Goal: Transaction & Acquisition: Purchase product/service

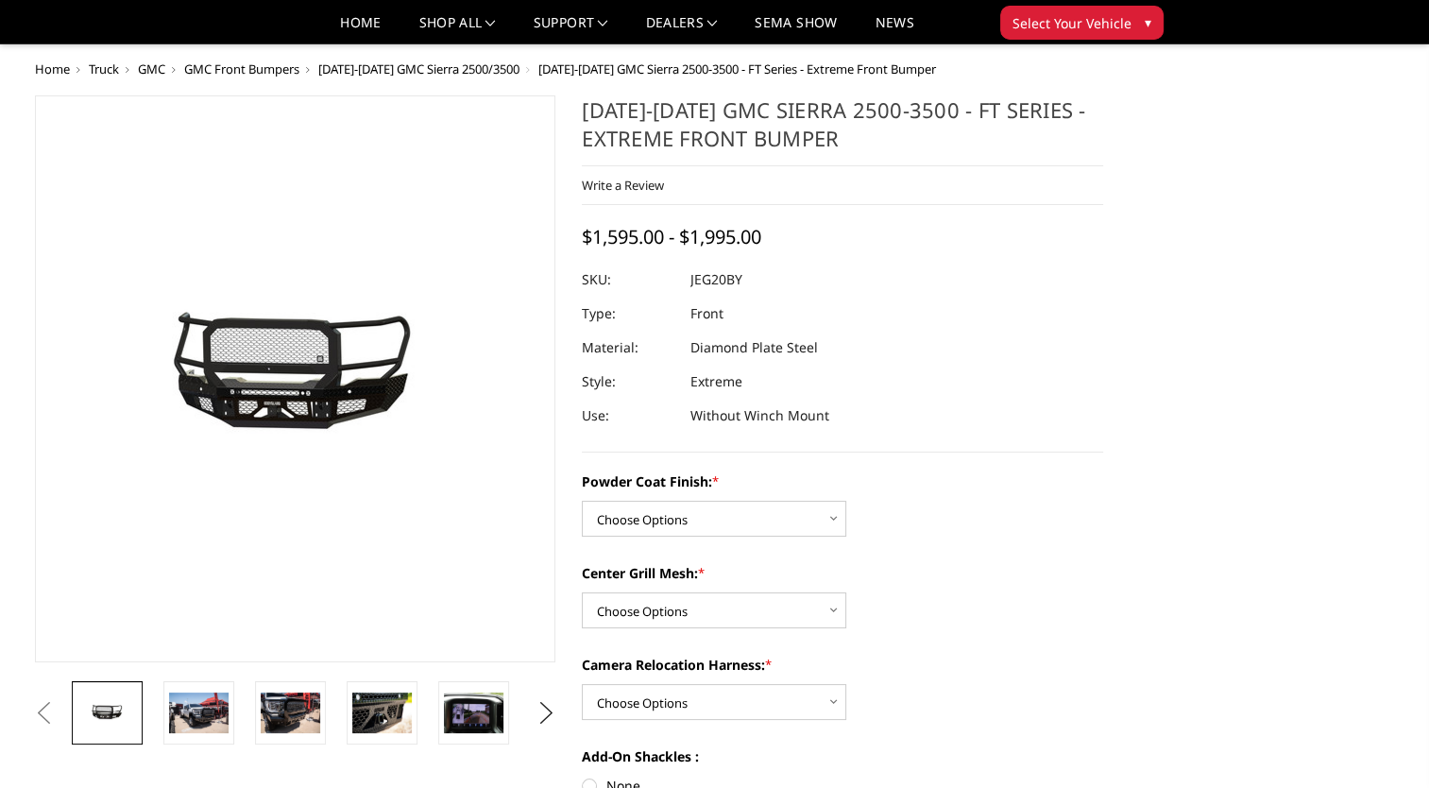
scroll to position [189, 0]
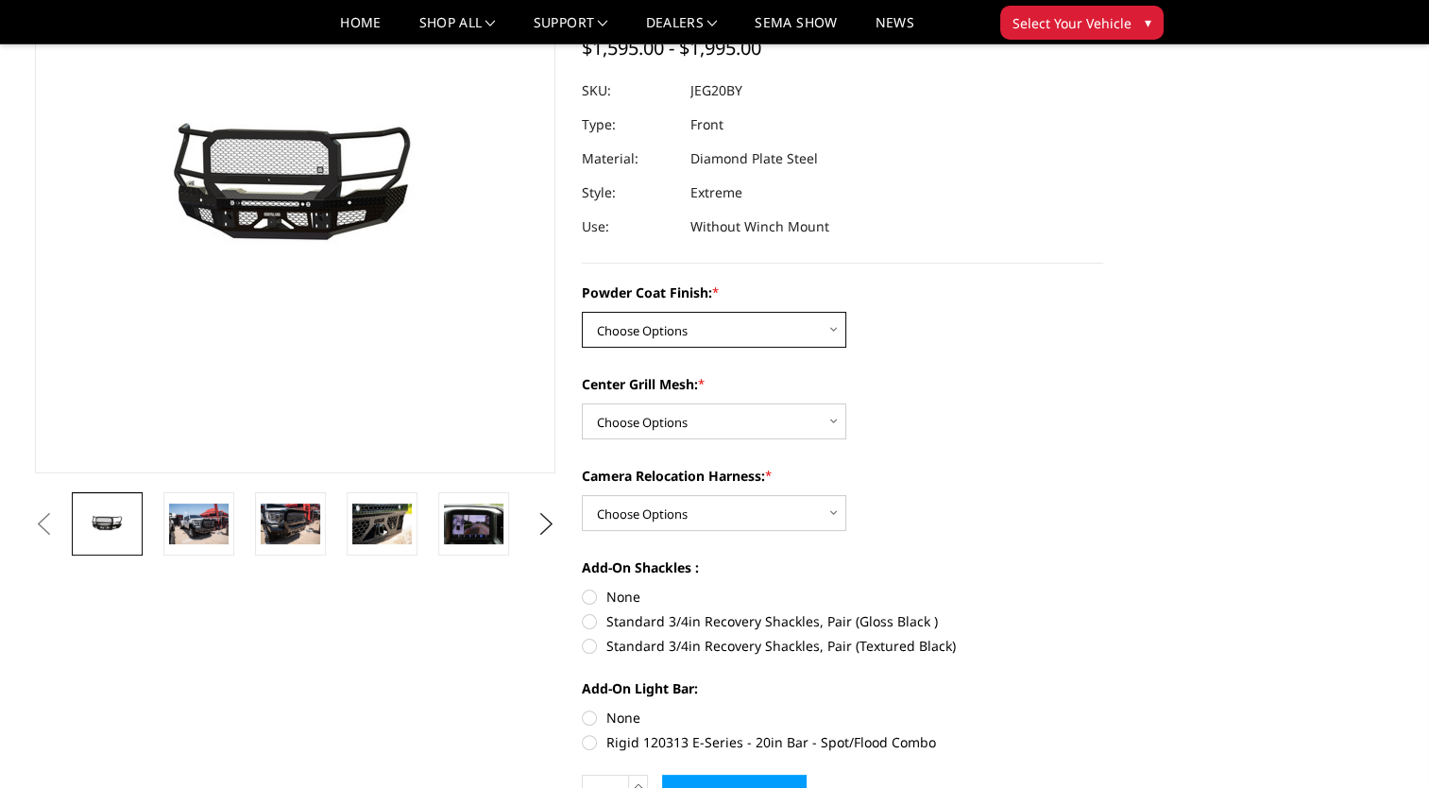
click at [714, 333] on select "Choose Options Bare Metal Gloss Black Powder Coat Textured Black Powder Coat" at bounding box center [714, 330] width 264 height 36
select select "3256"
click at [582, 312] on select "Choose Options Bare Metal Gloss Black Powder Coat Textured Black Powder Coat" at bounding box center [714, 330] width 264 height 36
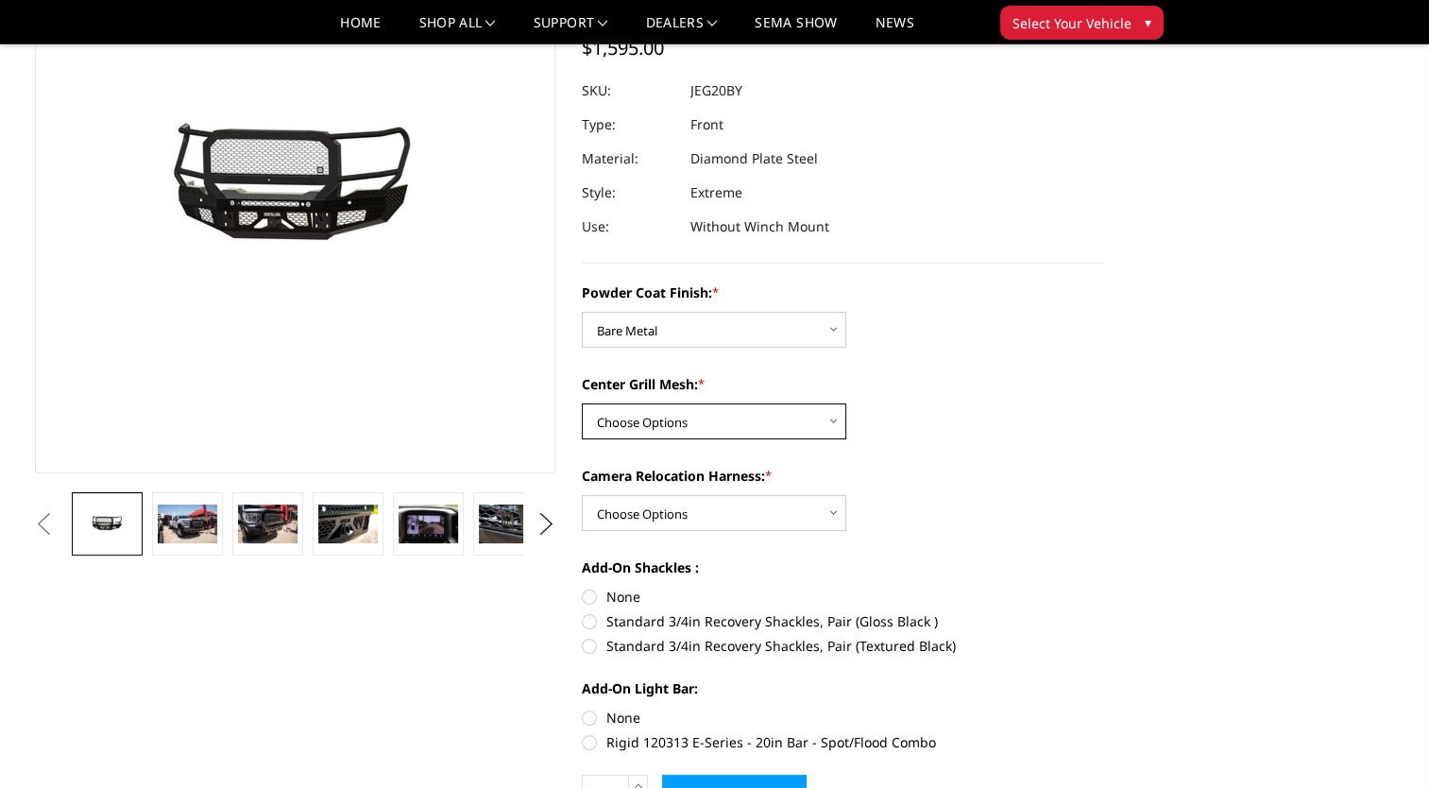
drag, startPoint x: 729, startPoint y: 418, endPoint x: 740, endPoint y: 421, distance: 10.8
click at [729, 418] on select "Choose Options WITH Expanded Metal in Center Grill WITHOUT Expanded Metal in Ce…" at bounding box center [714, 421] width 264 height 36
select select "3260"
click at [582, 403] on select "Choose Options WITH Expanded Metal in Center Grill WITHOUT Expanded Metal in Ce…" at bounding box center [714, 421] width 264 height 36
click at [737, 514] on select "Choose Options WITH Camera Relocation Harness WITHOUT Camera Relocation Harness" at bounding box center [714, 513] width 264 height 36
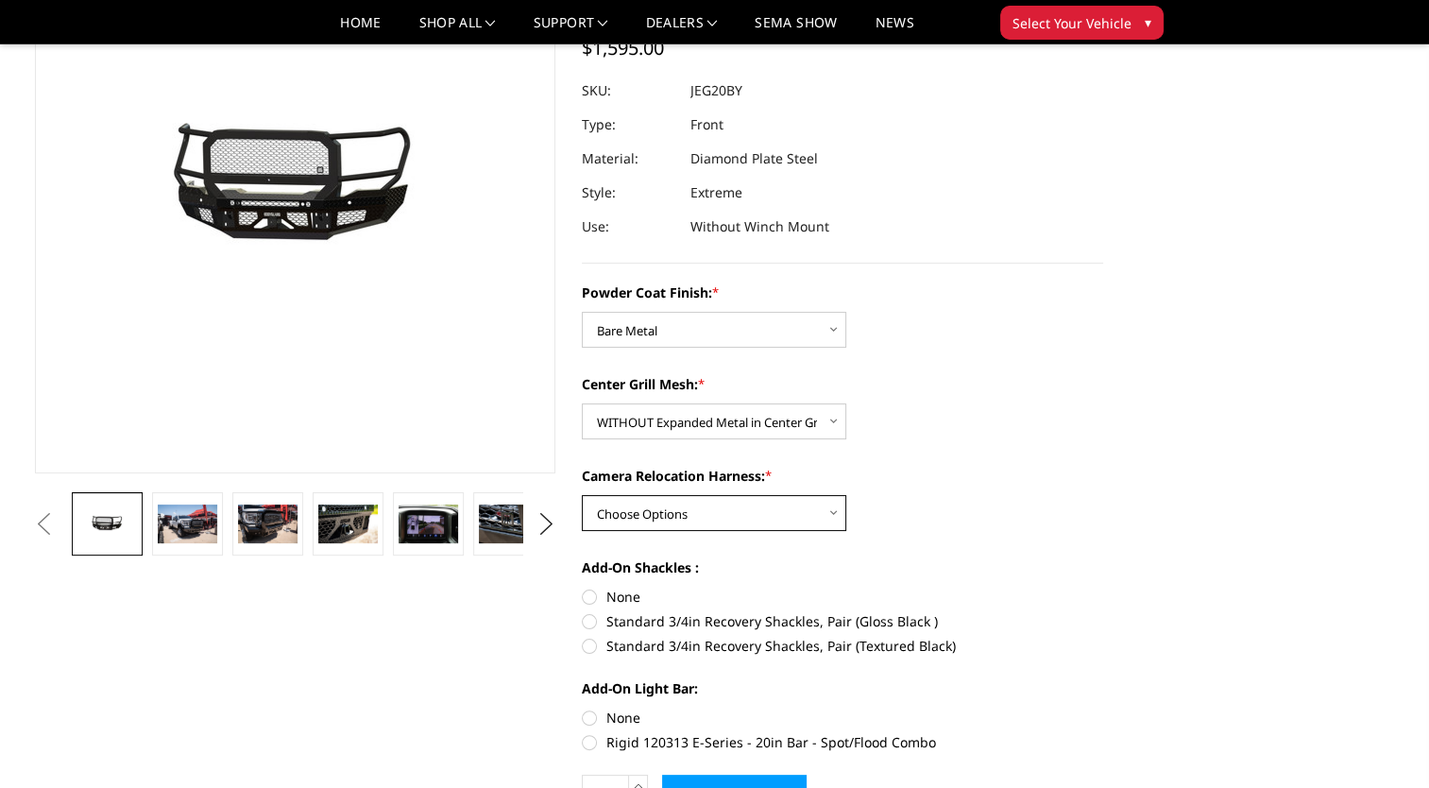
select select "3261"
click at [582, 495] on select "Choose Options WITH Camera Relocation Harness WITHOUT Camera Relocation Harness" at bounding box center [714, 513] width 264 height 36
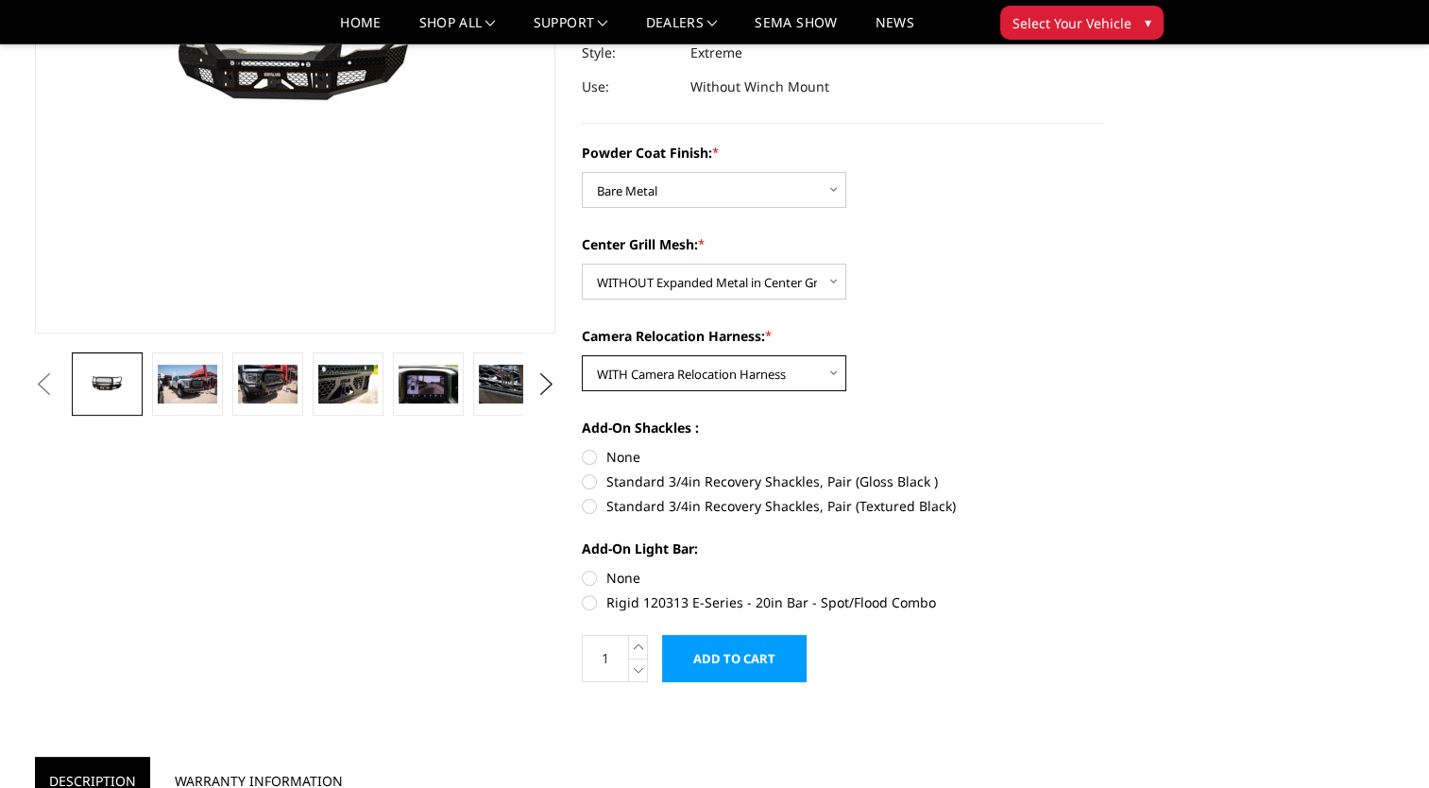
scroll to position [378, 0]
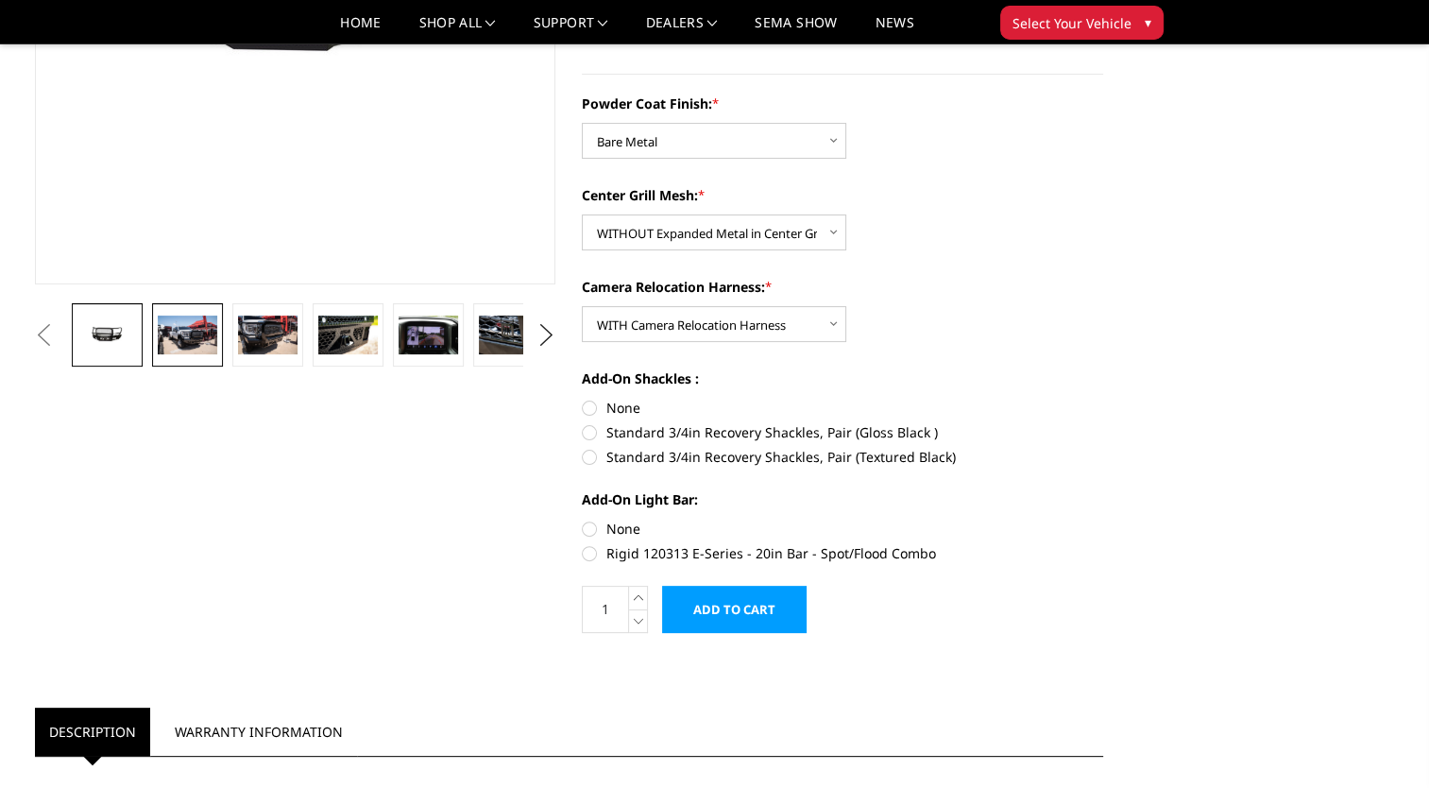
click at [185, 326] on img at bounding box center [188, 335] width 60 height 40
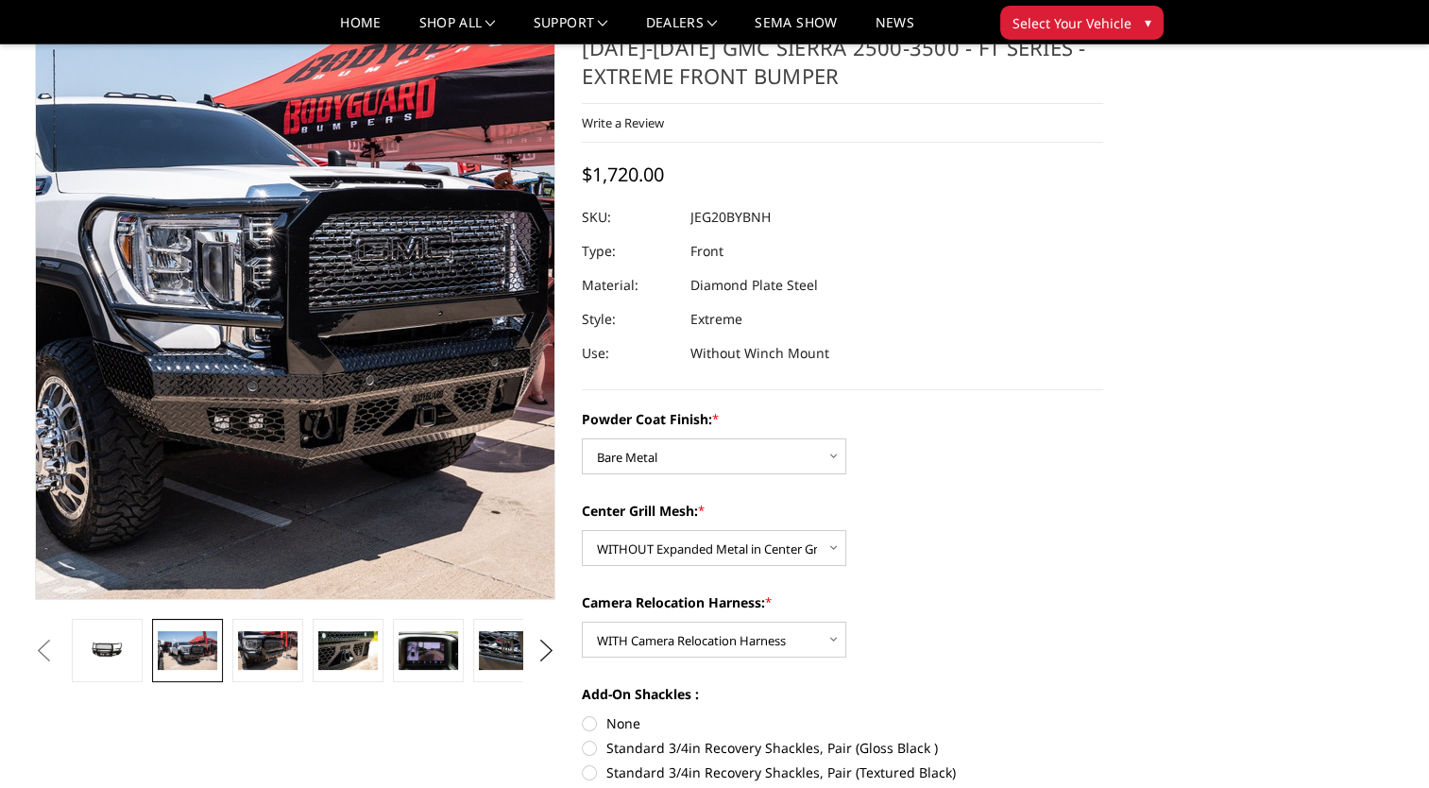
scroll to position [49, 0]
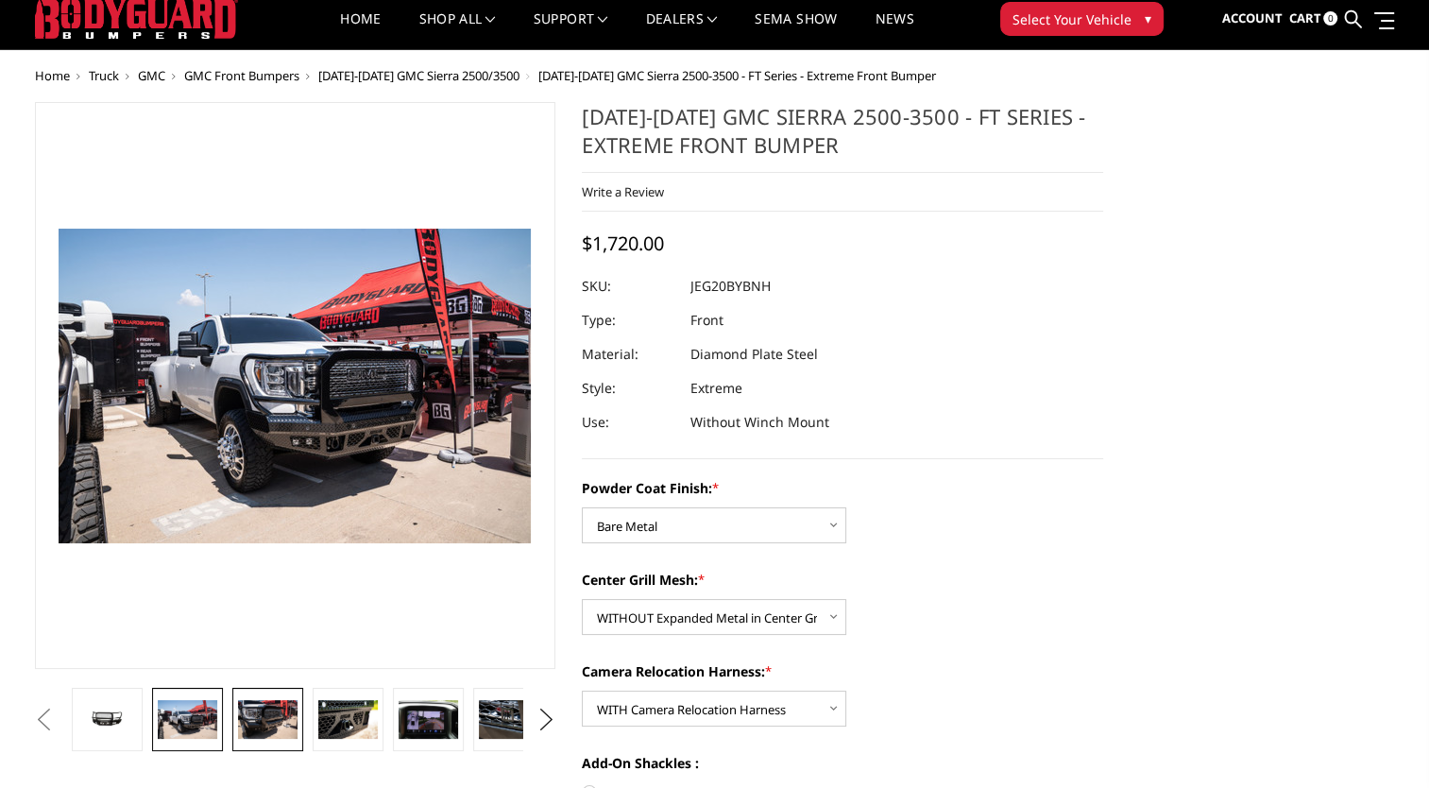
click at [261, 716] on img at bounding box center [268, 720] width 60 height 40
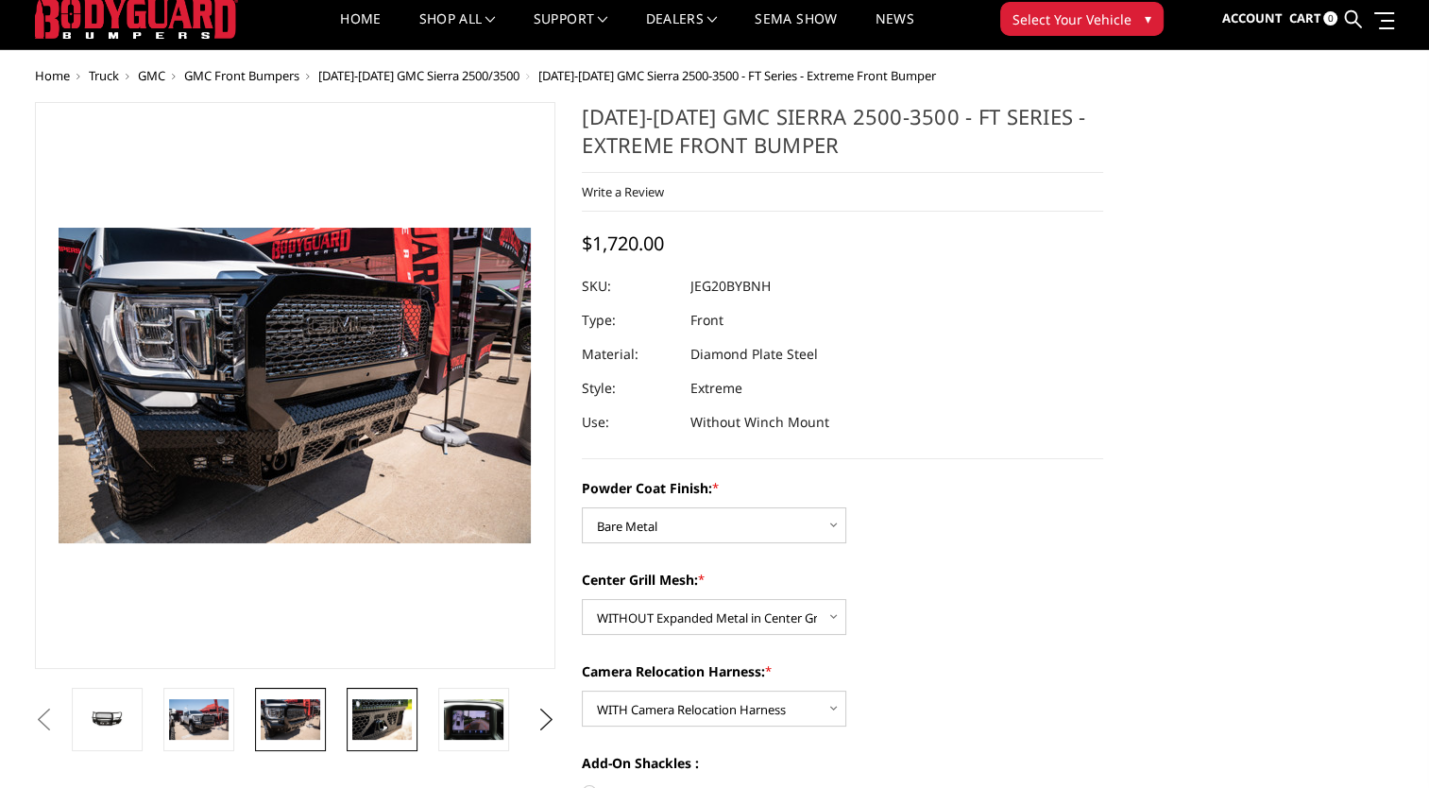
click at [378, 732] on img at bounding box center [382, 719] width 60 height 40
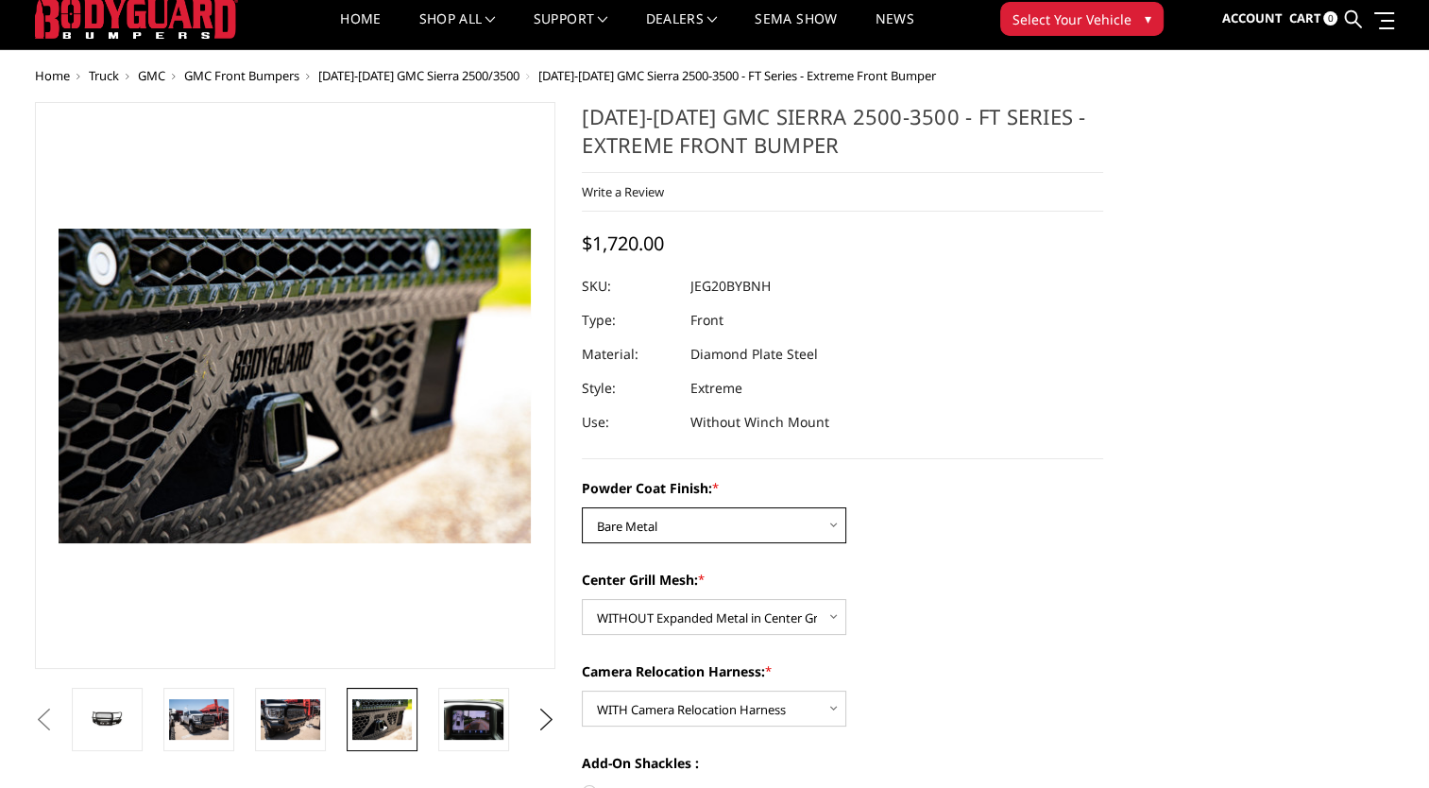
click at [654, 527] on select "Choose Options Bare Metal Gloss Black Powder Coat Textured Black Powder Coat" at bounding box center [714, 525] width 264 height 36
click at [582, 507] on select "Choose Options Bare Metal Gloss Black Powder Coat Textured Black Powder Coat" at bounding box center [714, 525] width 264 height 36
click at [484, 713] on img at bounding box center [474, 719] width 60 height 40
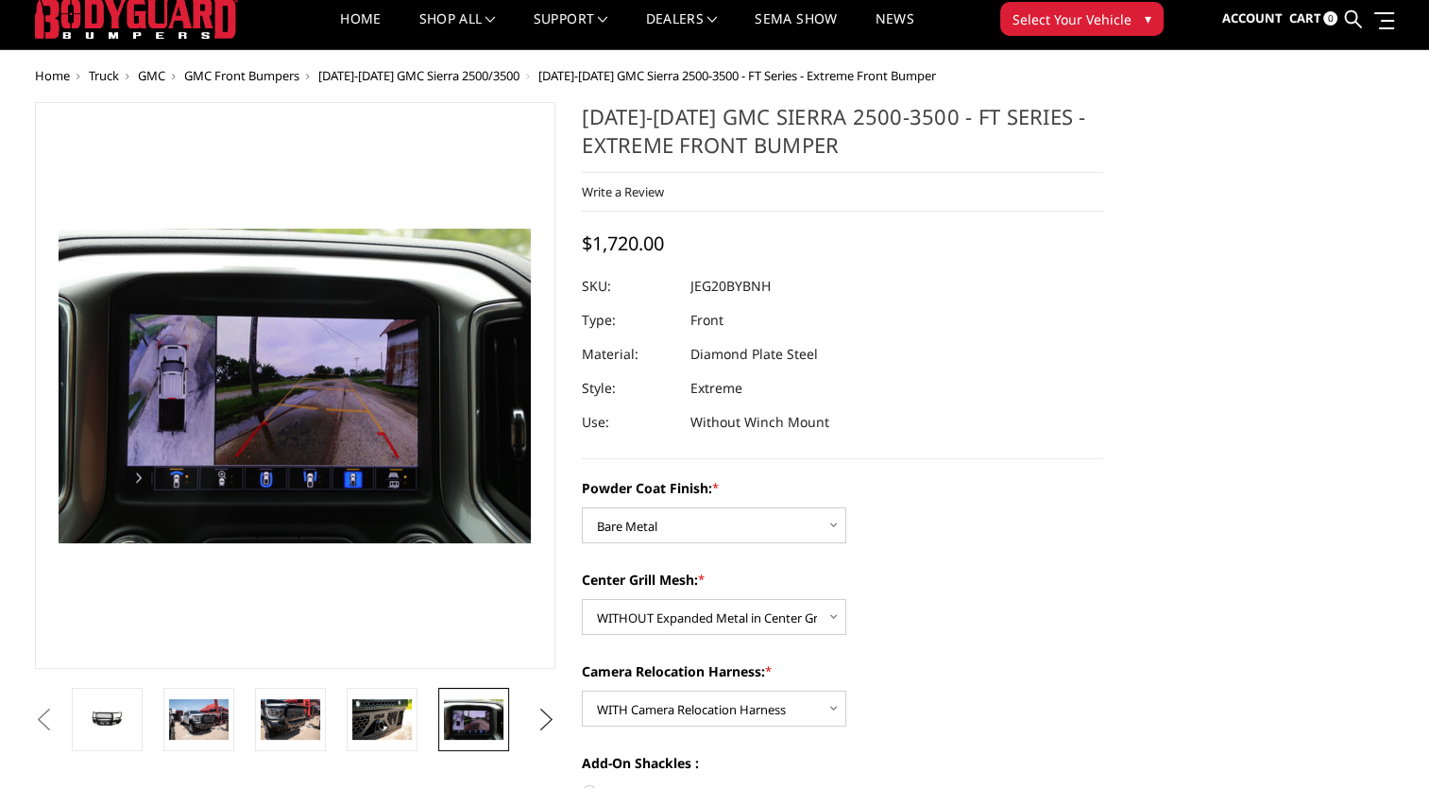
click at [539, 716] on button "Next" at bounding box center [546, 720] width 28 height 28
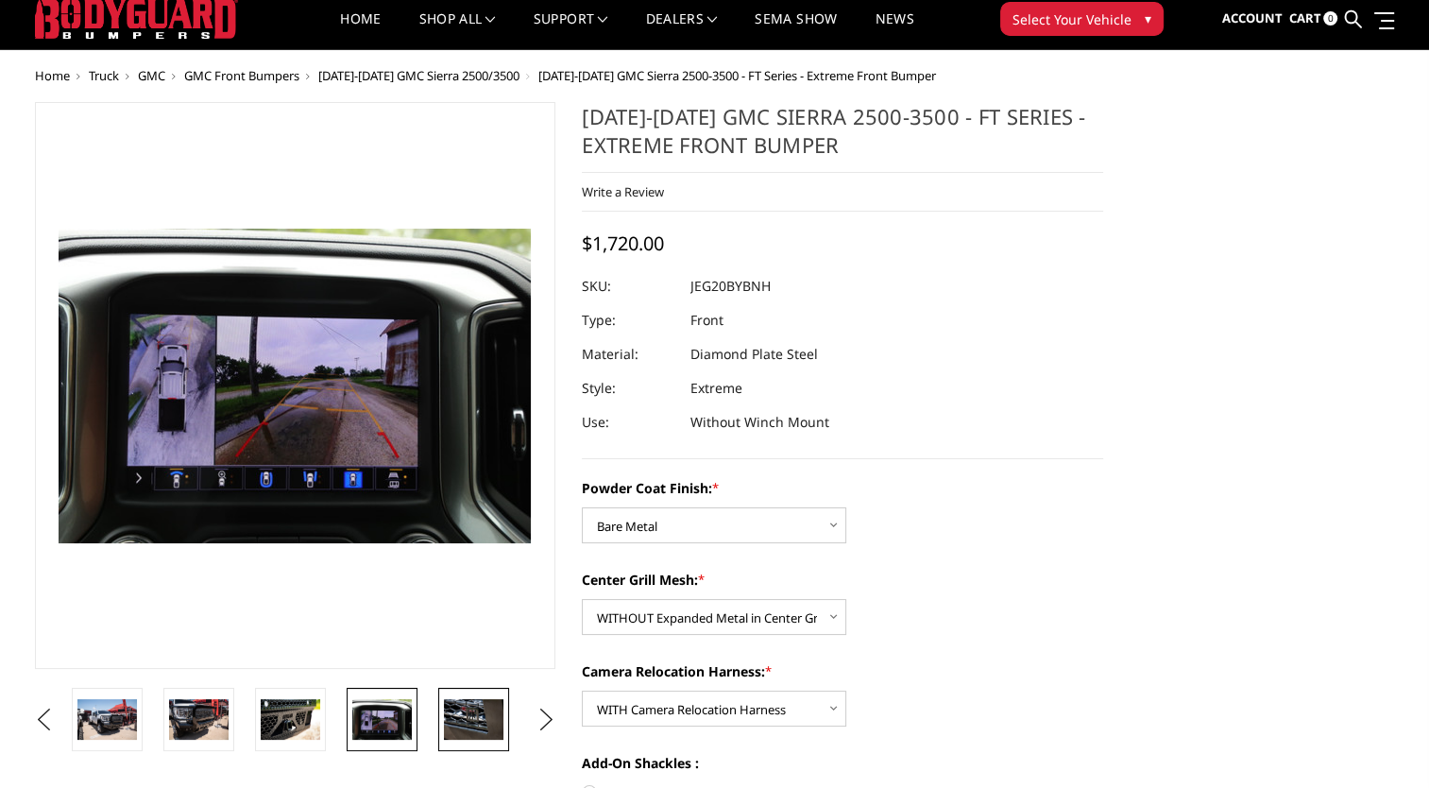
click at [475, 723] on img at bounding box center [474, 719] width 60 height 40
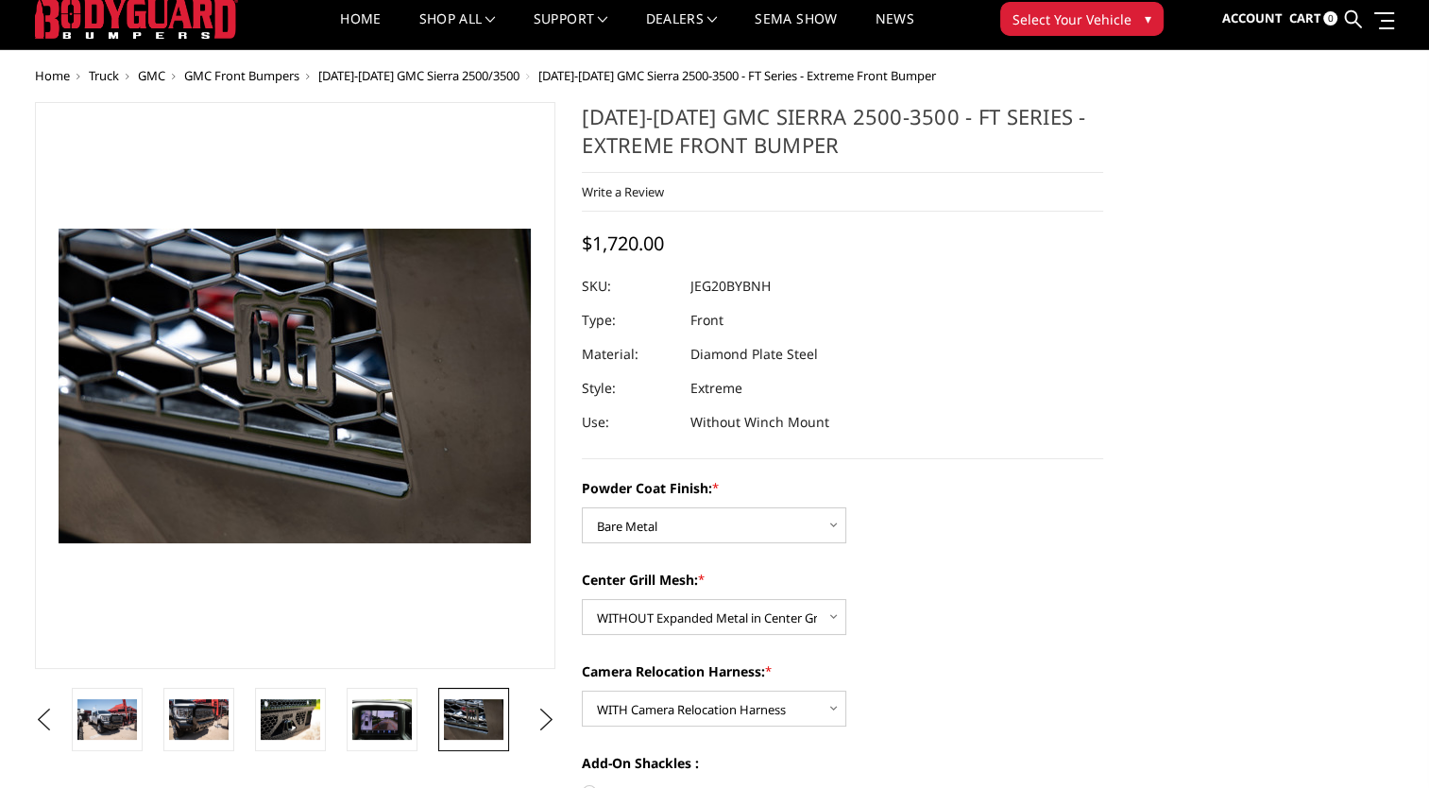
click at [514, 720] on li at bounding box center [481, 719] width 92 height 63
click at [548, 721] on button "Next" at bounding box center [546, 720] width 28 height 28
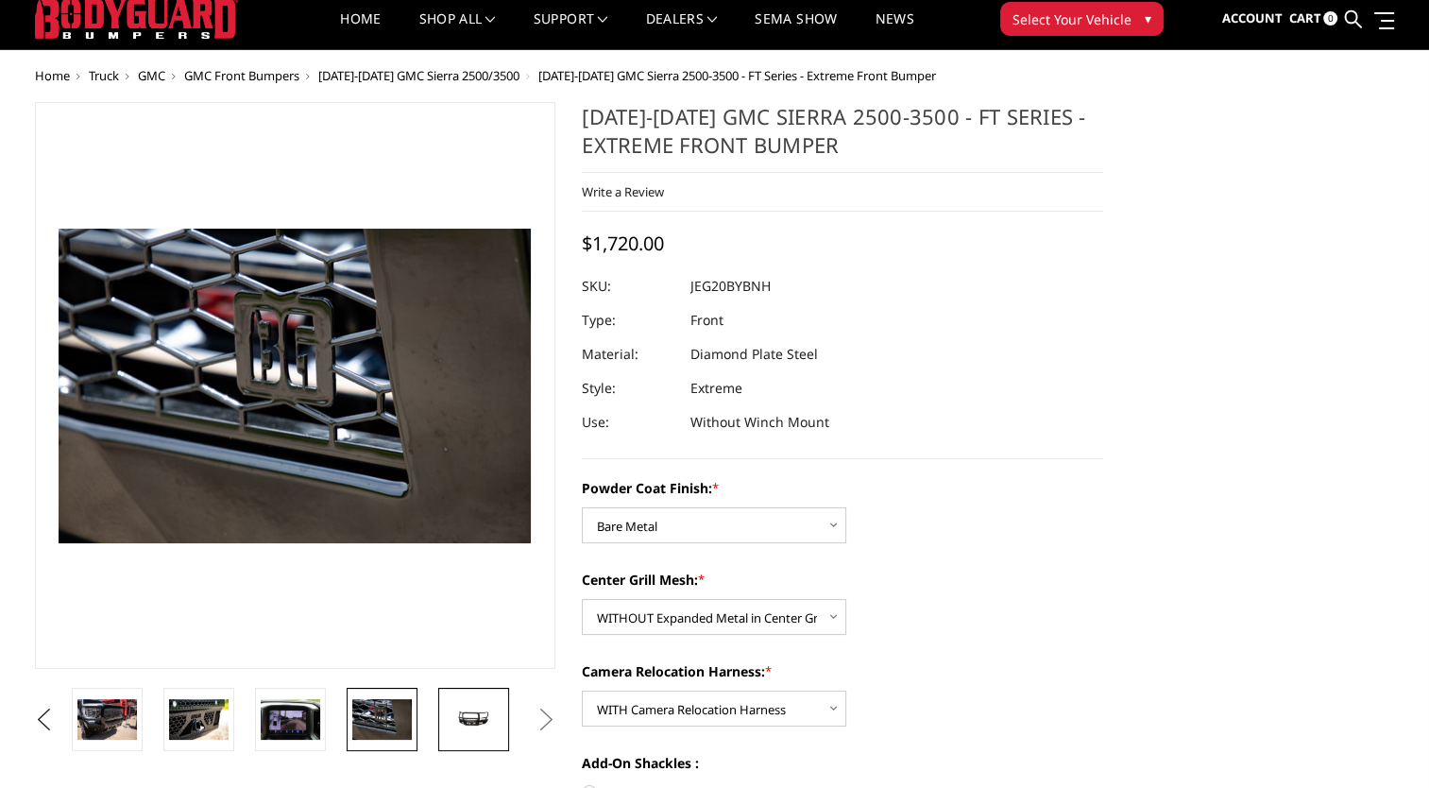
click at [486, 721] on img at bounding box center [474, 720] width 60 height 28
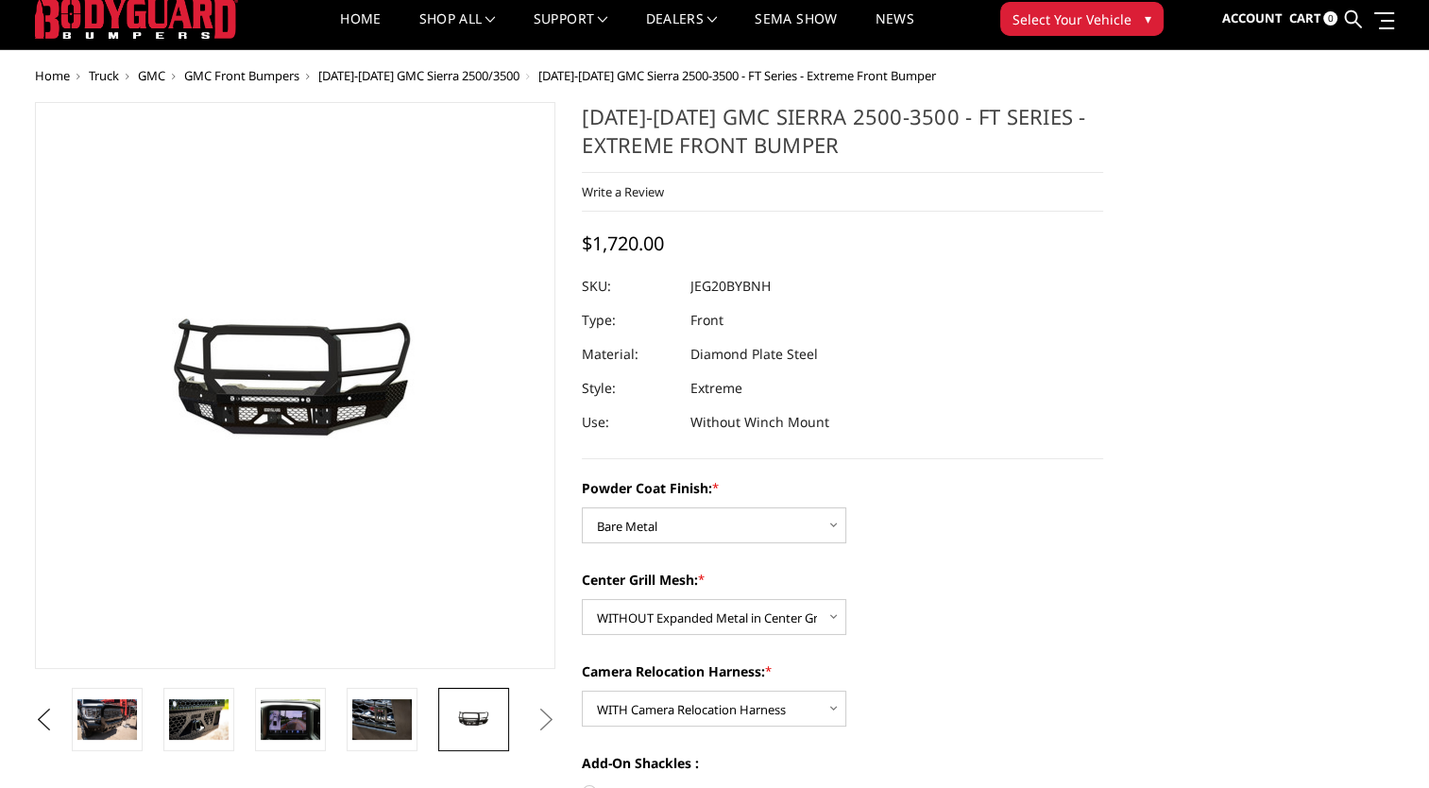
click at [536, 720] on ul "Previous Next" at bounding box center [295, 719] width 531 height 63
click at [548, 720] on button "Next" at bounding box center [546, 720] width 28 height 28
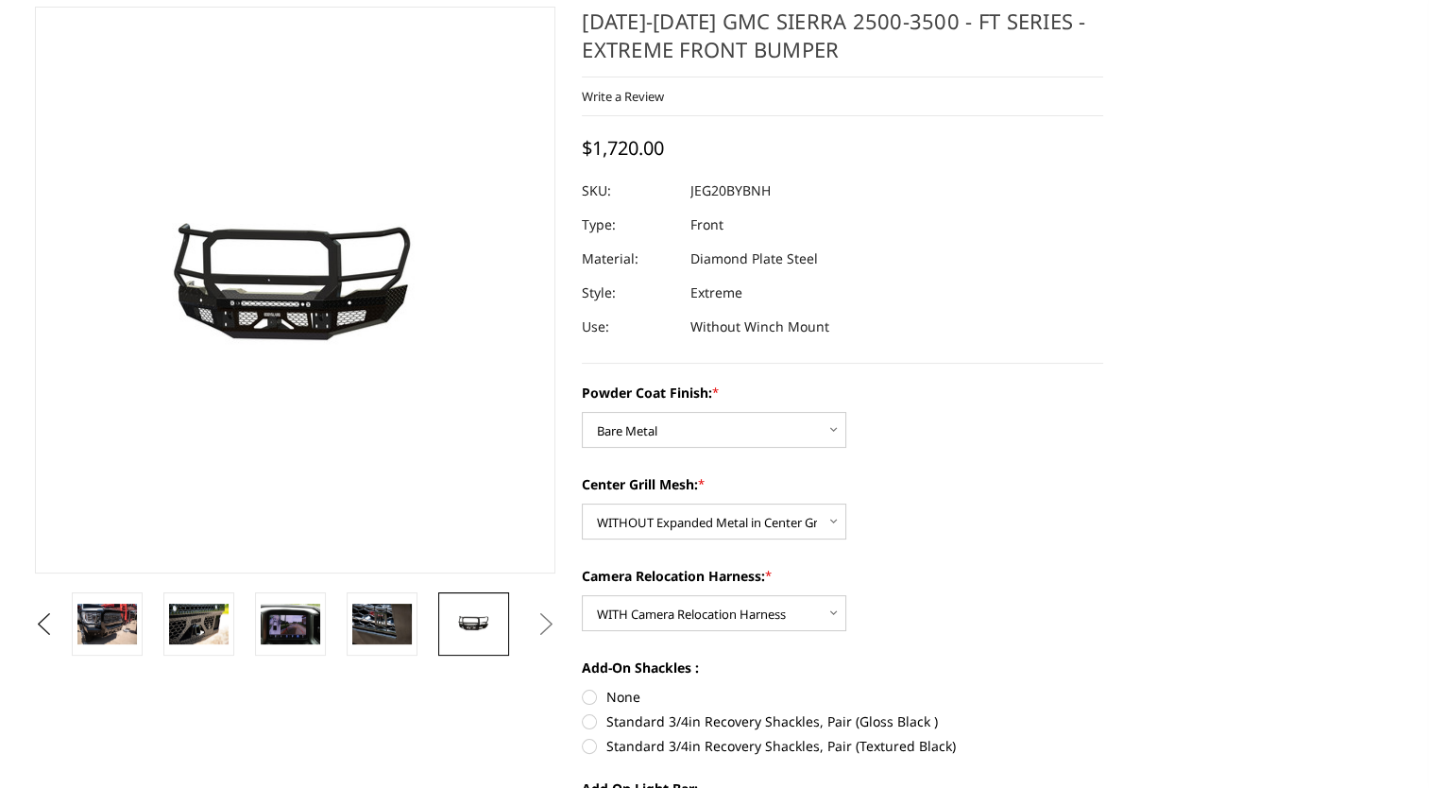
scroll to position [332, 0]
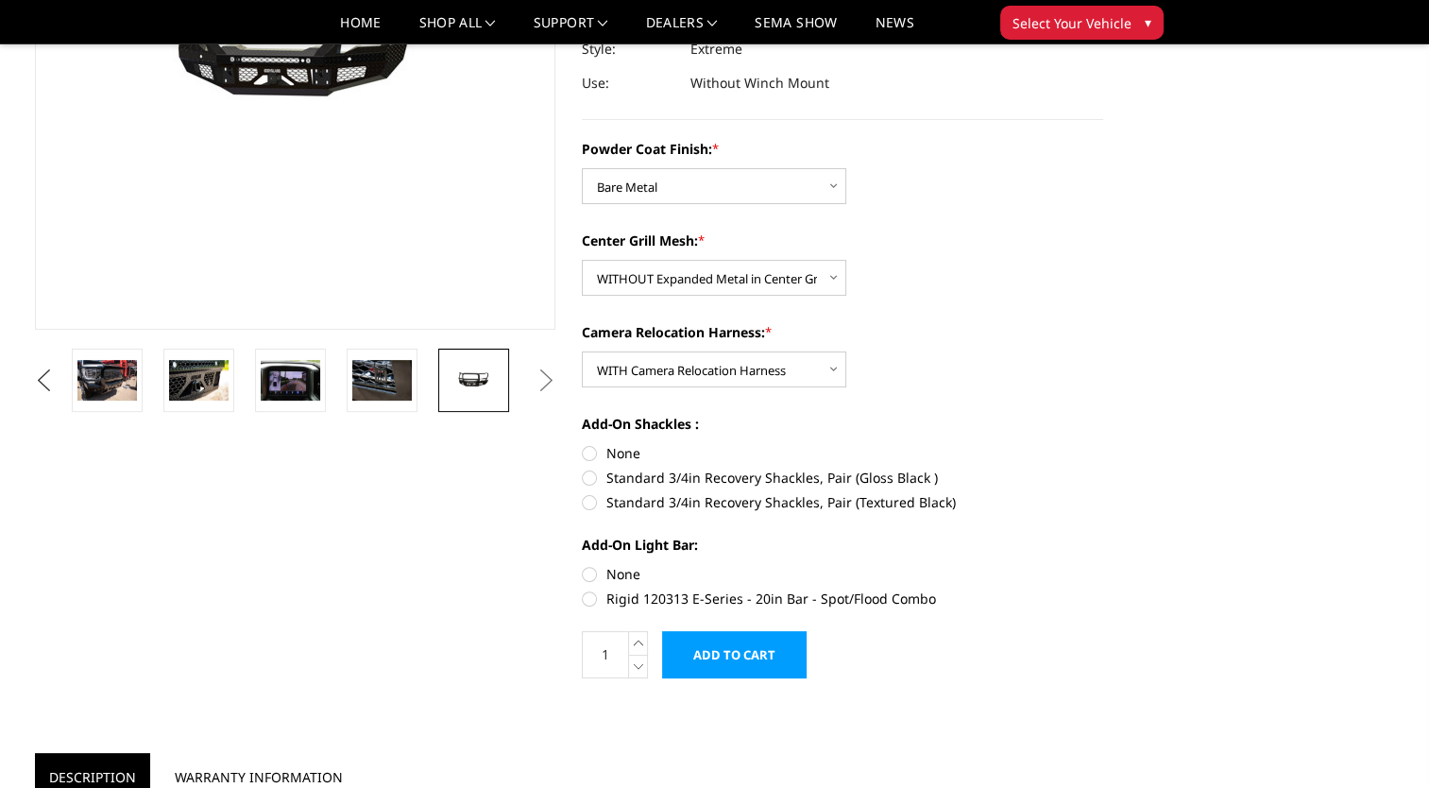
click at [59, 387] on button "Previous" at bounding box center [44, 380] width 28 height 28
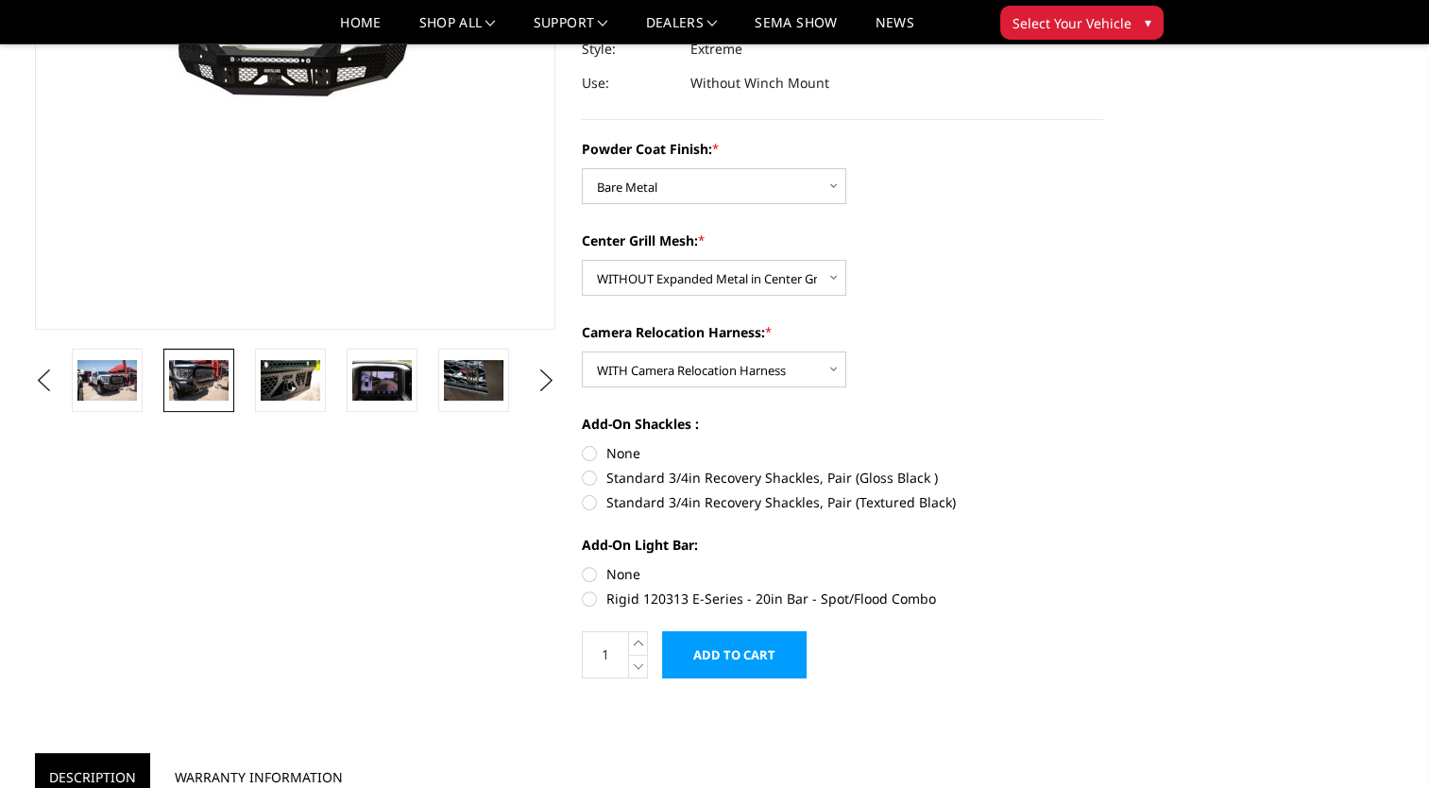
click at [196, 361] on img at bounding box center [199, 380] width 60 height 40
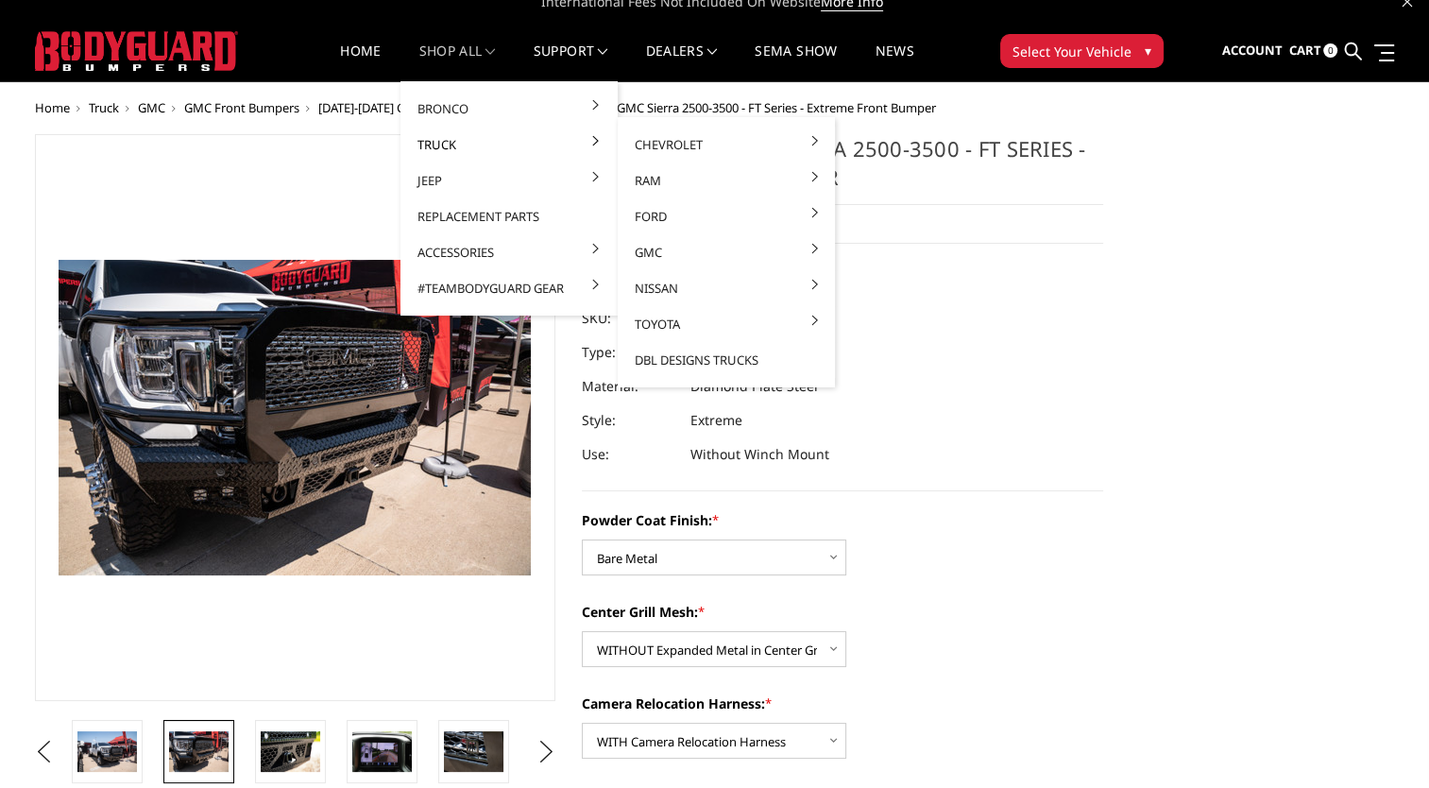
scroll to position [0, 0]
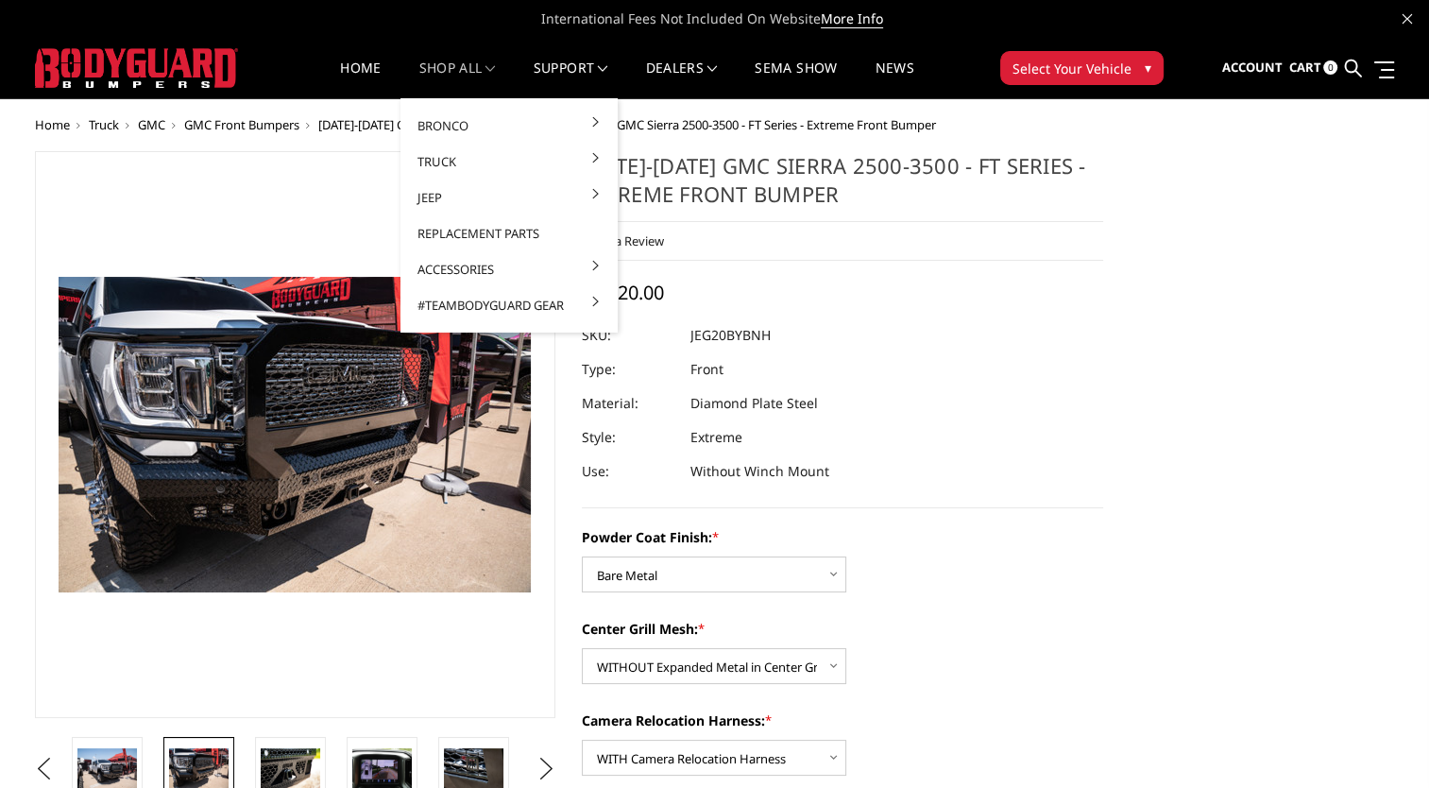
click at [479, 66] on link "shop all" at bounding box center [457, 79] width 77 height 37
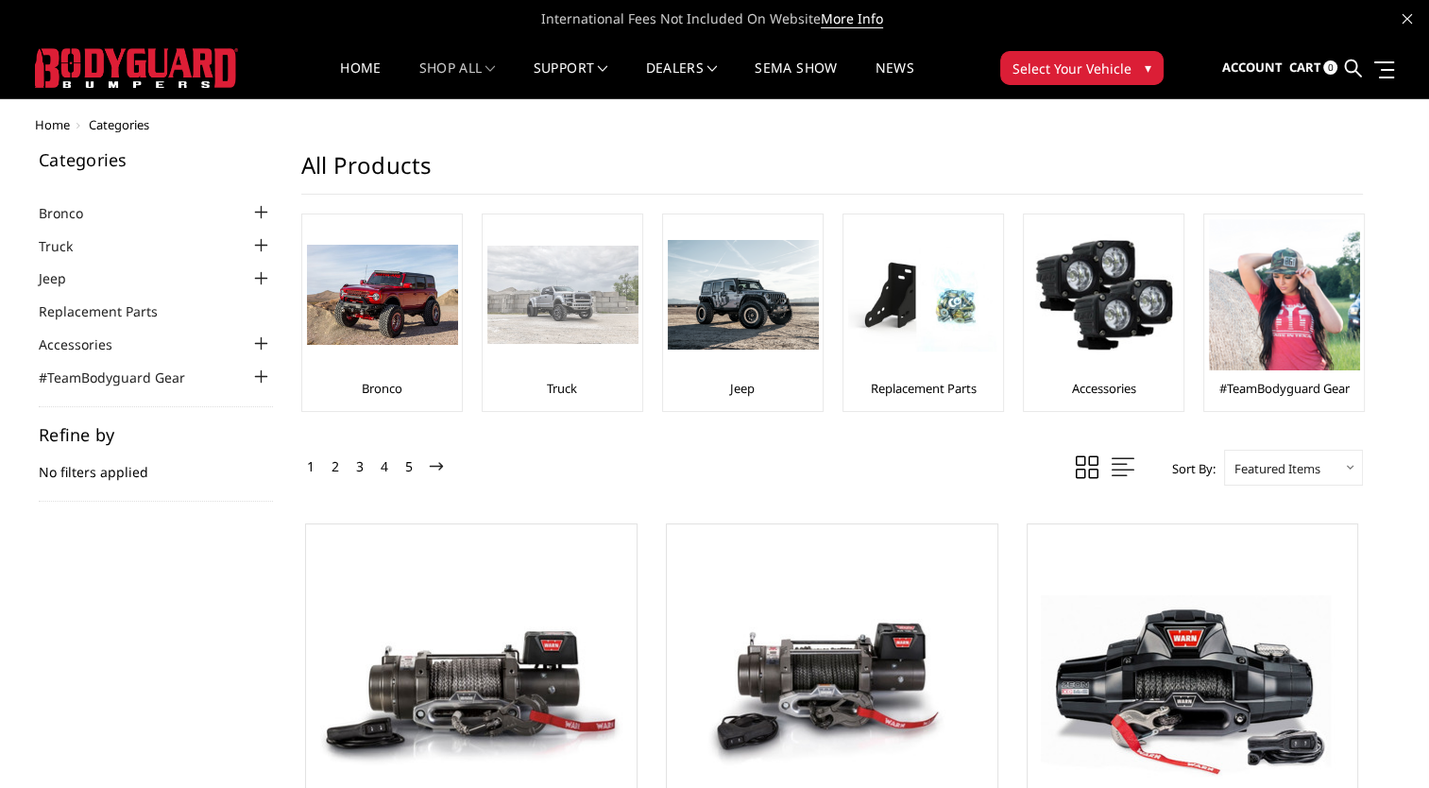
click at [546, 371] on div "Truck" at bounding box center [562, 312] width 150 height 187
click at [561, 328] on img at bounding box center [562, 295] width 151 height 98
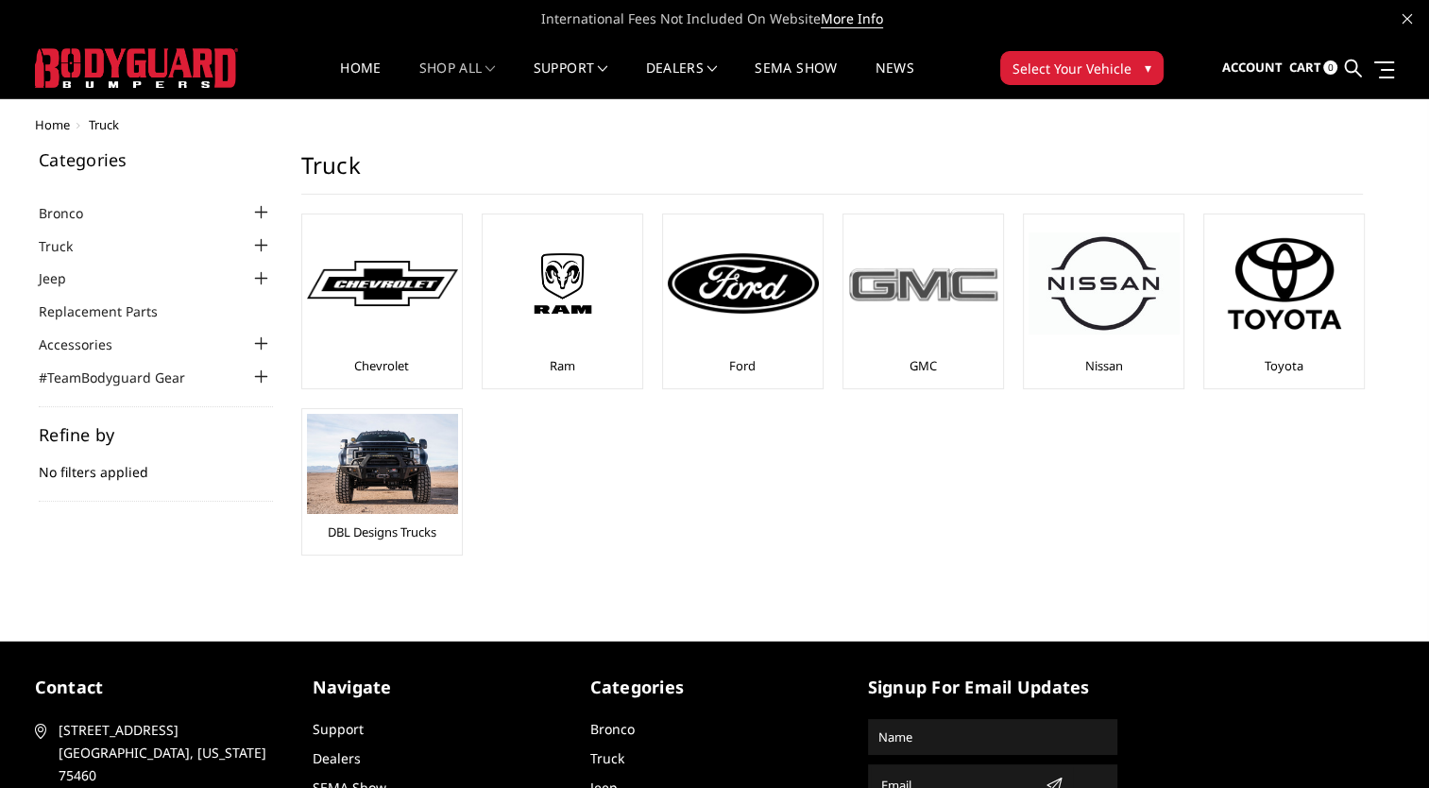
click at [896, 323] on div at bounding box center [923, 283] width 151 height 128
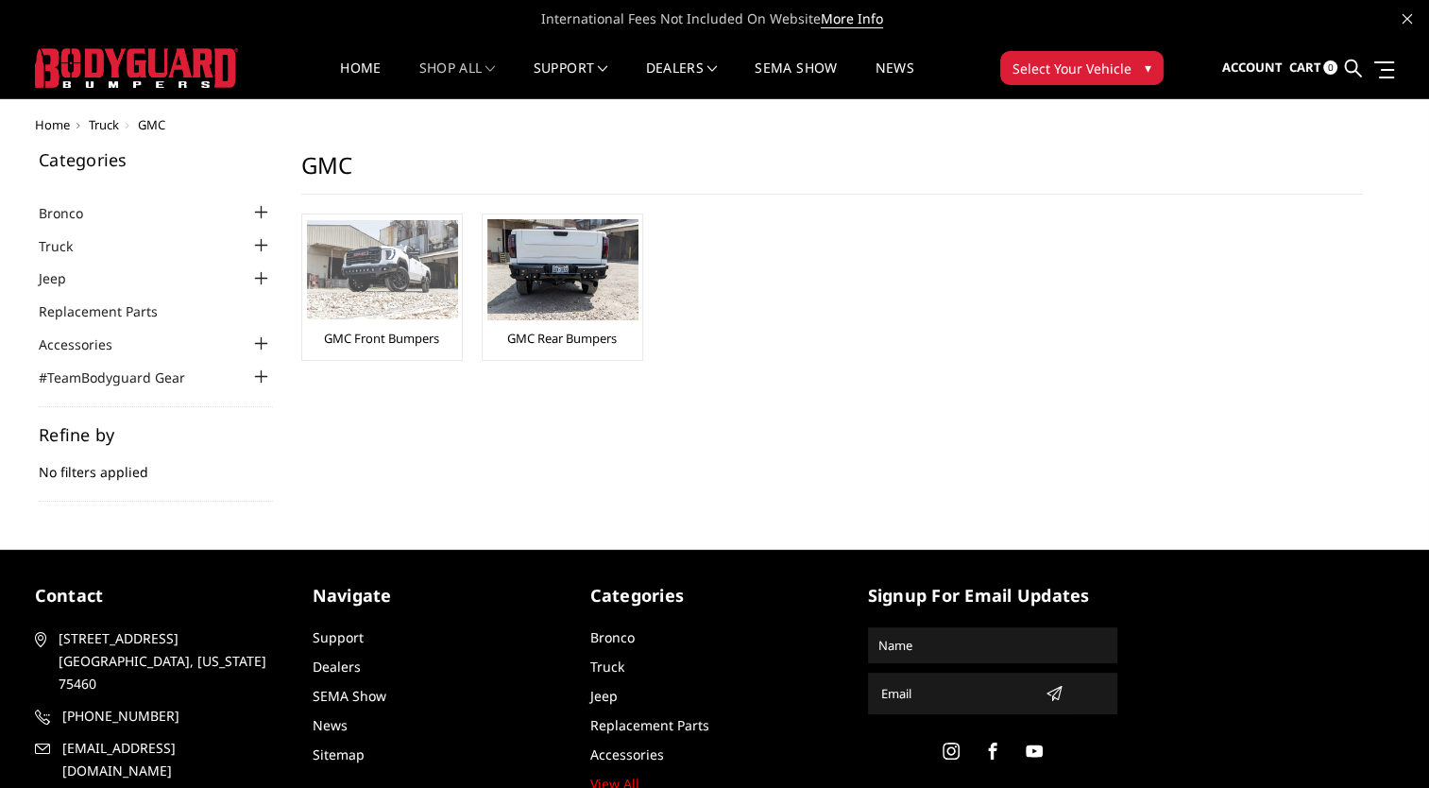
click at [407, 334] on link "GMC Front Bumpers" at bounding box center [381, 338] width 115 height 17
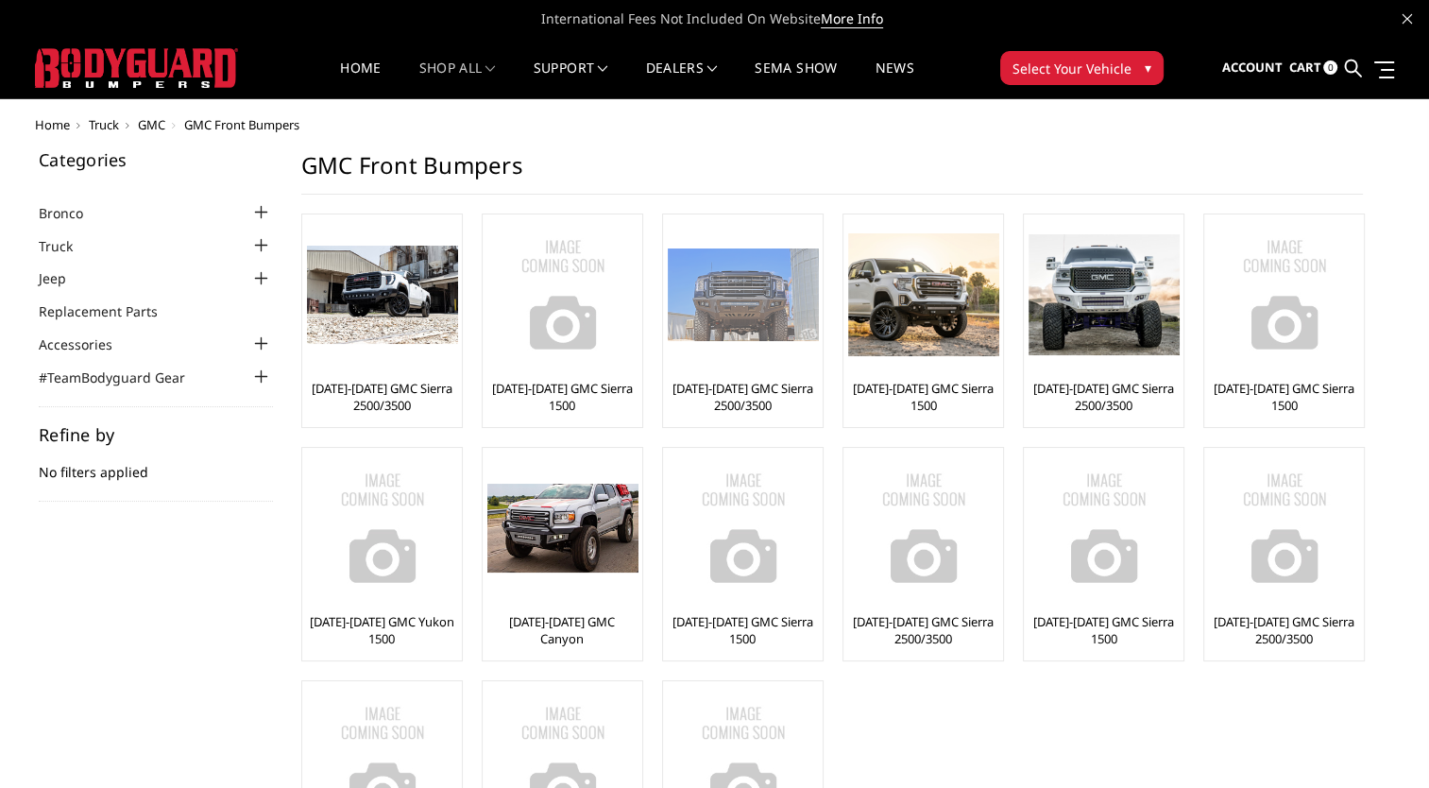
click at [732, 383] on link "[DATE]-[DATE] GMC Sierra 2500/3500" at bounding box center [743, 397] width 150 height 34
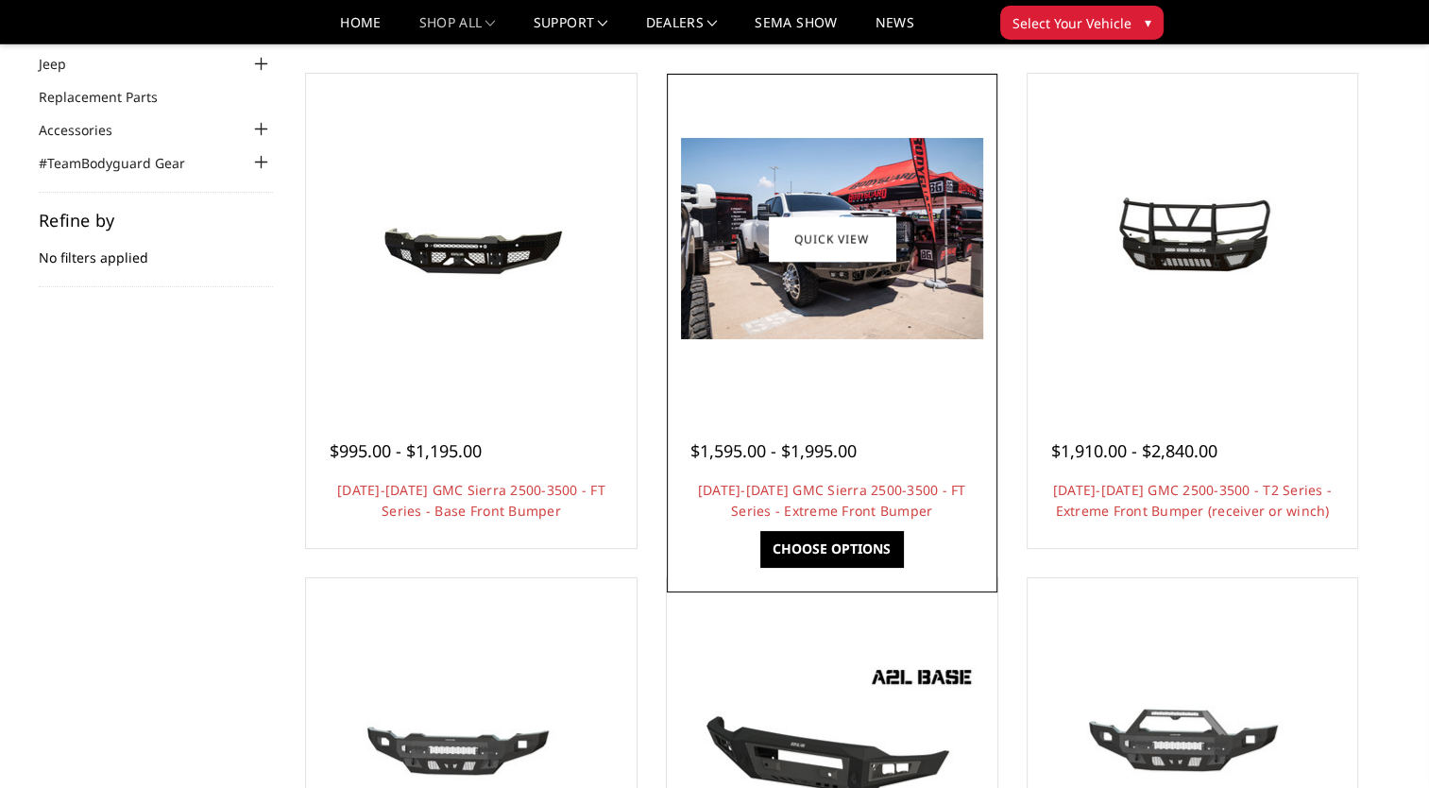
scroll to position [189, 0]
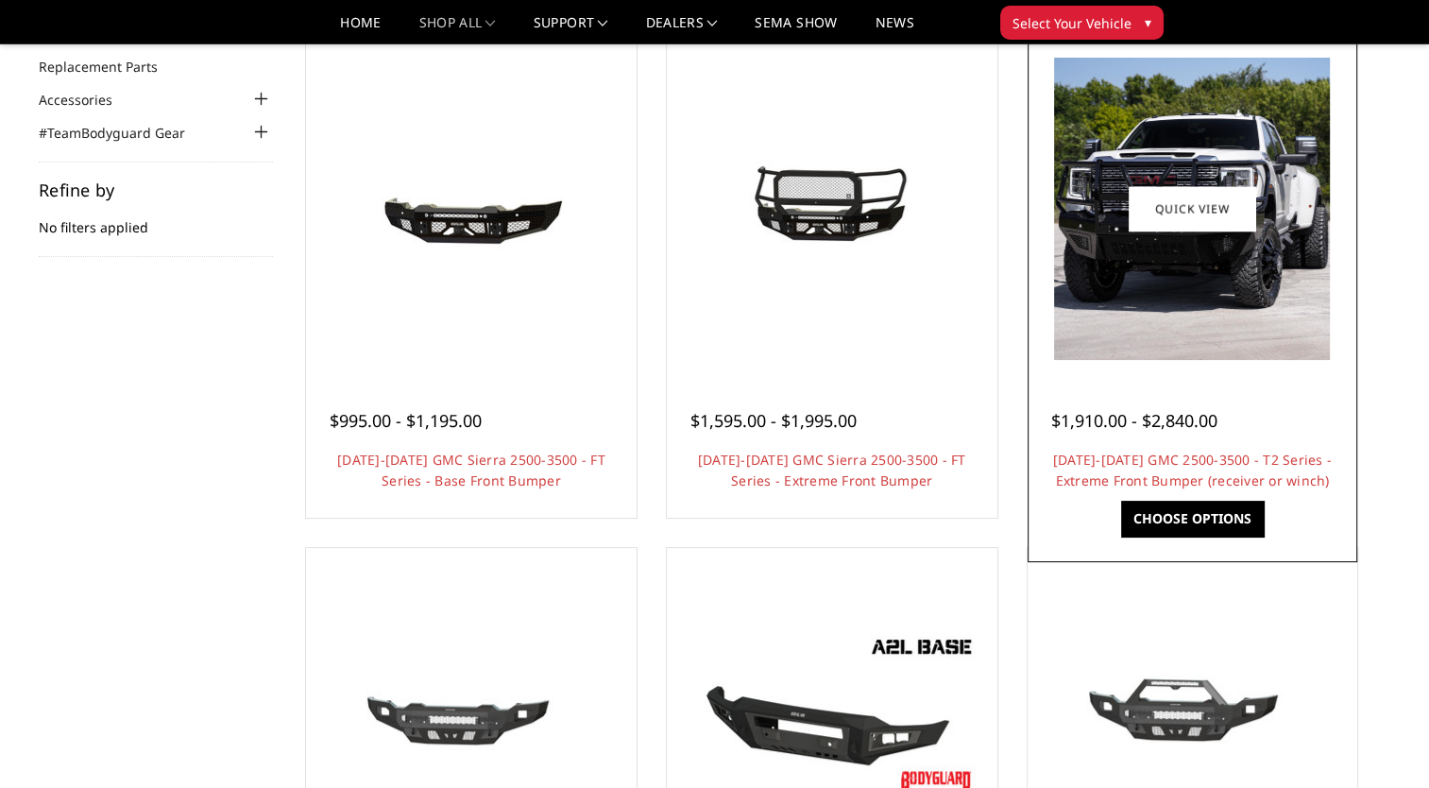
click at [1096, 411] on span "$1,910.00 - $2,840.00" at bounding box center [1134, 420] width 166 height 23
click at [1176, 514] on link "Choose Options" at bounding box center [1192, 519] width 143 height 36
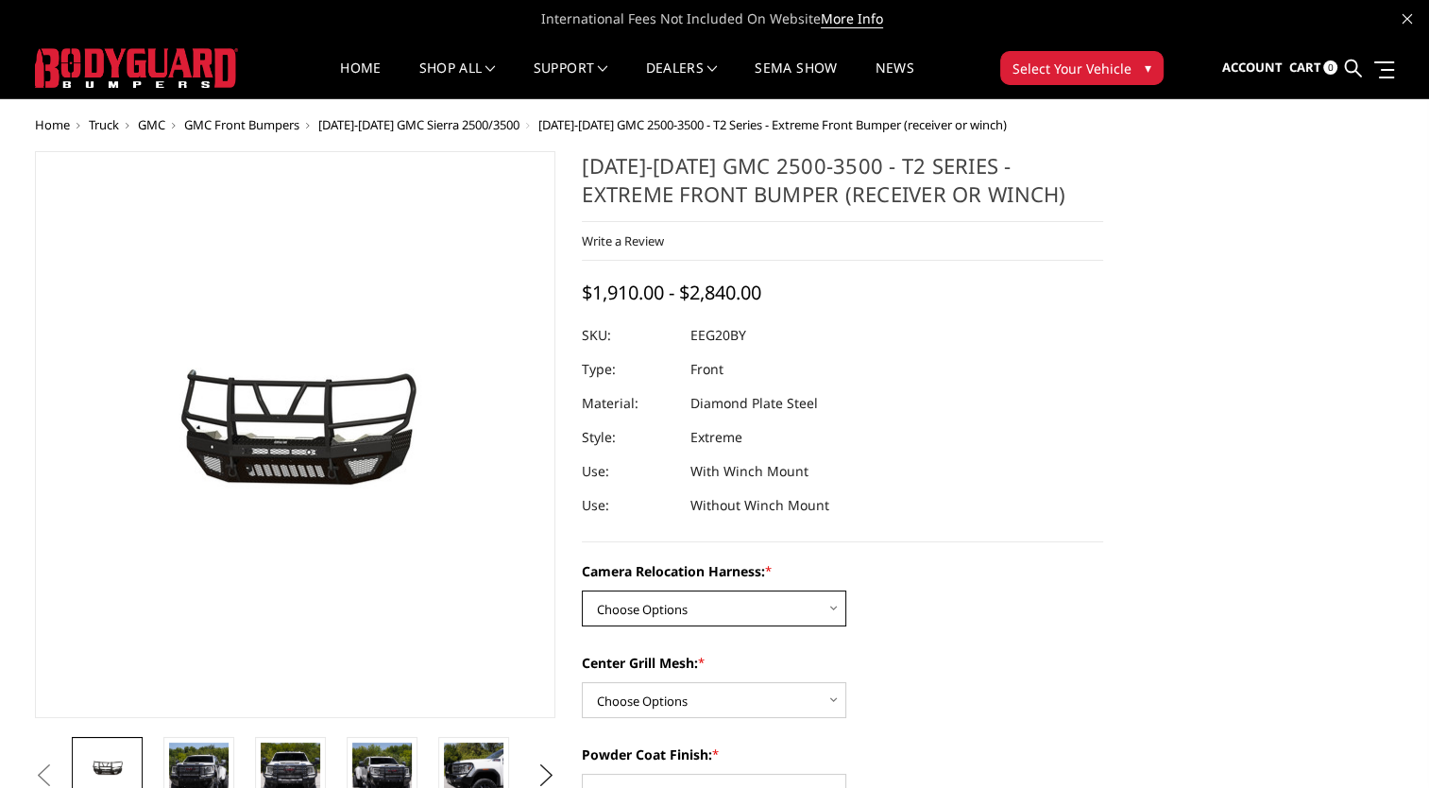
click at [733, 606] on select "Choose Options Without camera harness With camera harness" at bounding box center [714, 608] width 264 height 36
select select "3797"
click at [582, 590] on select "Choose Options Without camera harness With camera harness" at bounding box center [714, 608] width 264 height 36
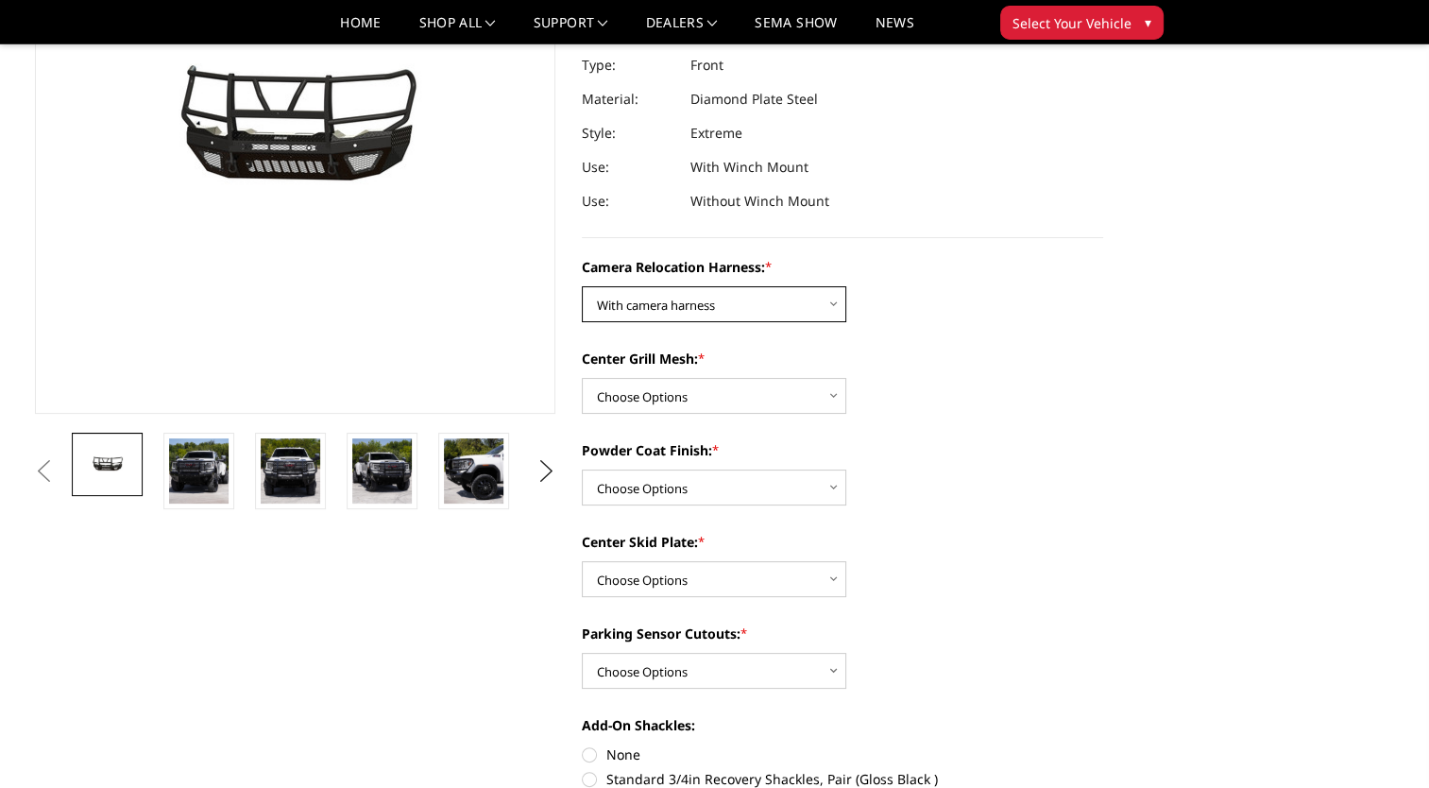
scroll to position [283, 0]
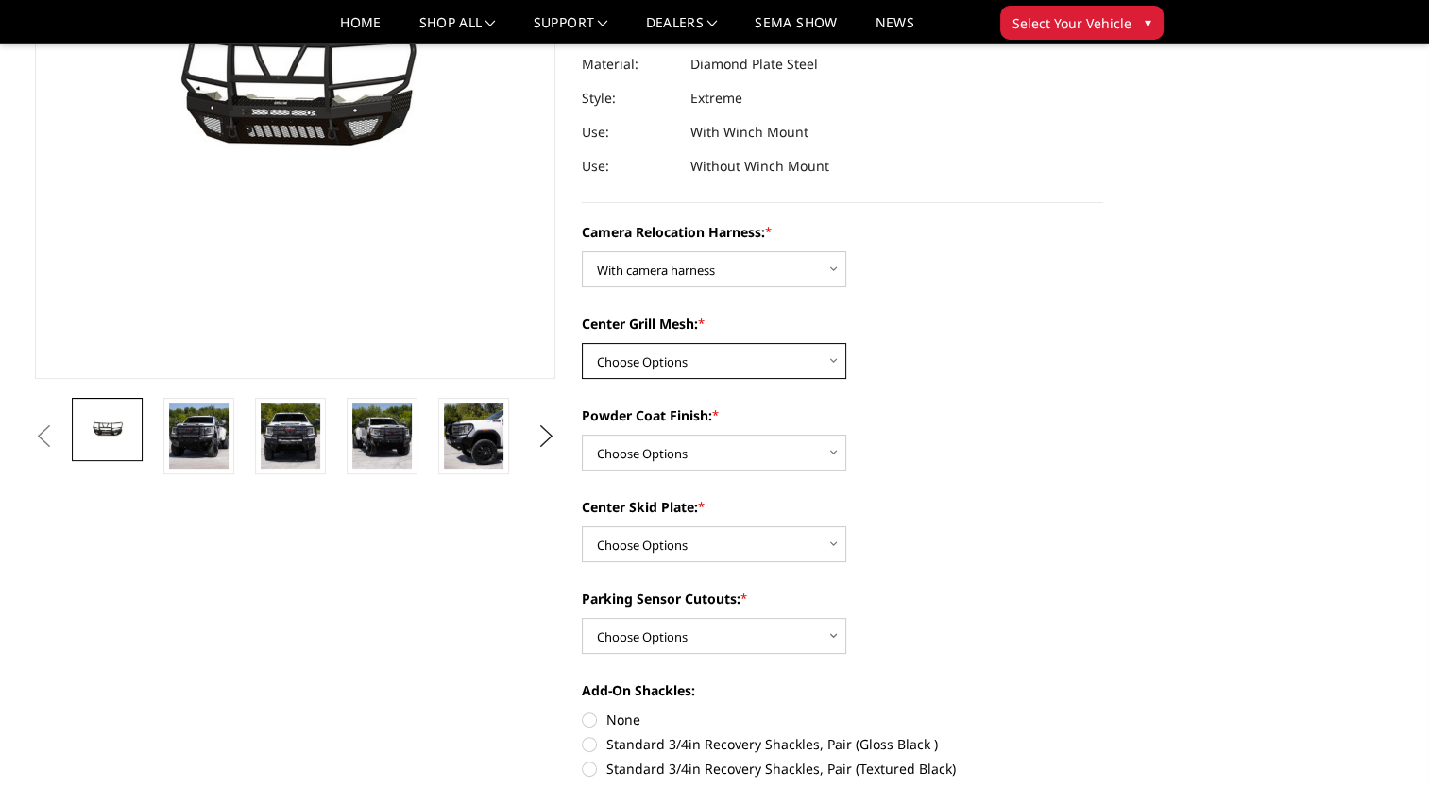
click at [691, 359] on select "Choose Options Without expanded metal With expanded metal" at bounding box center [714, 361] width 264 height 36
select select "3796"
click at [582, 343] on select "Choose Options Without expanded metal With expanded metal" at bounding box center [714, 361] width 264 height 36
click at [382, 446] on img at bounding box center [382, 435] width 60 height 65
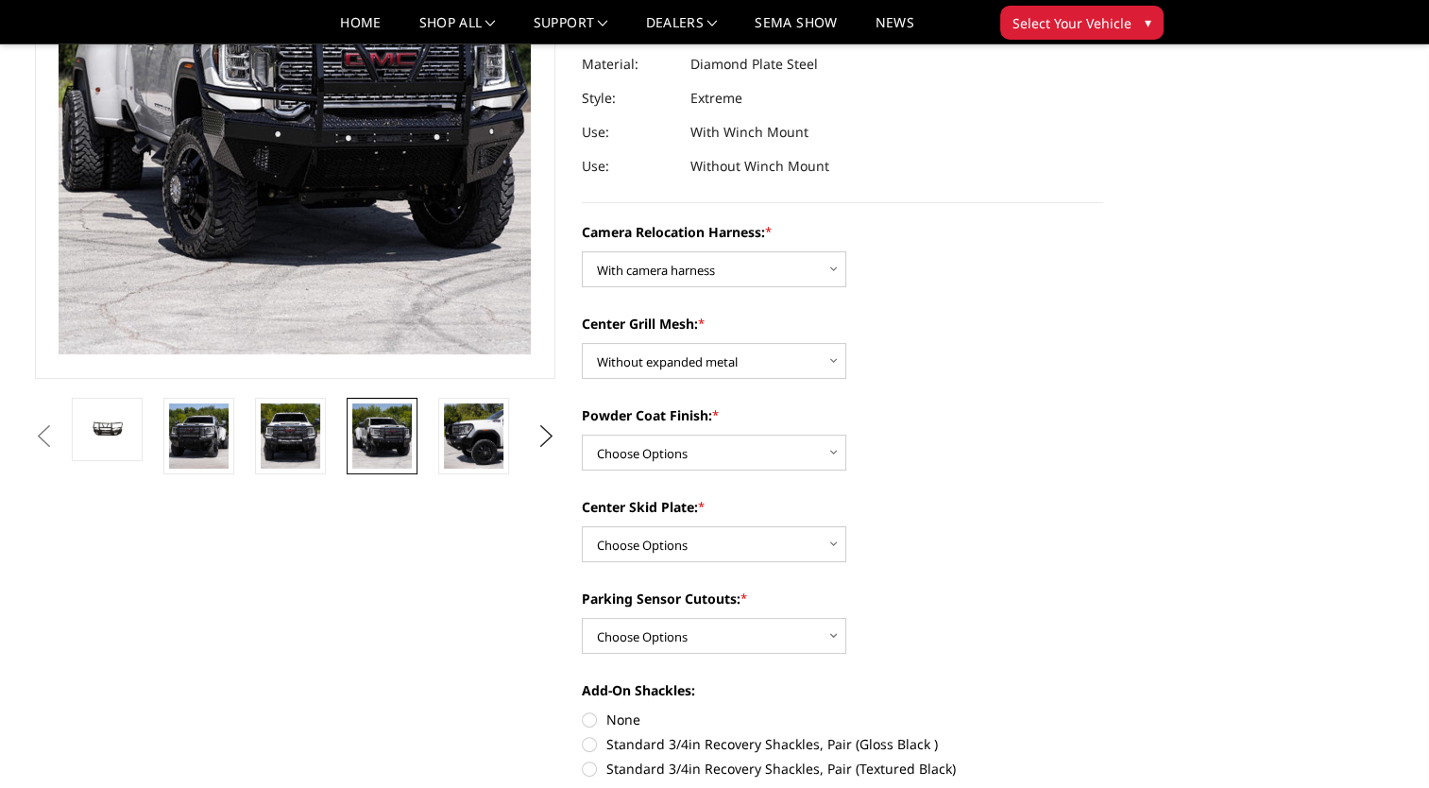
scroll to position [136, 0]
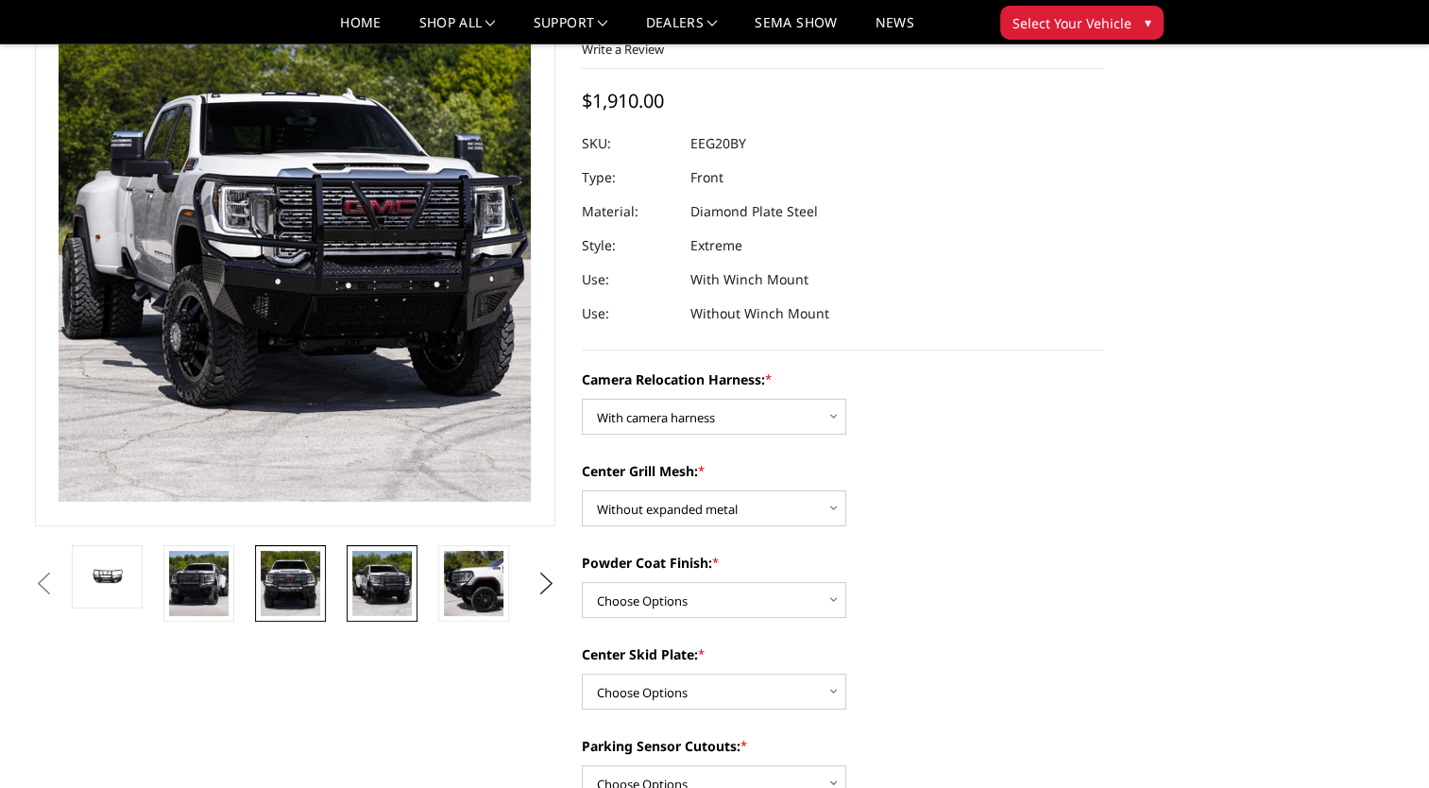
click at [298, 587] on img at bounding box center [291, 583] width 60 height 65
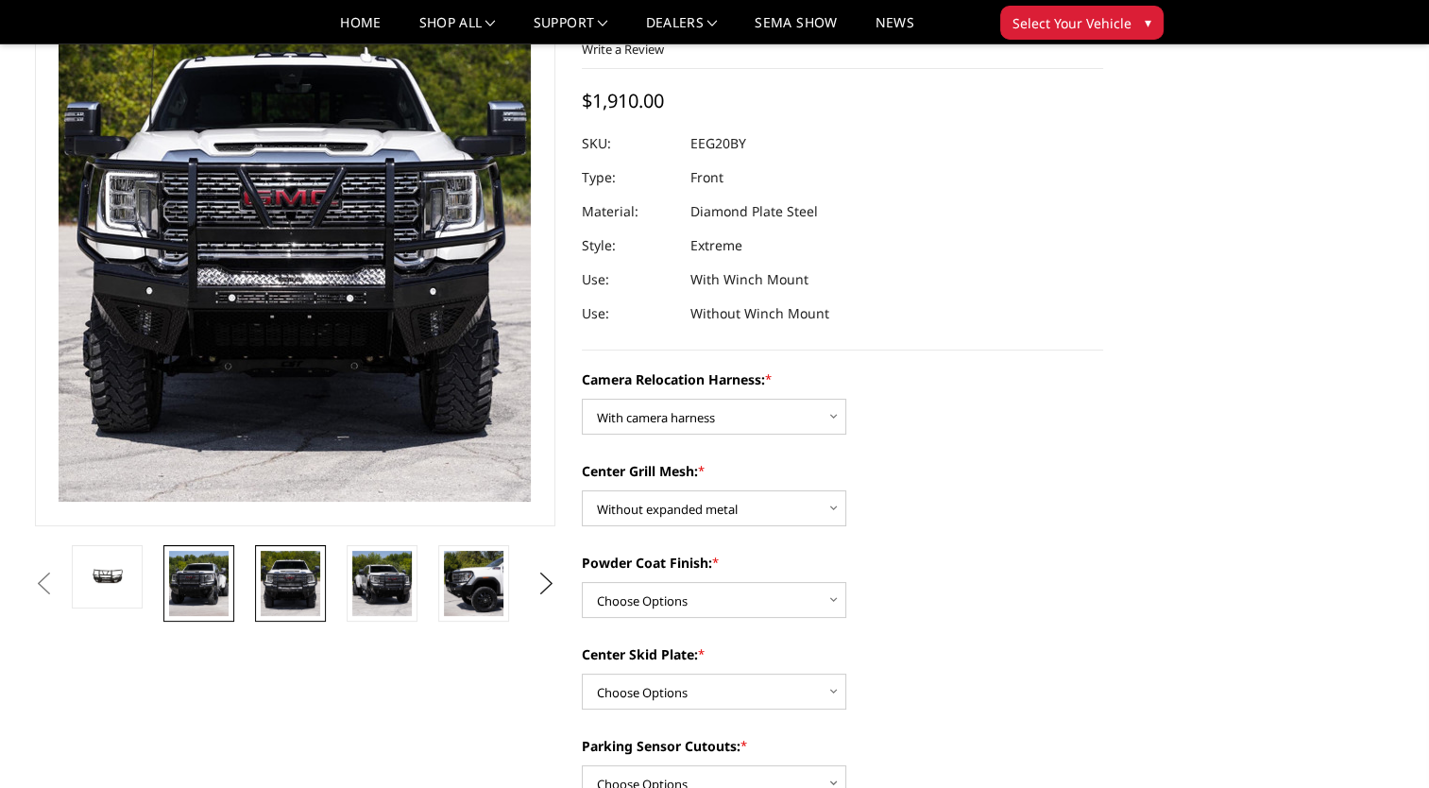
click at [189, 595] on img at bounding box center [199, 583] width 60 height 65
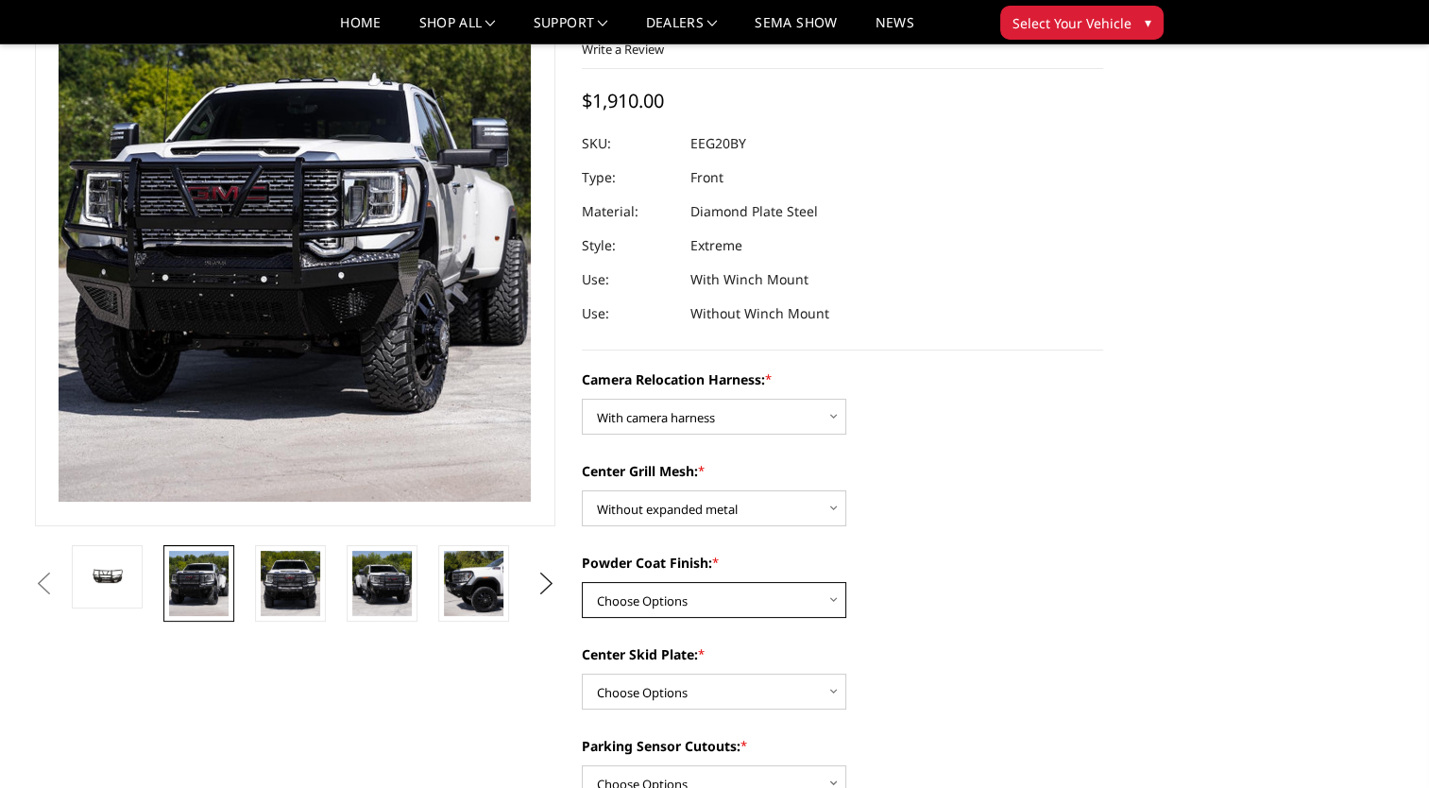
click at [677, 611] on select "Choose Options Textured Black Powder Coat Gloss Black Powder Coat Bare Metal" at bounding box center [714, 600] width 264 height 36
select select "3792"
click at [582, 582] on select "Choose Options Textured Black Powder Coat Gloss Black Powder Coat Bare Metal" at bounding box center [714, 600] width 264 height 36
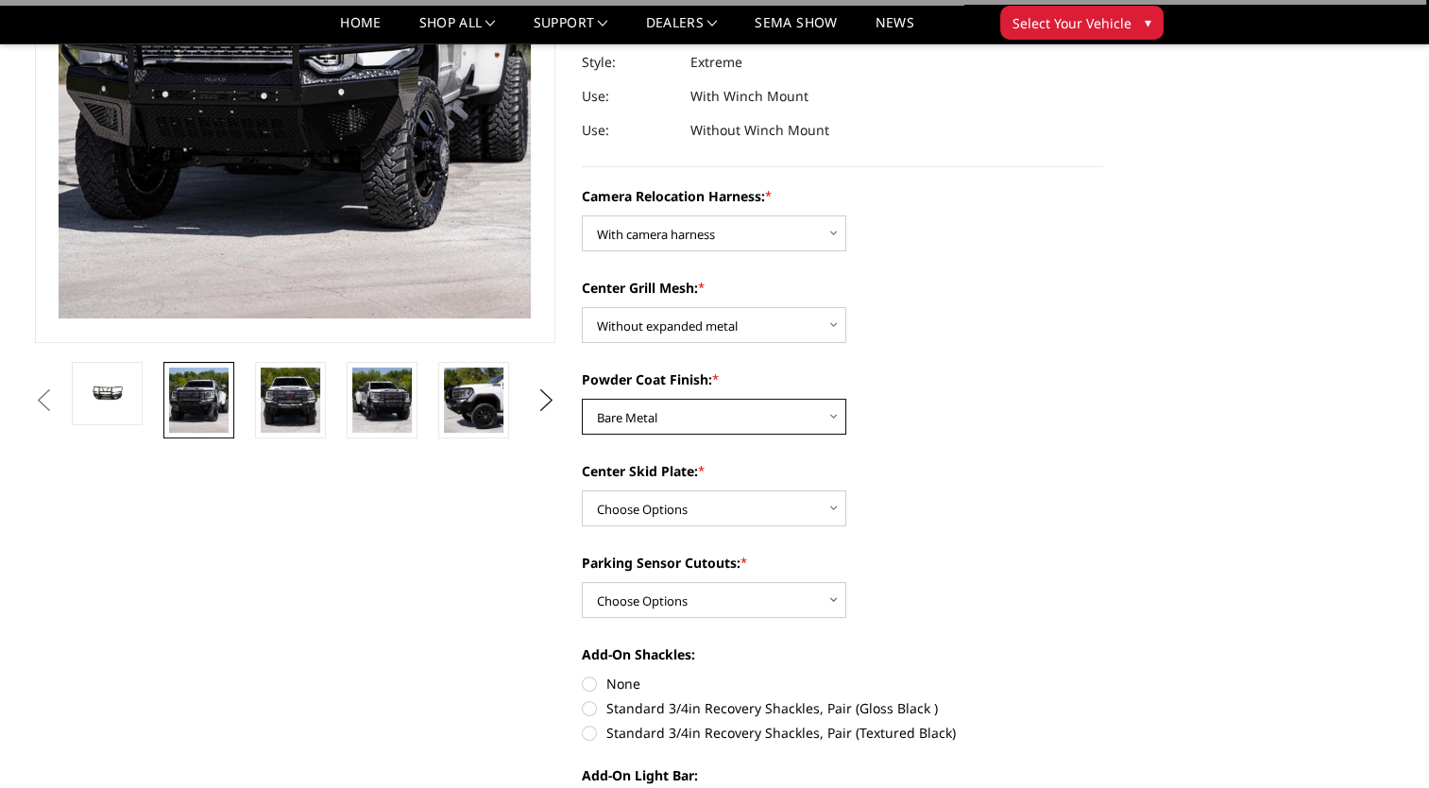
scroll to position [325, 0]
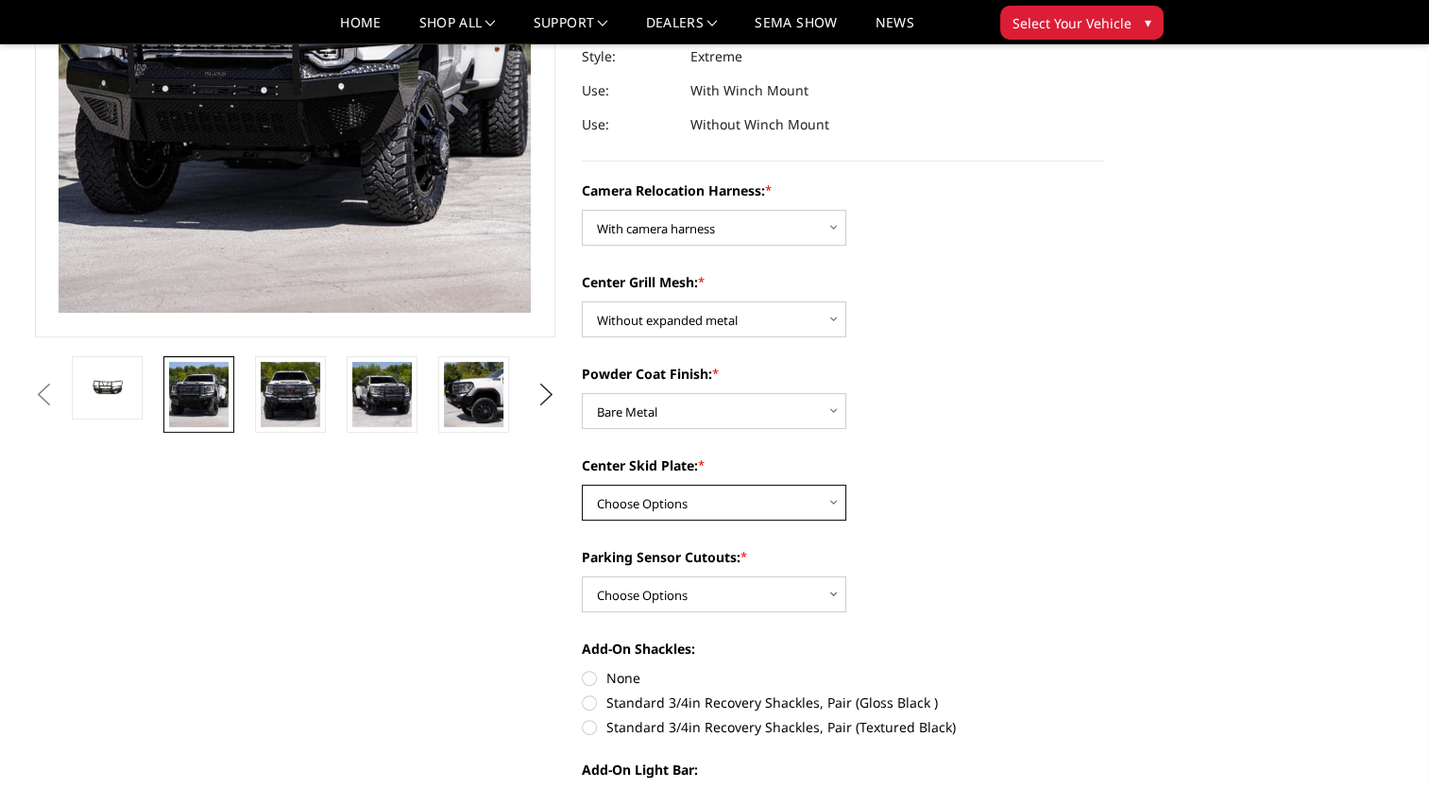
click at [709, 511] on select "Choose Options Winch Mount Skid Plate Standard Skid Plate (included) 2" Receive…" at bounding box center [714, 503] width 264 height 36
click at [705, 465] on small "*" at bounding box center [701, 464] width 7 height 17
click at [707, 485] on select "Choose Options Winch Mount Skid Plate Standard Skid Plate (included) 2" Receive…" at bounding box center [714, 503] width 264 height 36
click at [705, 461] on small "*" at bounding box center [701, 464] width 7 height 17
click at [705, 485] on select "Choose Options Winch Mount Skid Plate Standard Skid Plate (included) 2" Receive…" at bounding box center [714, 503] width 264 height 36
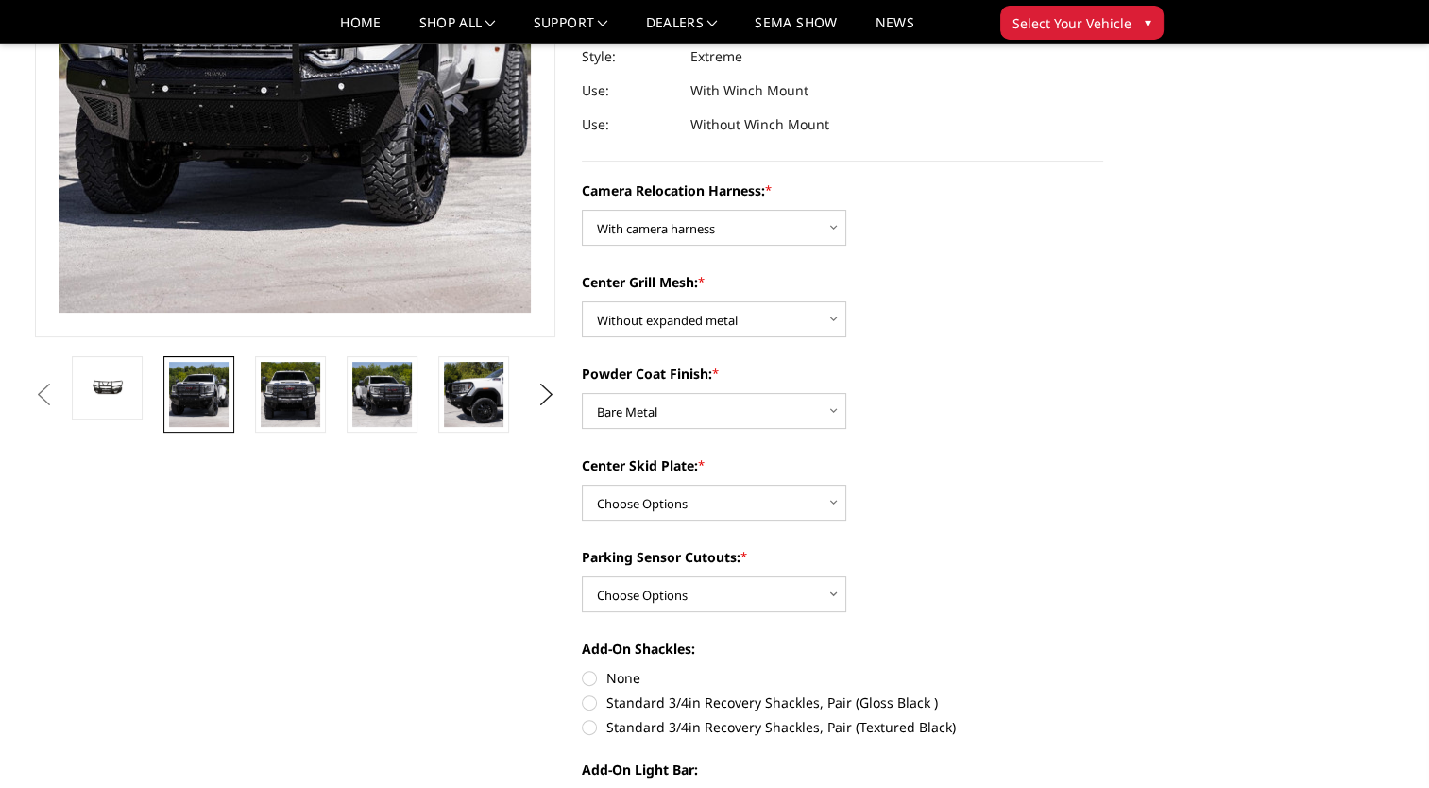
click at [702, 460] on small "*" at bounding box center [701, 464] width 7 height 17
click at [702, 485] on select "Choose Options Winch Mount Skid Plate Standard Skid Plate (included) 2" Receive…" at bounding box center [714, 503] width 264 height 36
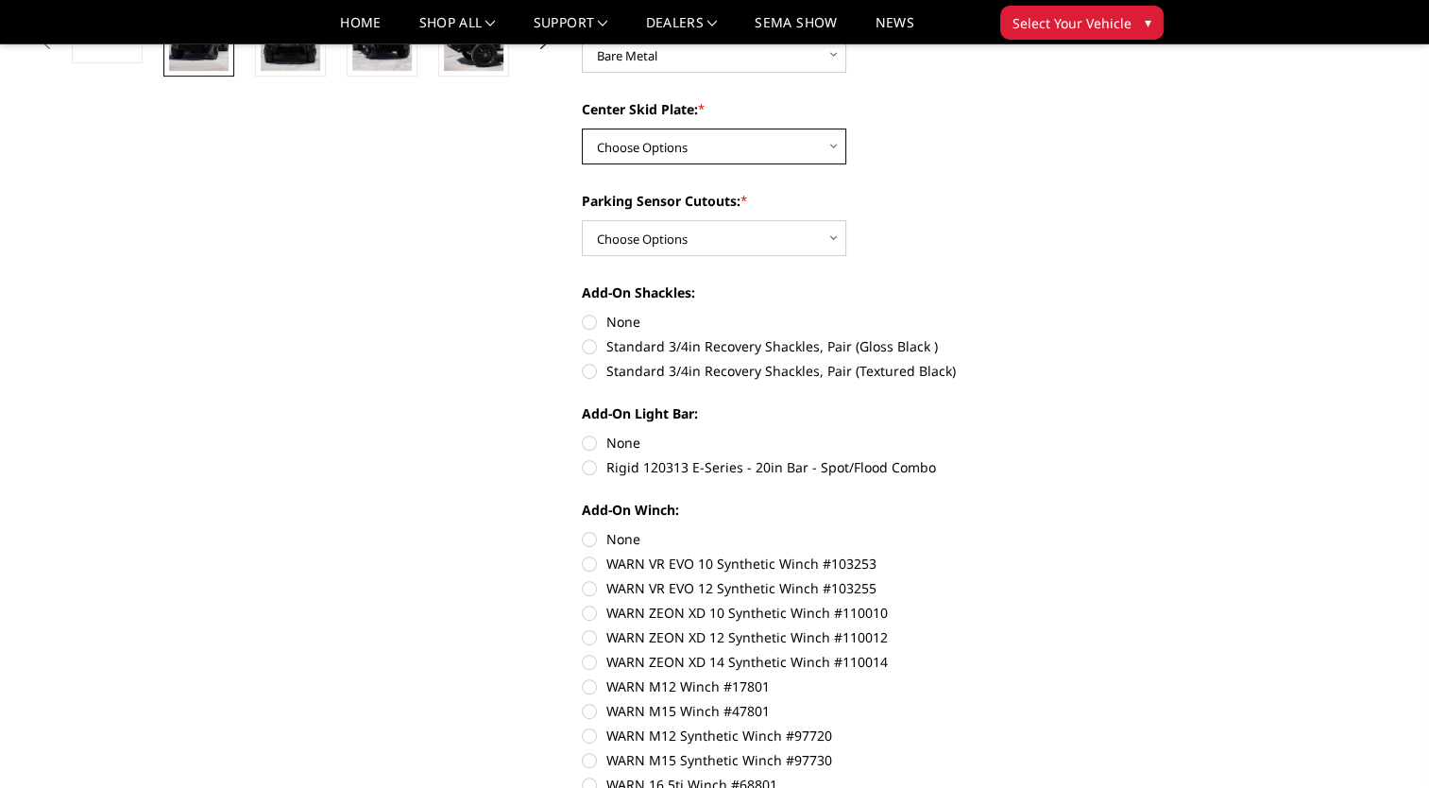
scroll to position [703, 0]
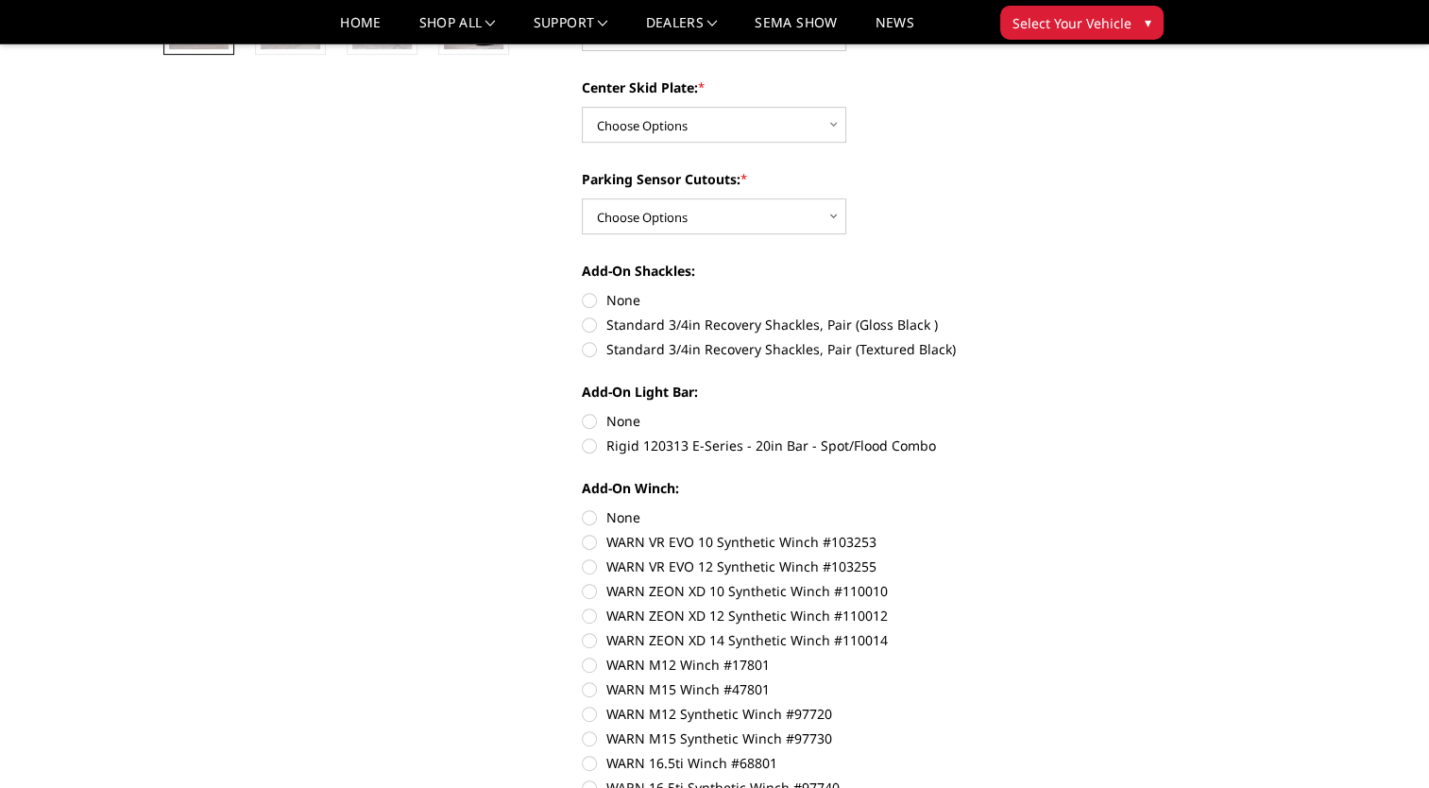
click at [590, 450] on label "Rigid 120313 E-Series - 20in Bar - Spot/Flood Combo" at bounding box center [842, 445] width 521 height 20
click at [1103, 412] on input "Rigid 120313 E-Series - 20in Bar - Spot/Flood Combo" at bounding box center [1103, 411] width 1 height 1
radio input "true"
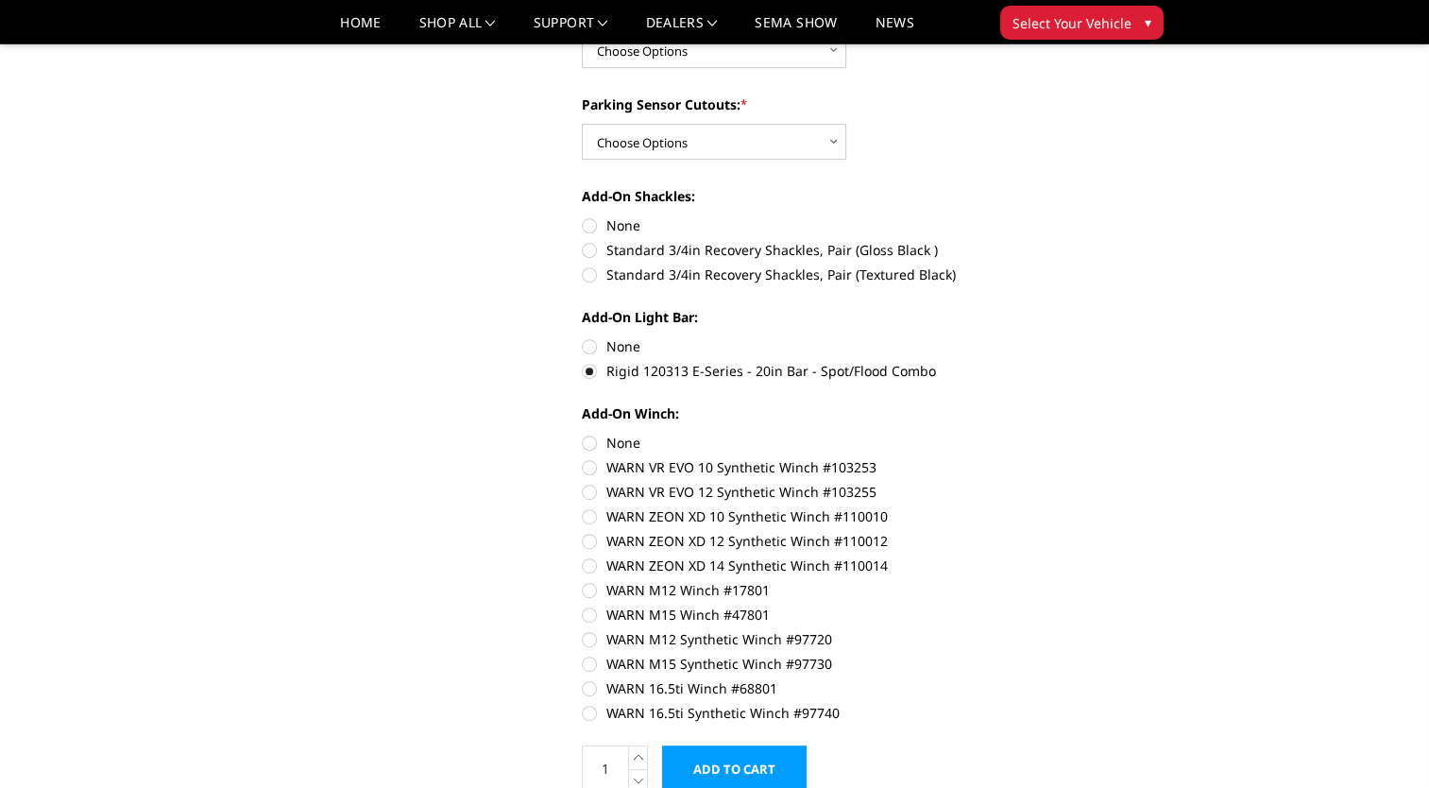
scroll to position [892, 0]
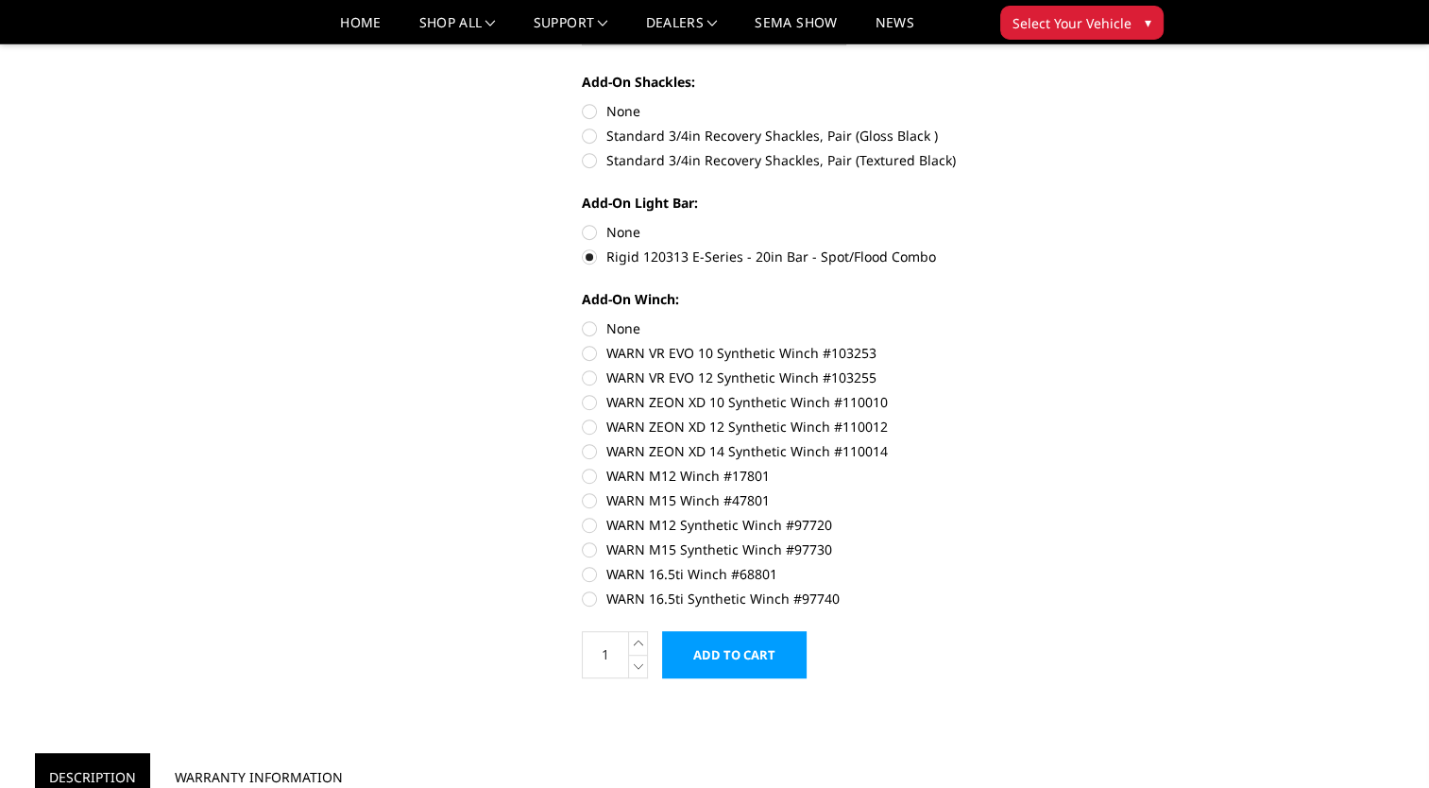
click at [589, 602] on label "WARN 16.5ti Synthetic Winch #97740" at bounding box center [842, 598] width 521 height 20
click at [1103, 565] on input "WARN 16.5ti Synthetic Winch #97740" at bounding box center [1103, 564] width 1 height 1
radio input "true"
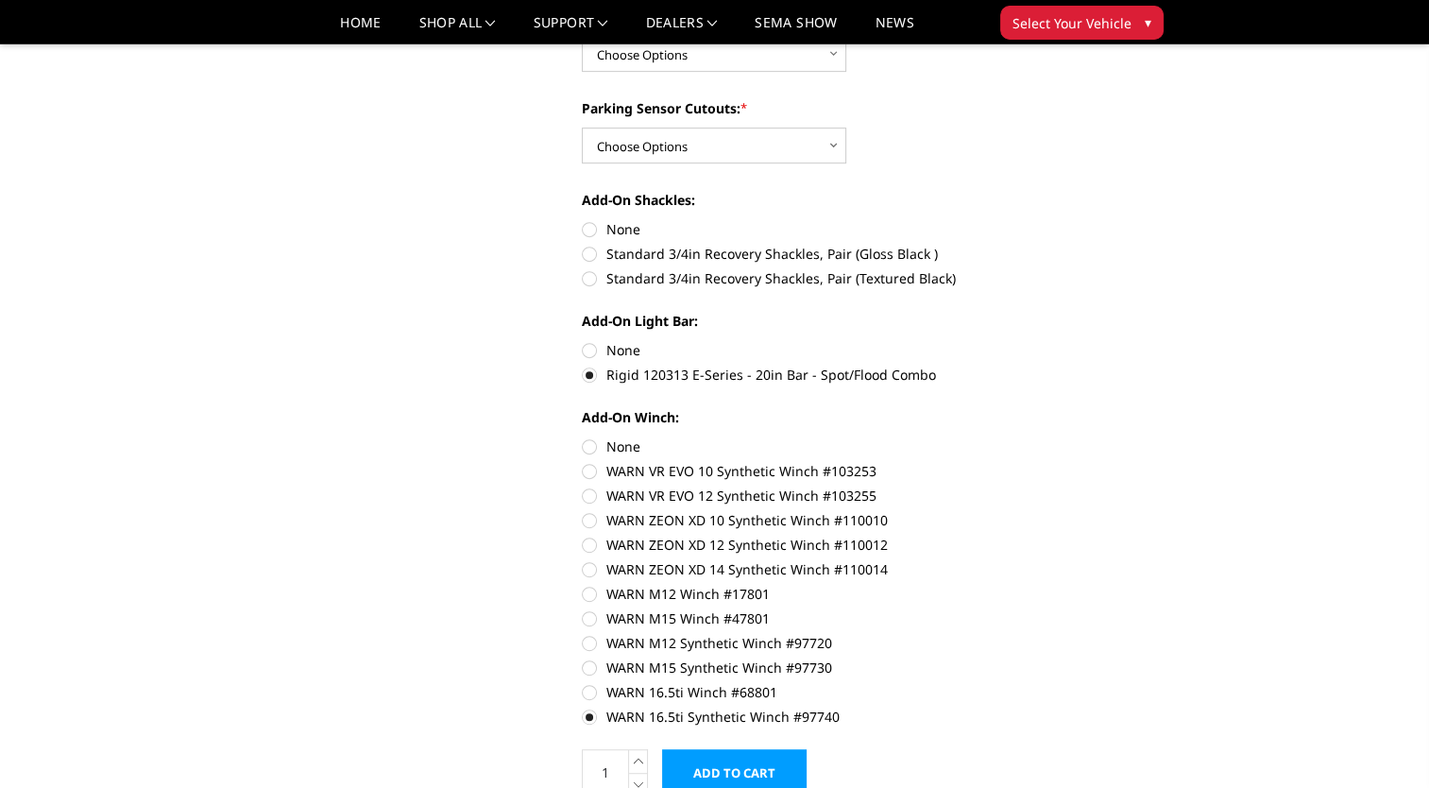
scroll to position [945, 0]
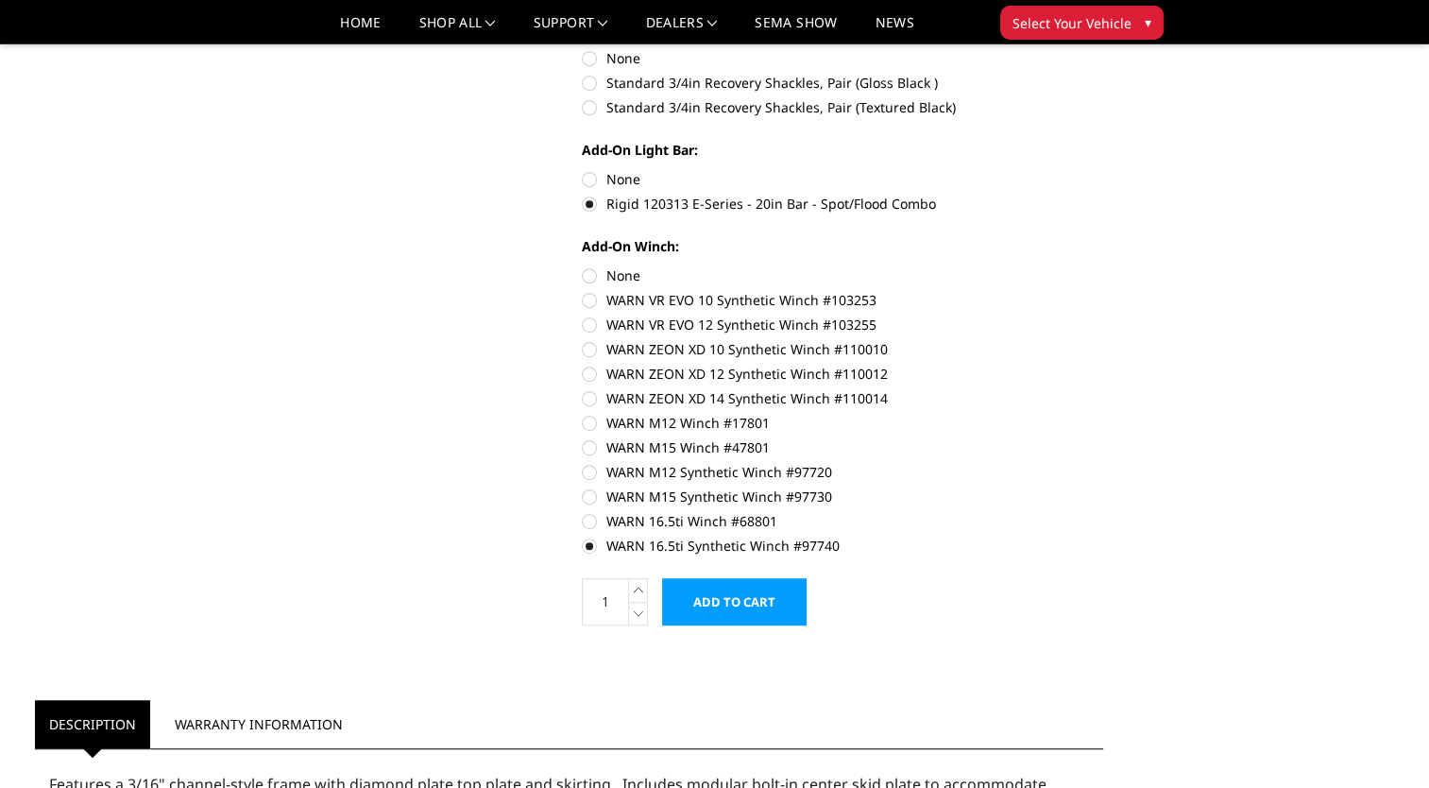
click at [593, 278] on label "None" at bounding box center [842, 275] width 521 height 20
click at [583, 266] on input "None" at bounding box center [582, 265] width 1 height 1
radio input "true"
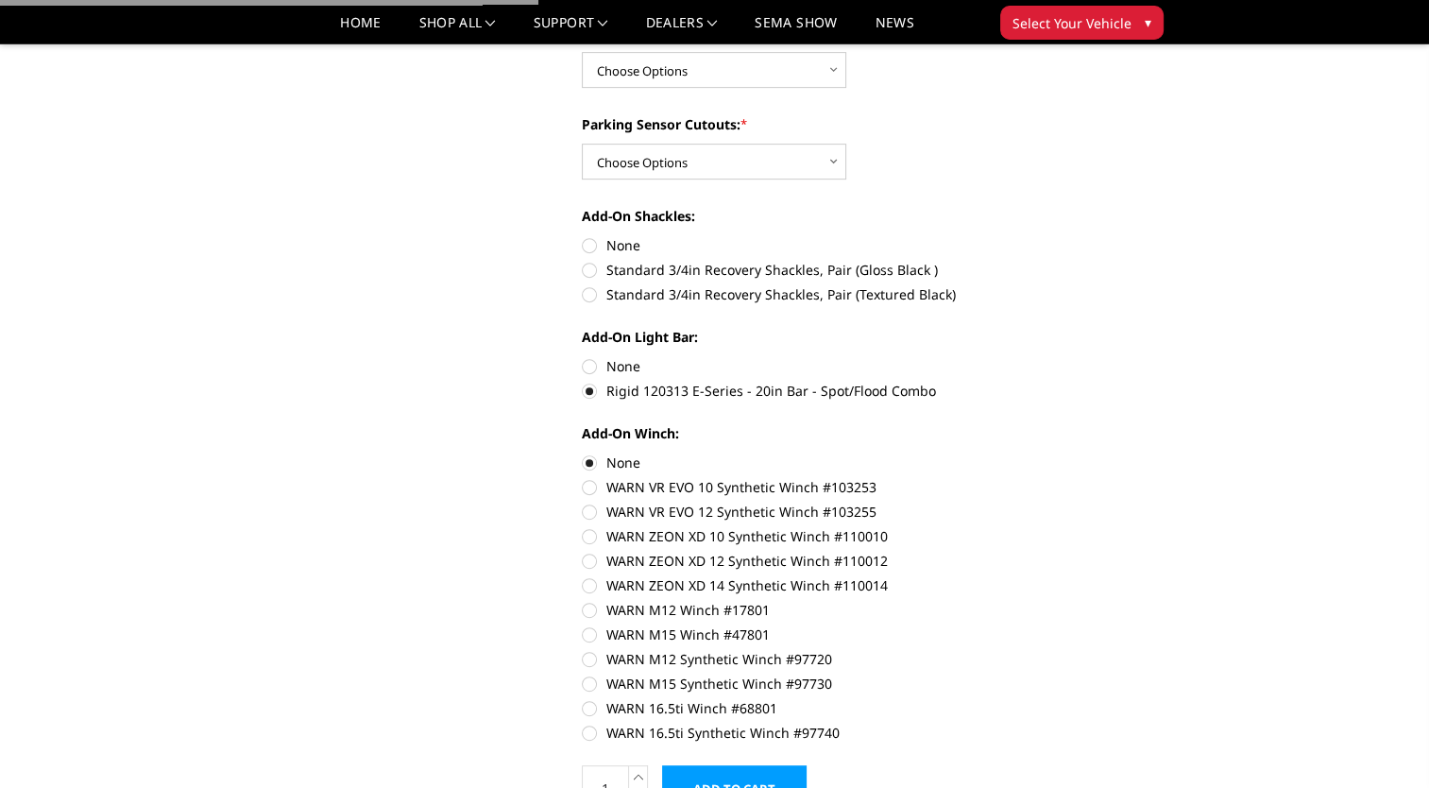
scroll to position [756, 0]
click at [589, 367] on label "None" at bounding box center [842, 368] width 521 height 20
click at [583, 359] on input "None" at bounding box center [582, 358] width 1 height 1
radio input "true"
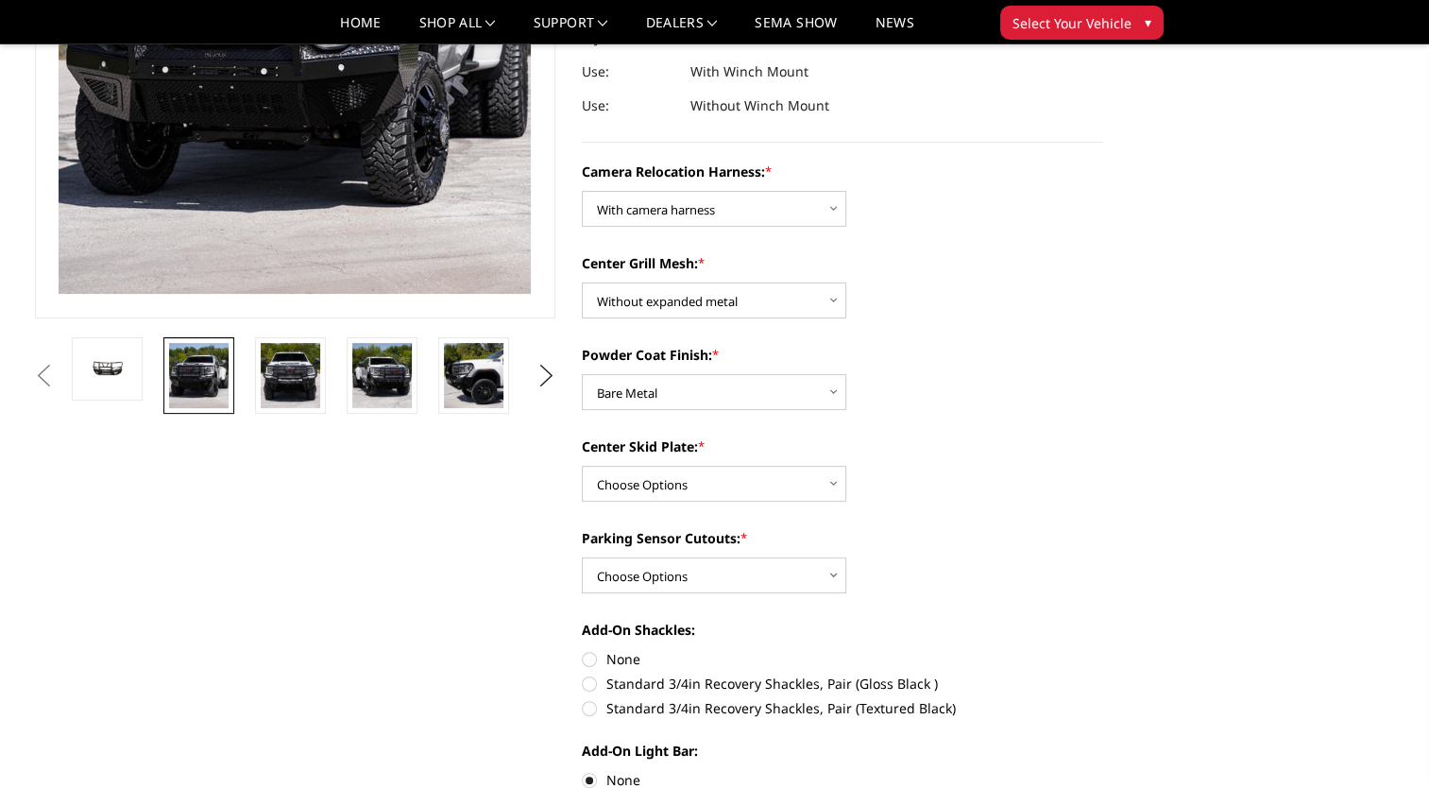
scroll to position [378, 0]
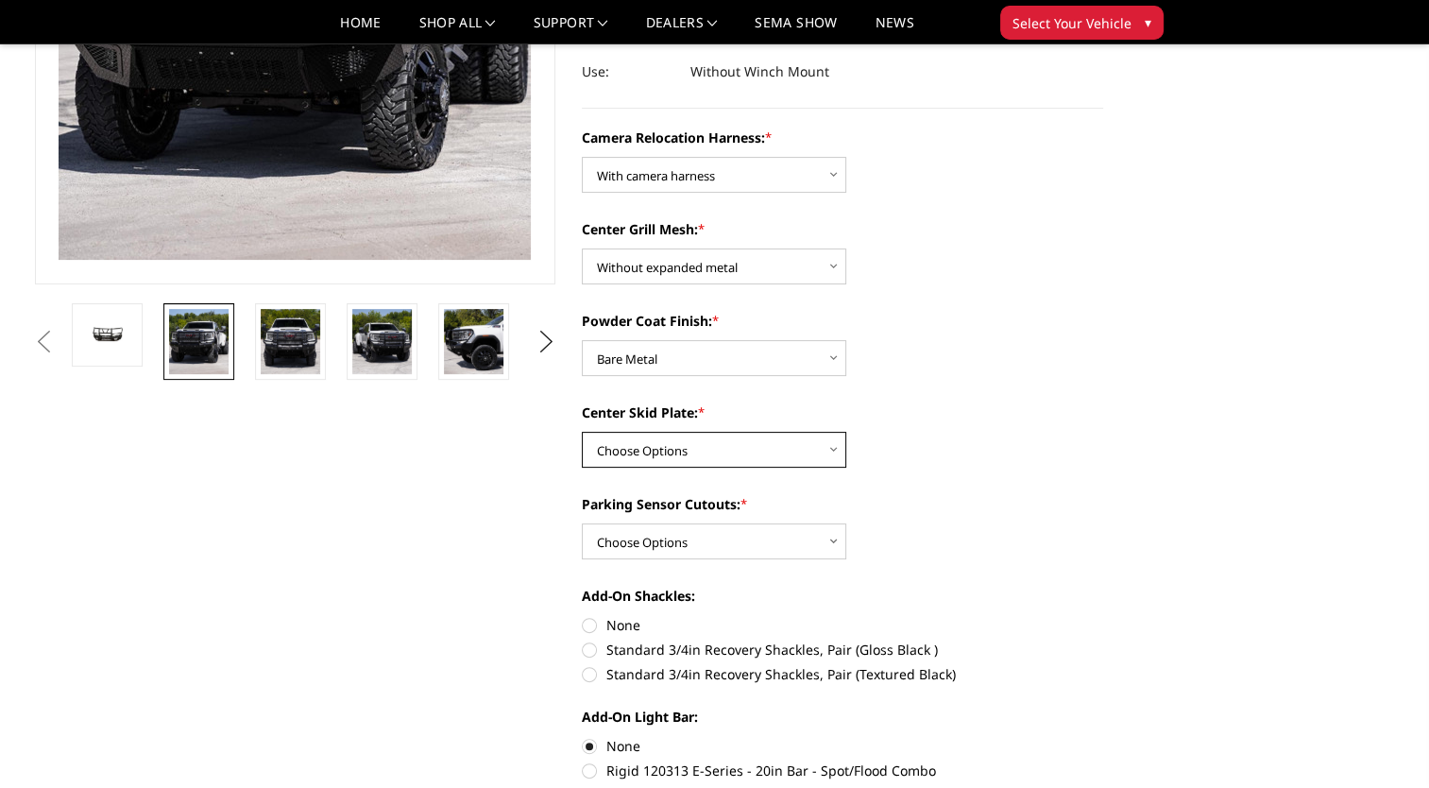
drag, startPoint x: 690, startPoint y: 447, endPoint x: 702, endPoint y: 452, distance: 12.3
click at [690, 447] on select "Choose Options Winch Mount Skid Plate Standard Skid Plate (included) 2" Receive…" at bounding box center [714, 450] width 264 height 36
click at [582, 432] on select "Choose Options Winch Mount Skid Plate Standard Skid Plate (included) 2" Receive…" at bounding box center [714, 450] width 264 height 36
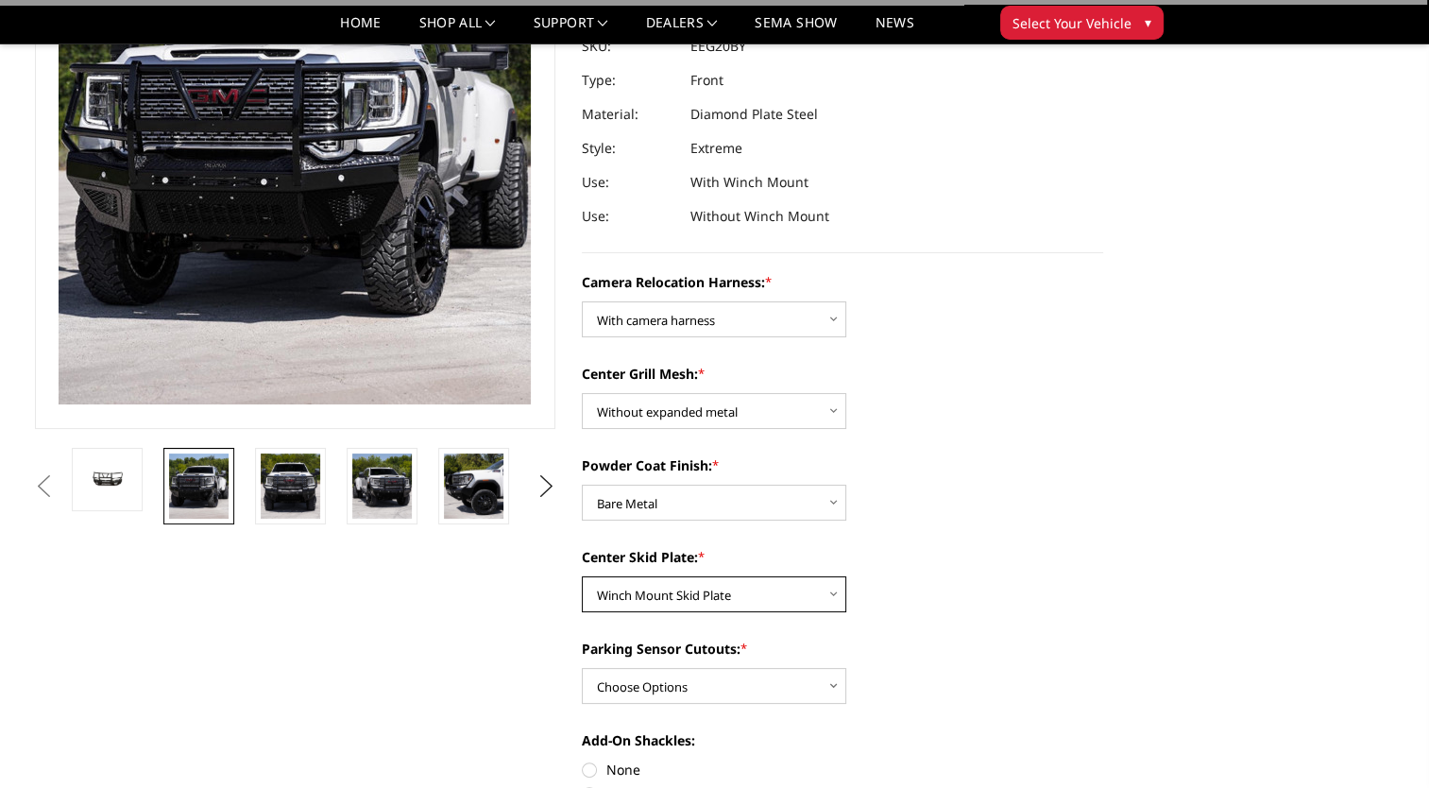
scroll to position [189, 0]
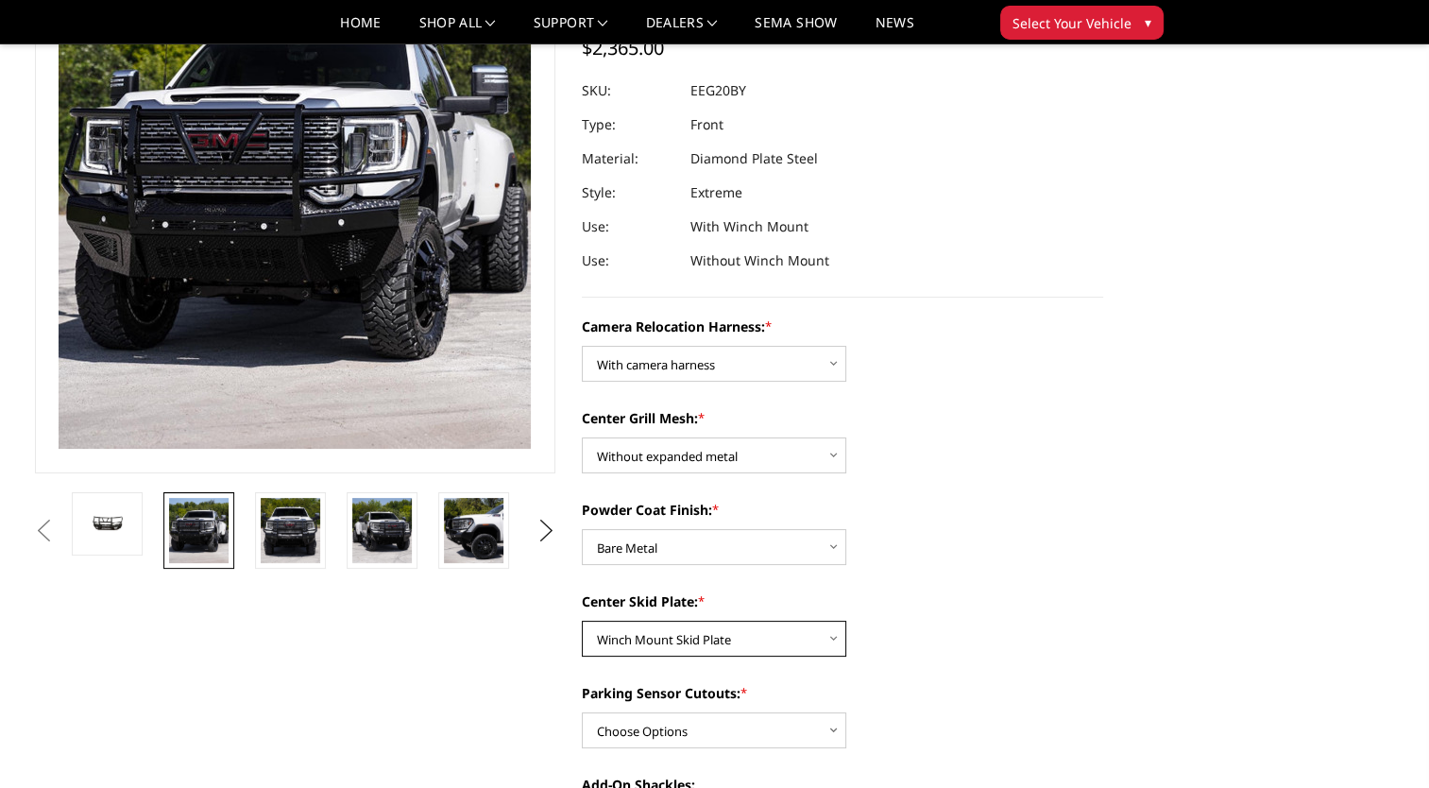
click at [657, 639] on select "Choose Options Winch Mount Skid Plate Standard Skid Plate (included) 2" Receive…" at bounding box center [714, 639] width 264 height 36
click at [582, 621] on select "Choose Options Winch Mount Skid Plate Standard Skid Plate (included) 2" Receive…" at bounding box center [714, 639] width 264 height 36
click at [680, 639] on select "Choose Options Winch Mount Skid Plate Standard Skid Plate (included) 2" Receive…" at bounding box center [714, 639] width 264 height 36
select select "3791"
click at [582, 621] on select "Choose Options Winch Mount Skid Plate Standard Skid Plate (included) 2" Receive…" at bounding box center [714, 639] width 264 height 36
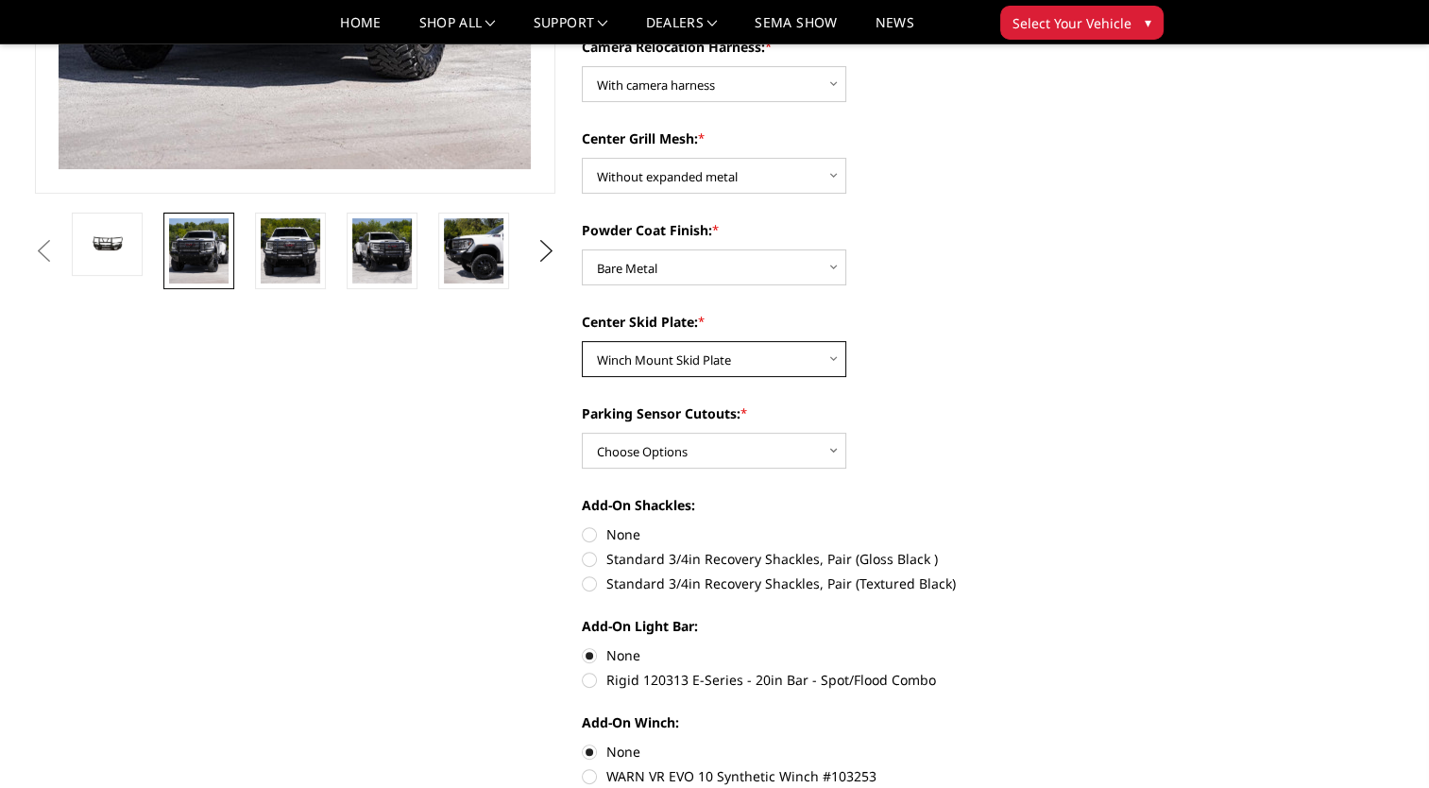
scroll to position [472, 0]
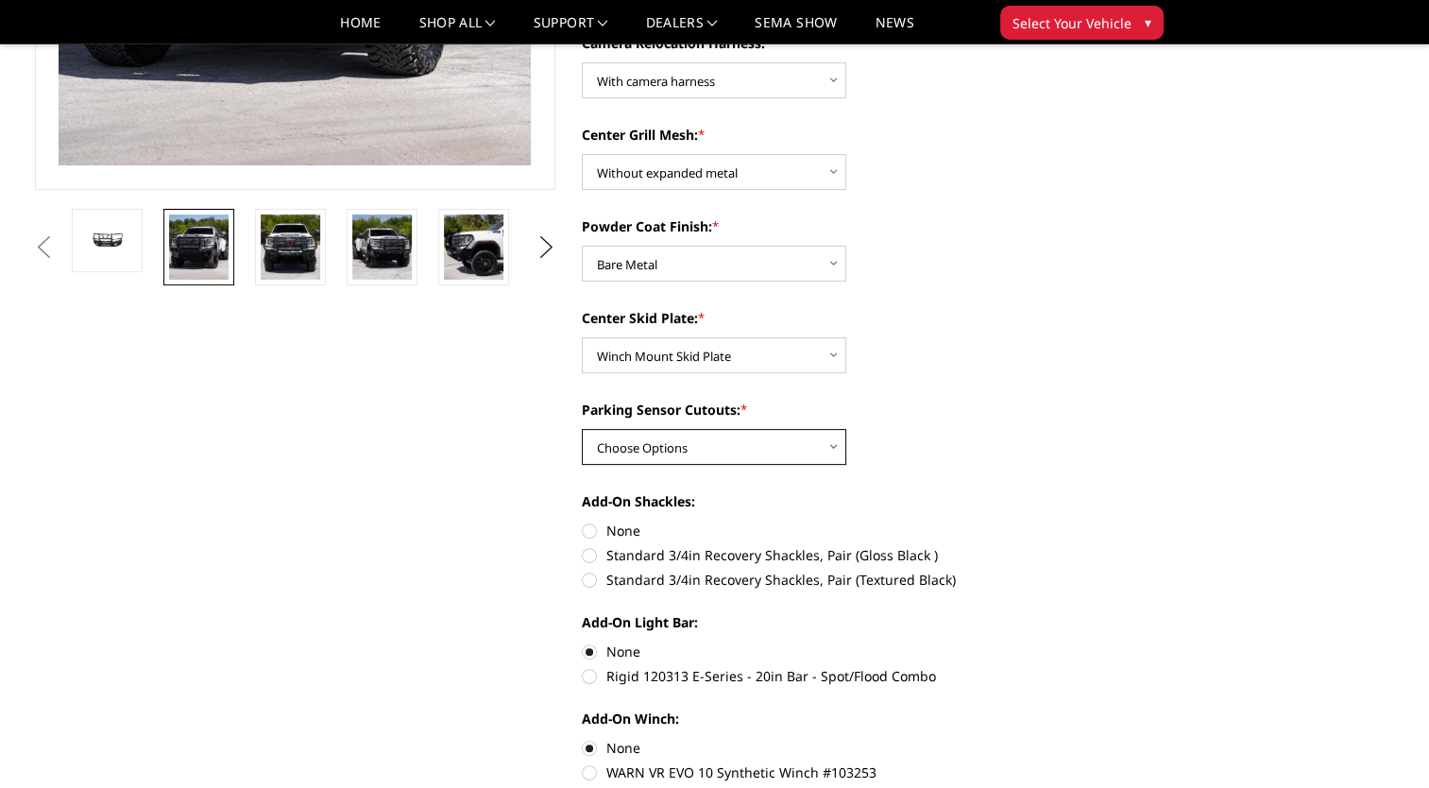
click at [697, 450] on select "Choose Options Yes - With Parking Sensor Cutouts" at bounding box center [714, 447] width 264 height 36
select select "3788"
click at [582, 429] on select "Choose Options Yes - With Parking Sensor Cutouts" at bounding box center [714, 447] width 264 height 36
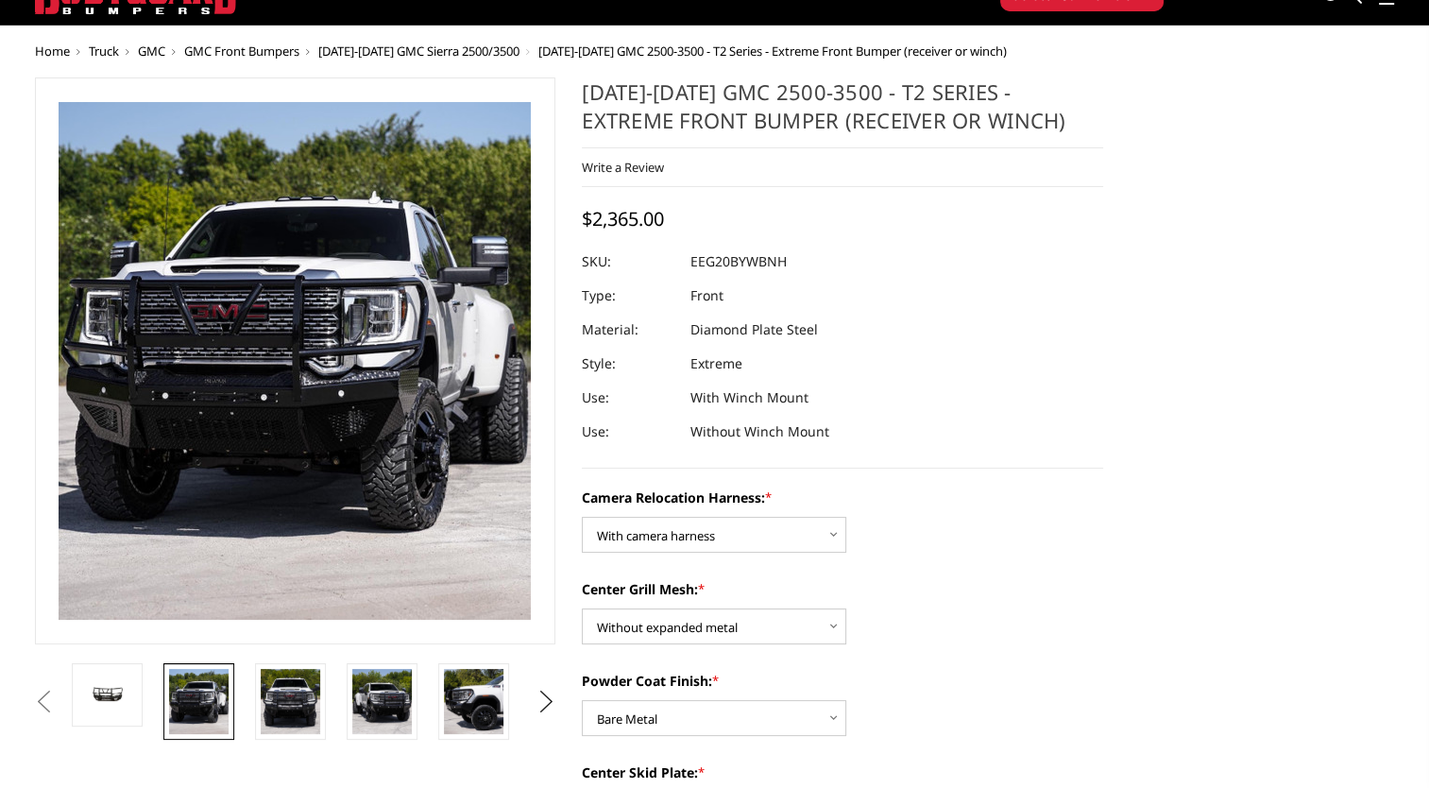
scroll to position [0, 0]
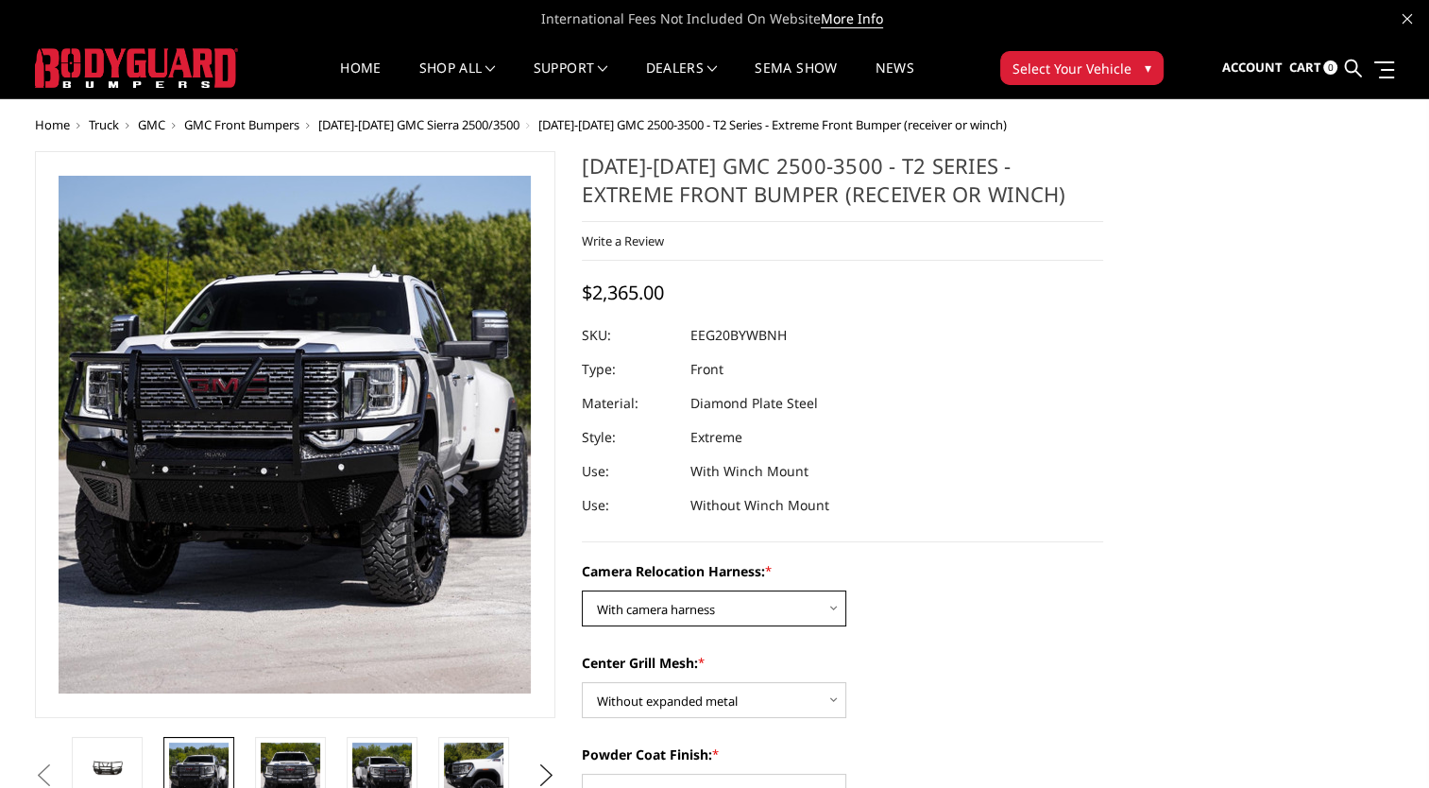
click at [743, 602] on select "Choose Options Without camera harness With camera harness" at bounding box center [714, 608] width 264 height 36
click at [962, 538] on div "[DATE]-[DATE] GMC 2500-3500 - T2 Series - Extreme Front Bumper (receiver or win…" at bounding box center [842, 346] width 521 height 391
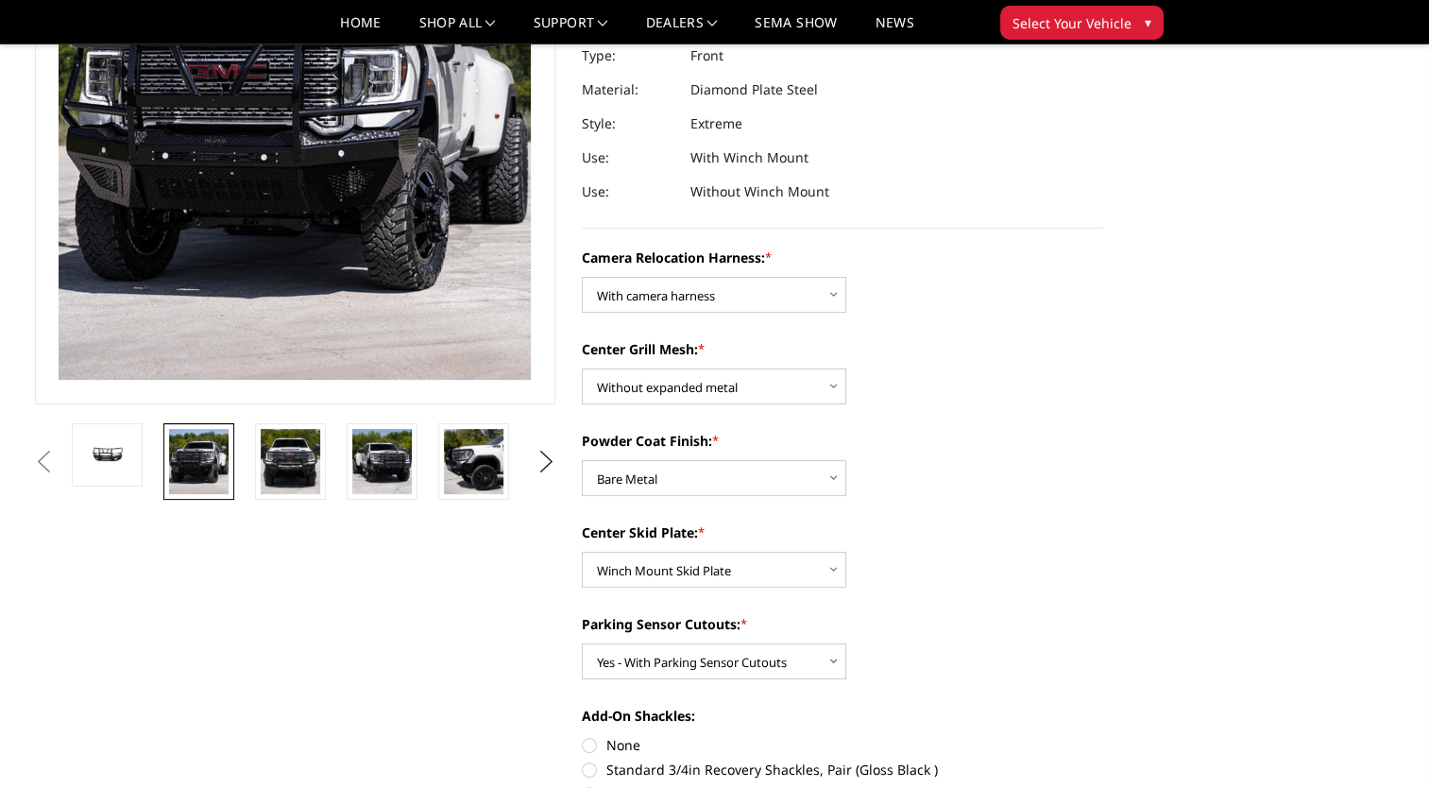
scroll to position [189, 0]
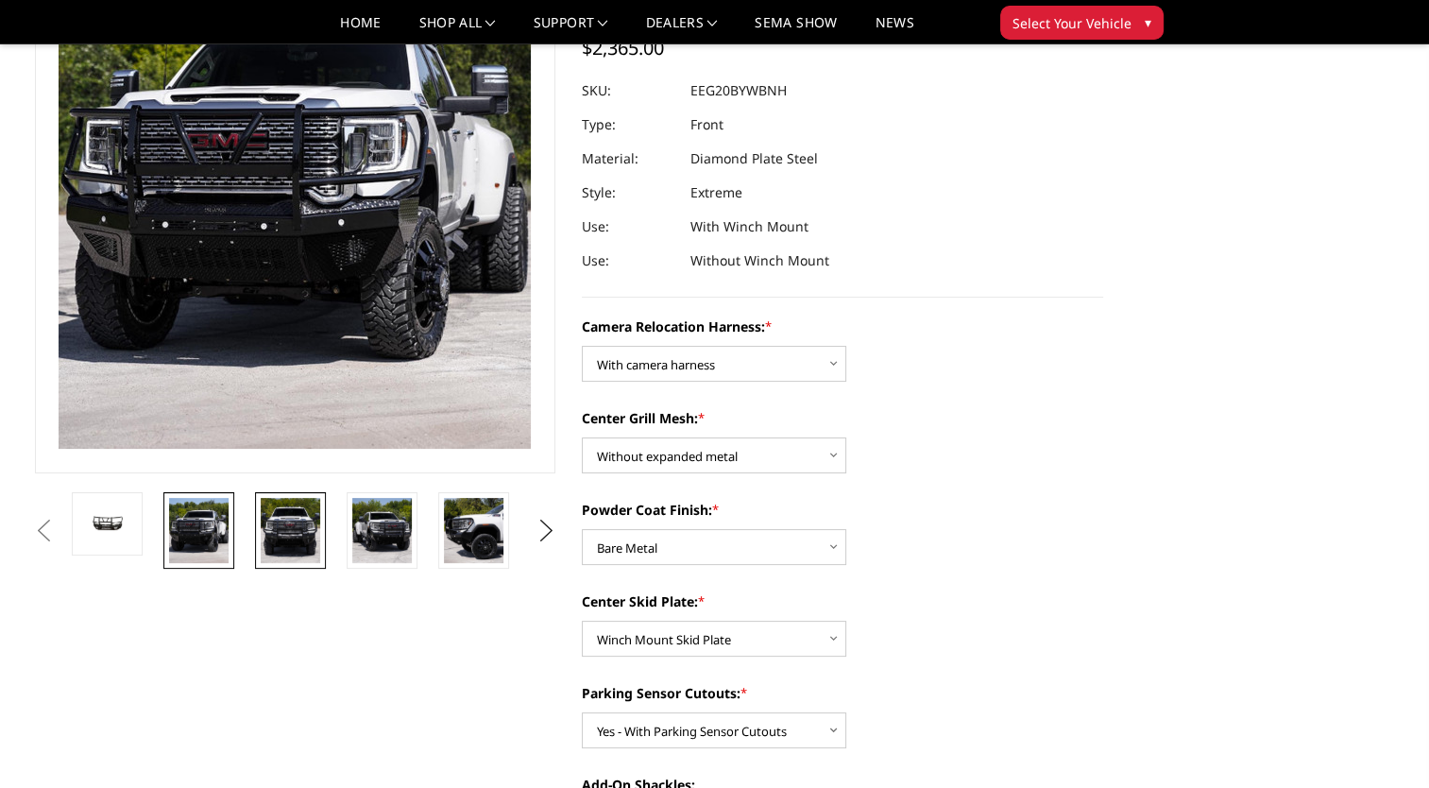
click at [288, 531] on img at bounding box center [291, 530] width 60 height 65
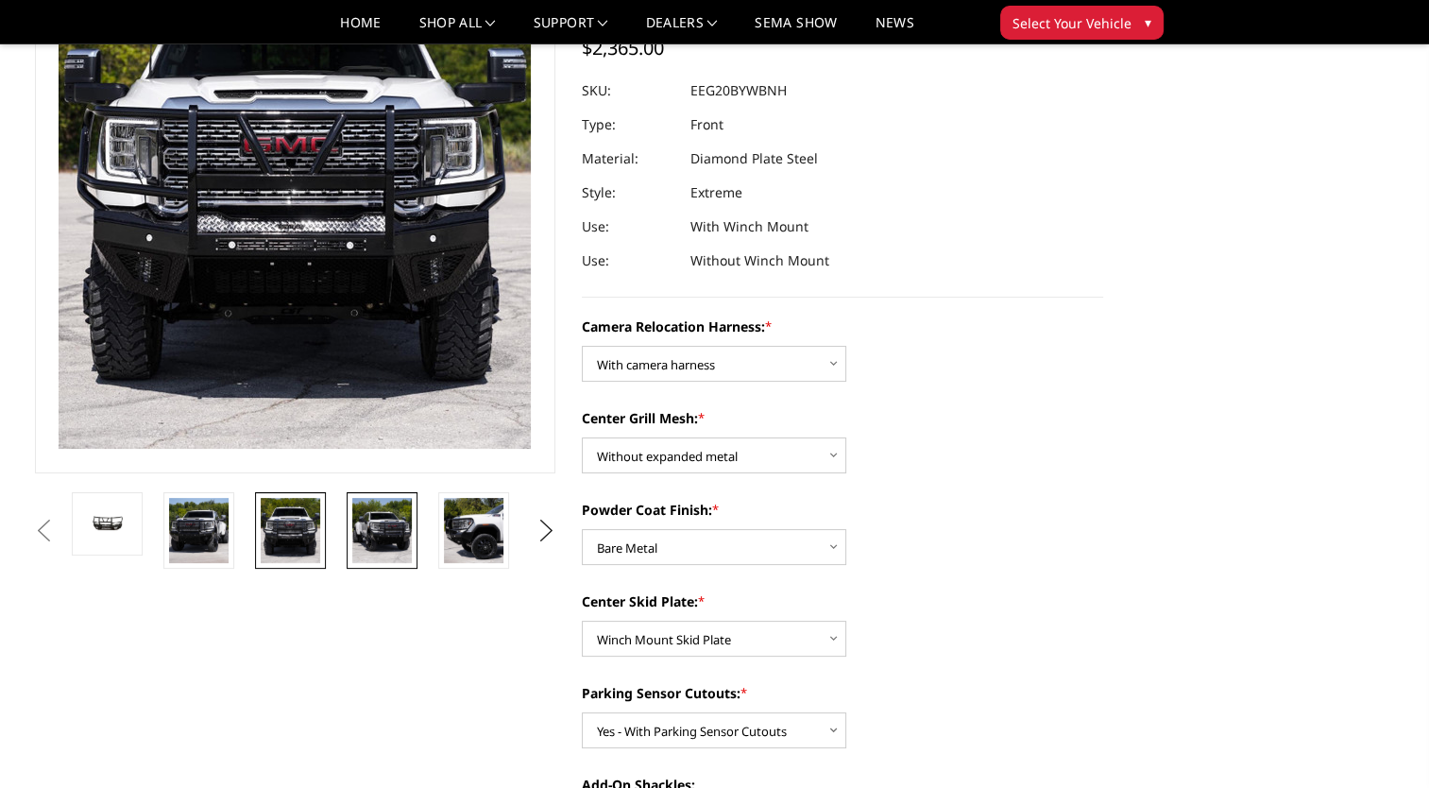
click at [376, 520] on img at bounding box center [382, 530] width 60 height 65
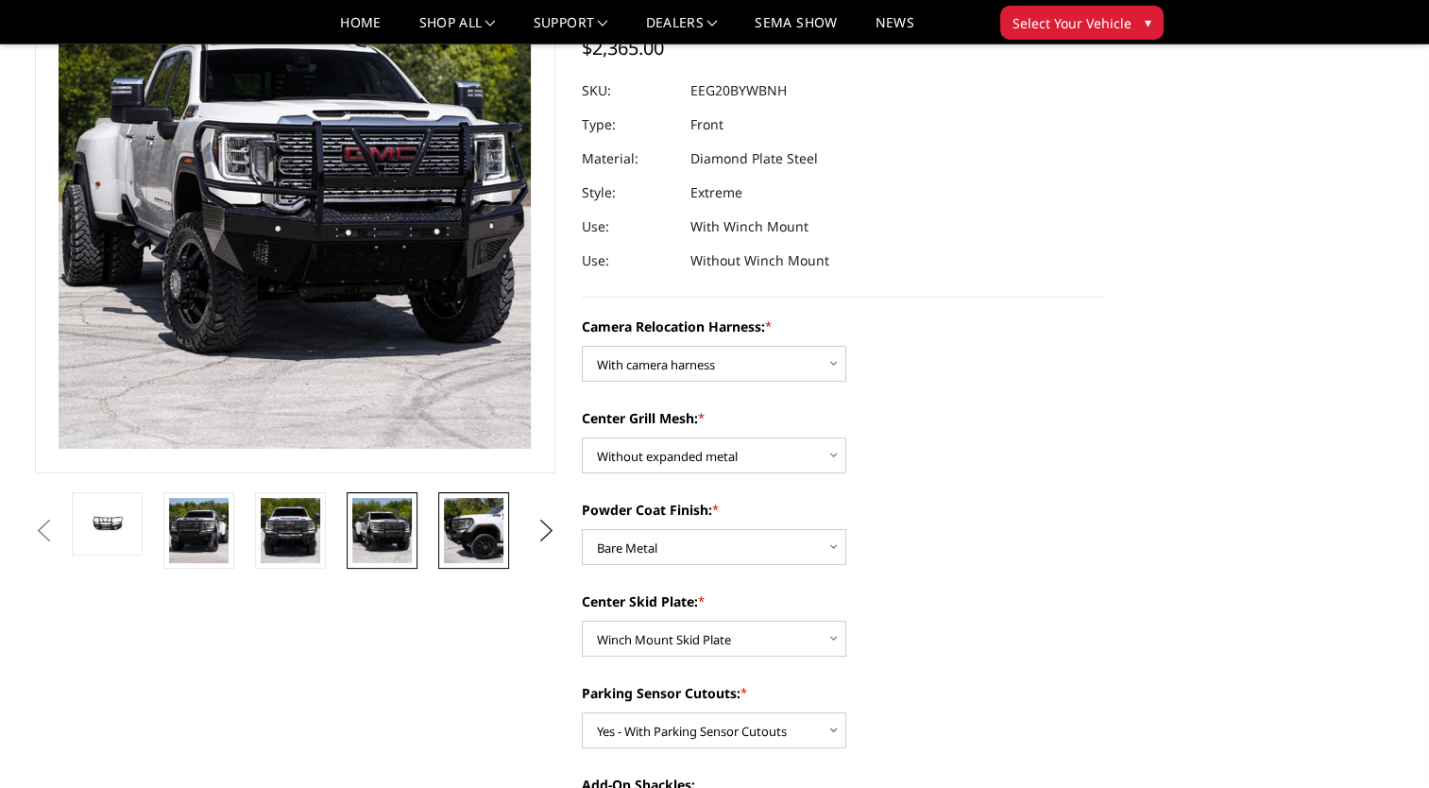
click at [467, 525] on img at bounding box center [474, 530] width 60 height 65
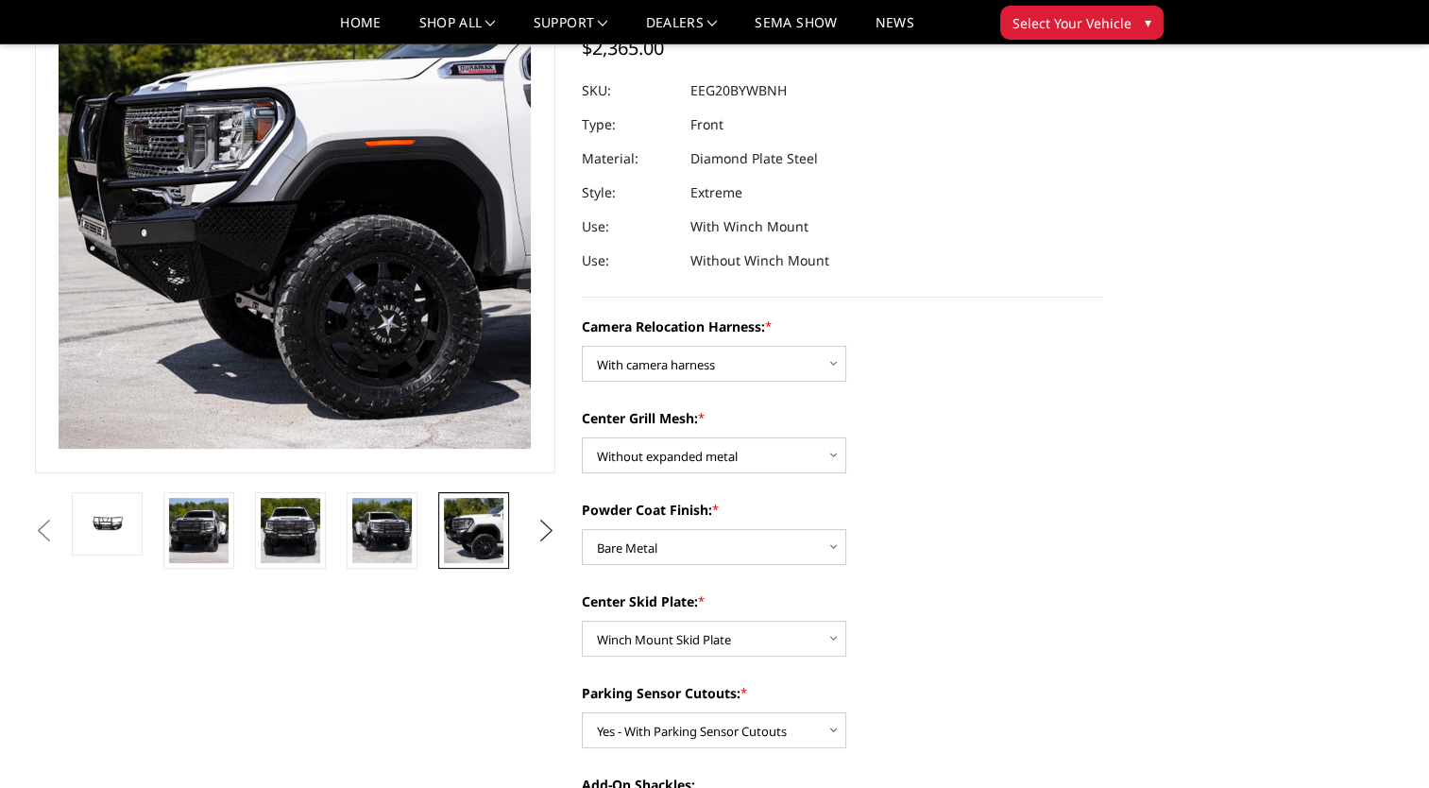
click at [543, 528] on button "Next" at bounding box center [546, 531] width 28 height 28
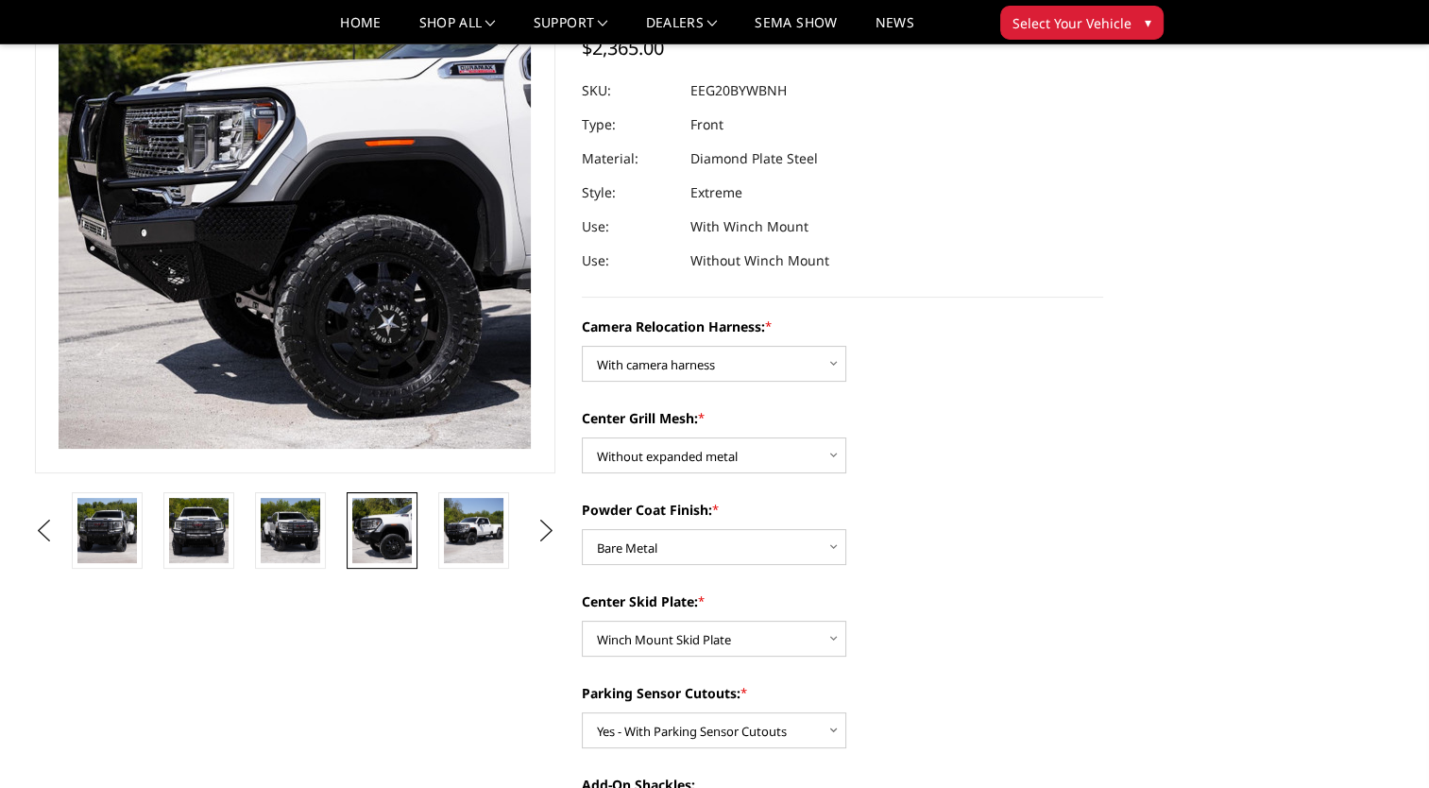
click at [366, 528] on img at bounding box center [382, 530] width 60 height 65
click at [295, 542] on img at bounding box center [291, 530] width 60 height 65
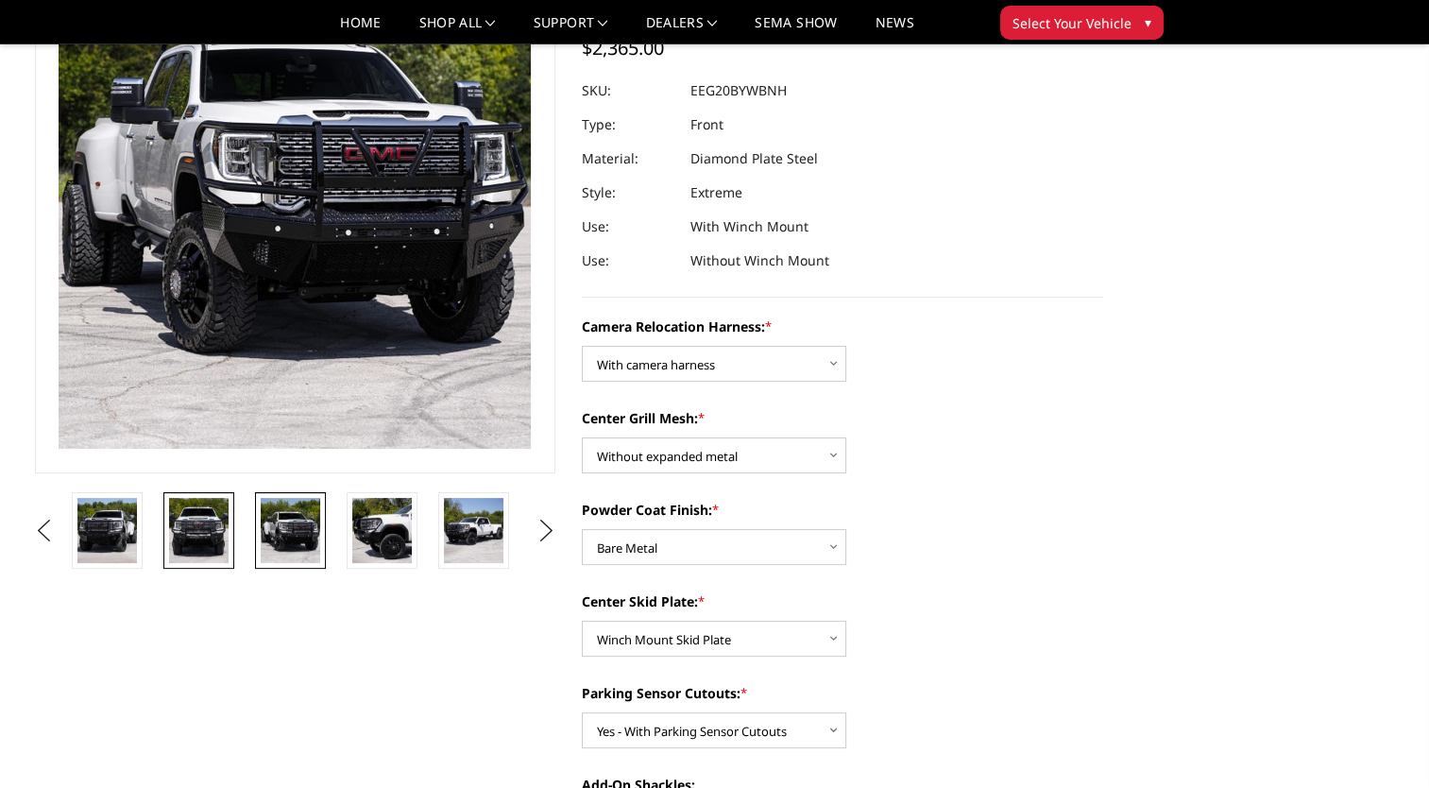
click at [216, 527] on img at bounding box center [199, 530] width 60 height 65
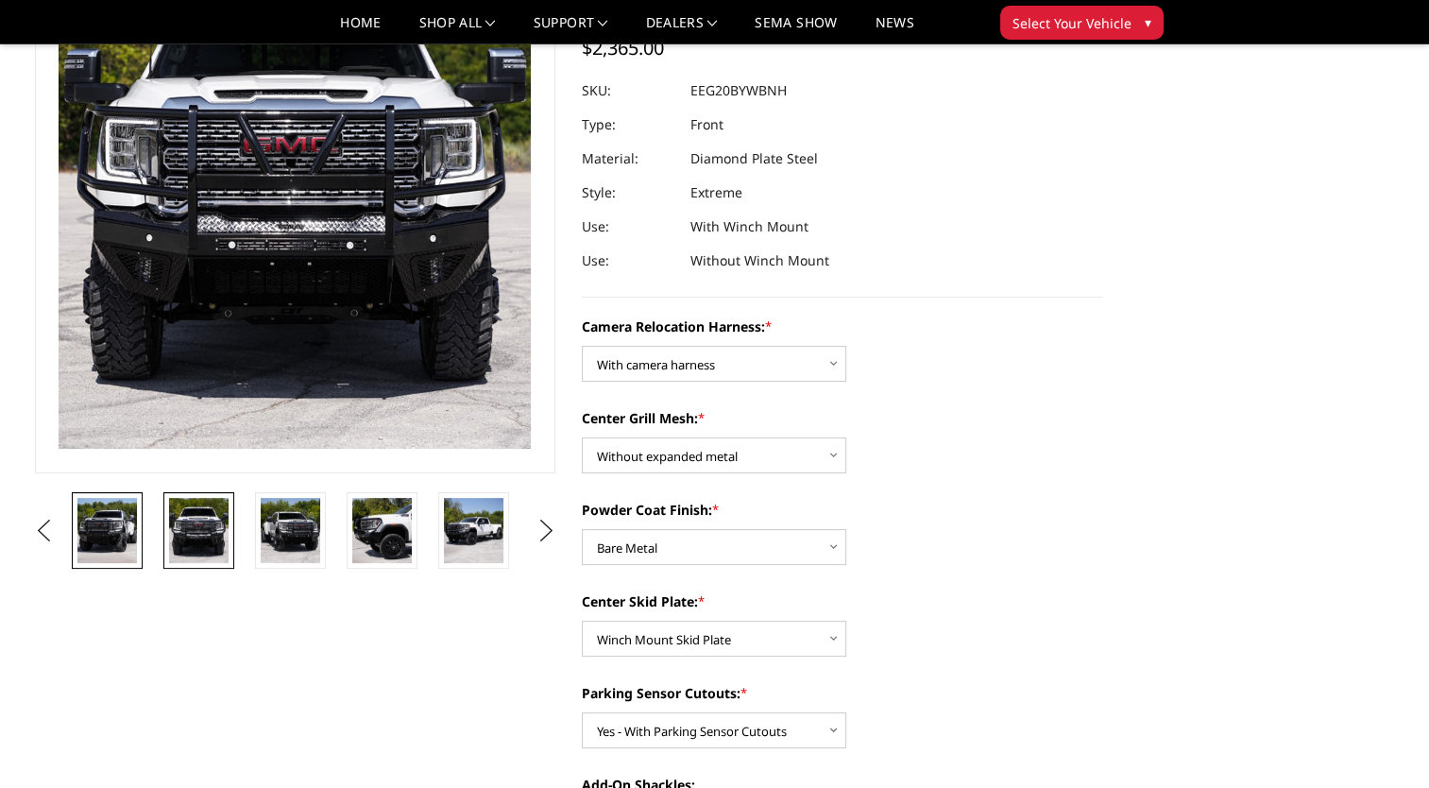
click at [109, 515] on img at bounding box center [107, 530] width 60 height 65
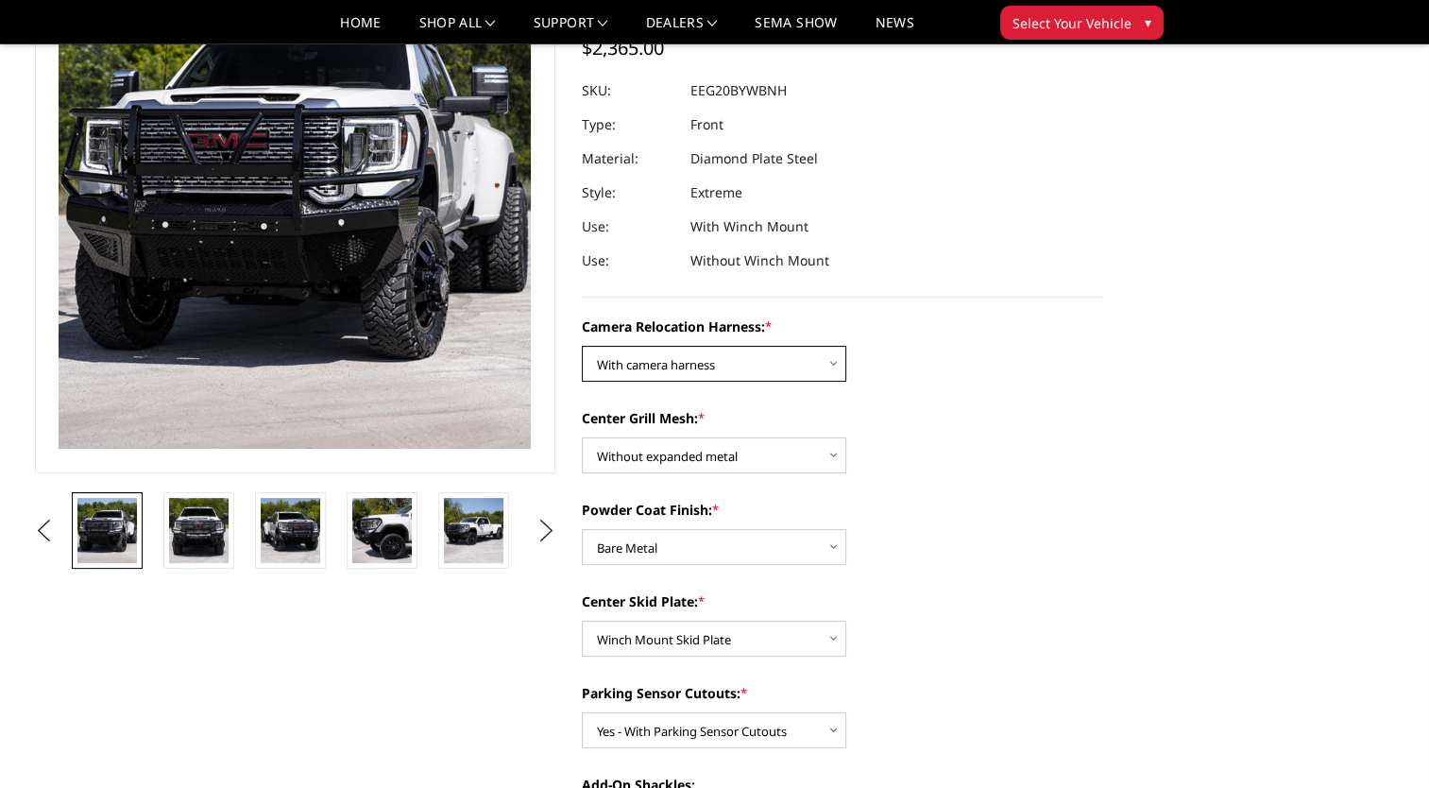
click at [689, 362] on select "Choose Options Without camera harness With camera harness" at bounding box center [714, 364] width 264 height 36
drag, startPoint x: 731, startPoint y: 549, endPoint x: 741, endPoint y: 554, distance: 11.0
click at [731, 549] on select "Choose Options Textured Black Powder Coat Gloss Black Powder Coat Bare Metal" at bounding box center [714, 547] width 264 height 36
click at [582, 529] on select "Choose Options Textured Black Powder Coat Gloss Black Powder Coat Bare Metal" at bounding box center [714, 547] width 264 height 36
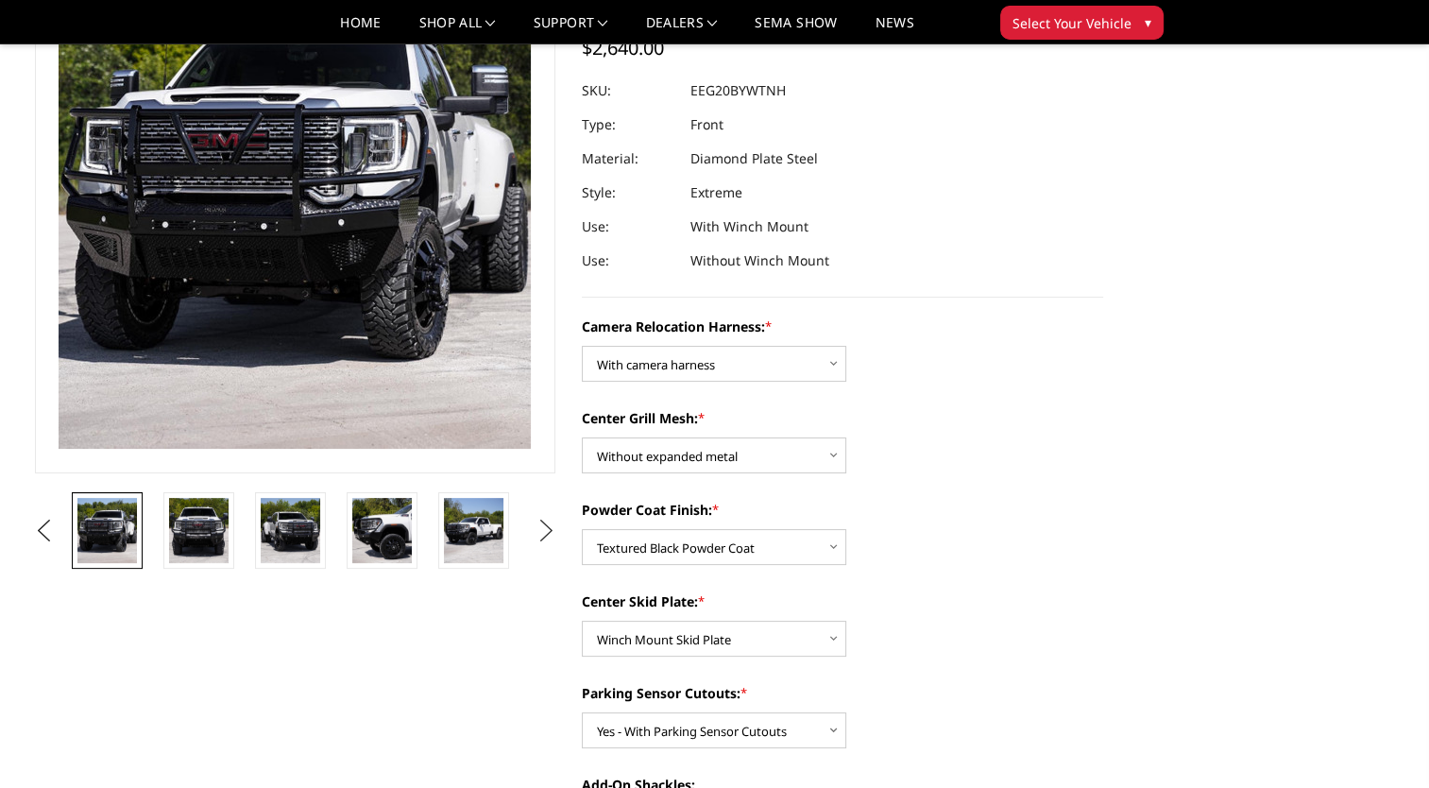
click at [539, 538] on button "Next" at bounding box center [546, 531] width 28 height 28
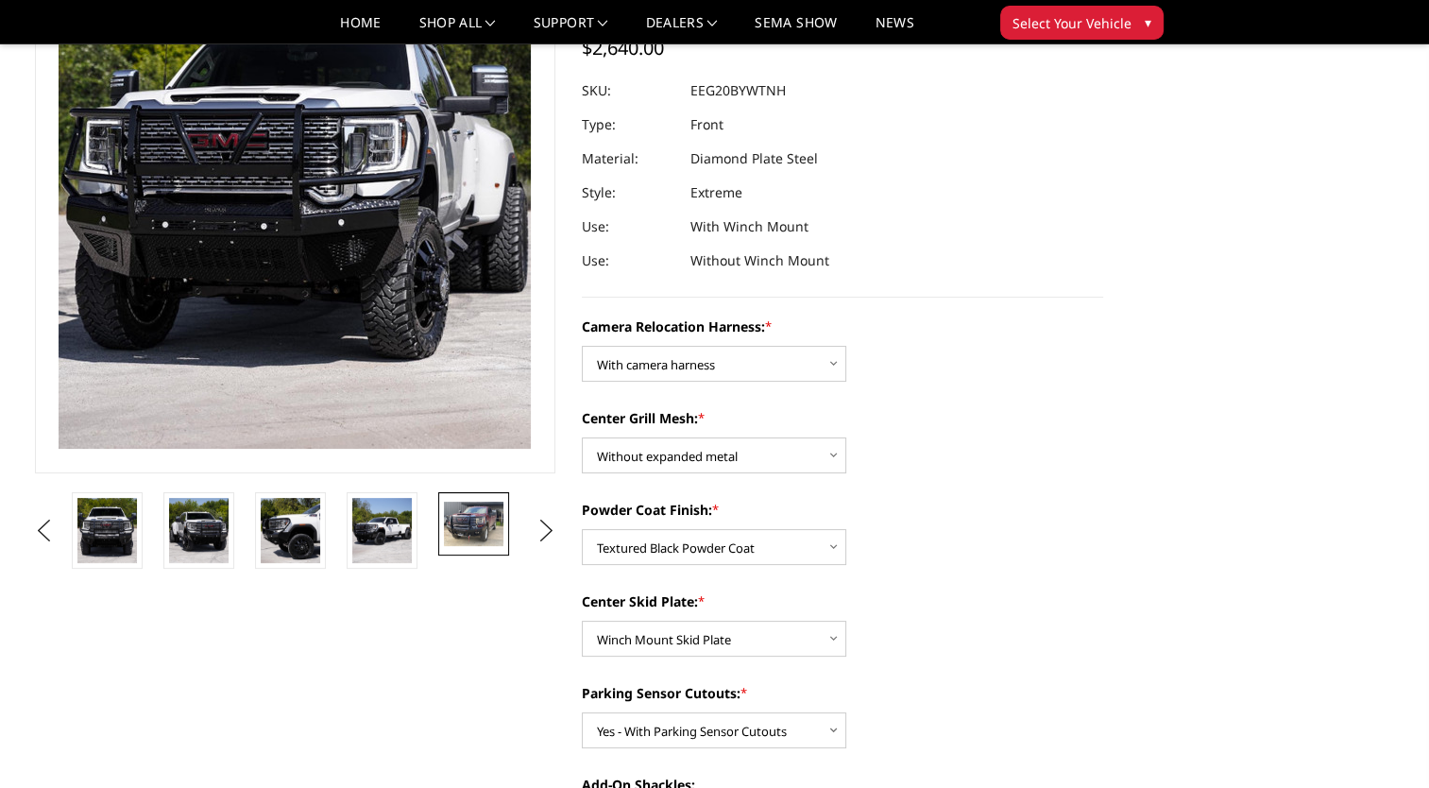
click at [491, 524] on img at bounding box center [474, 524] width 60 height 44
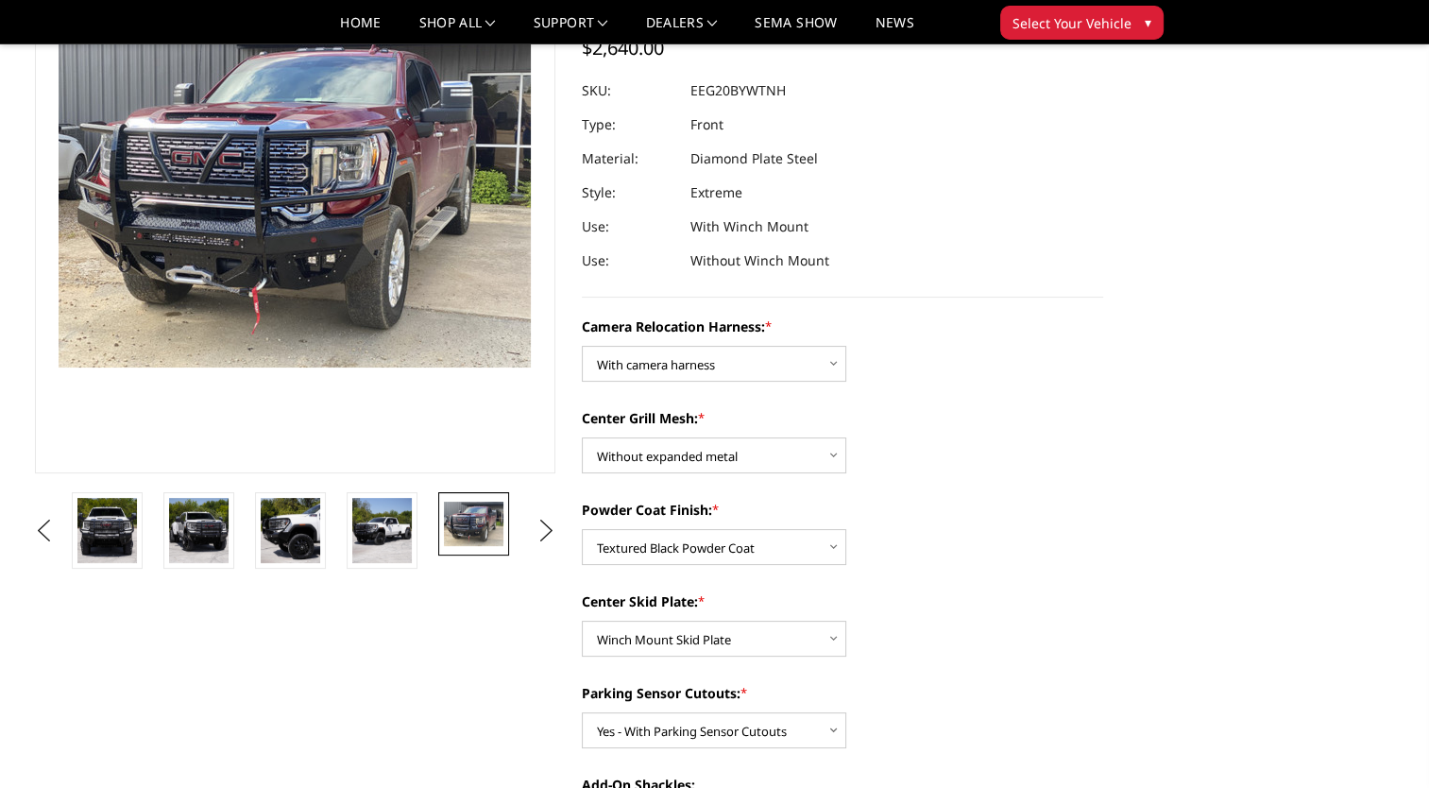
scroll to position [270, 0]
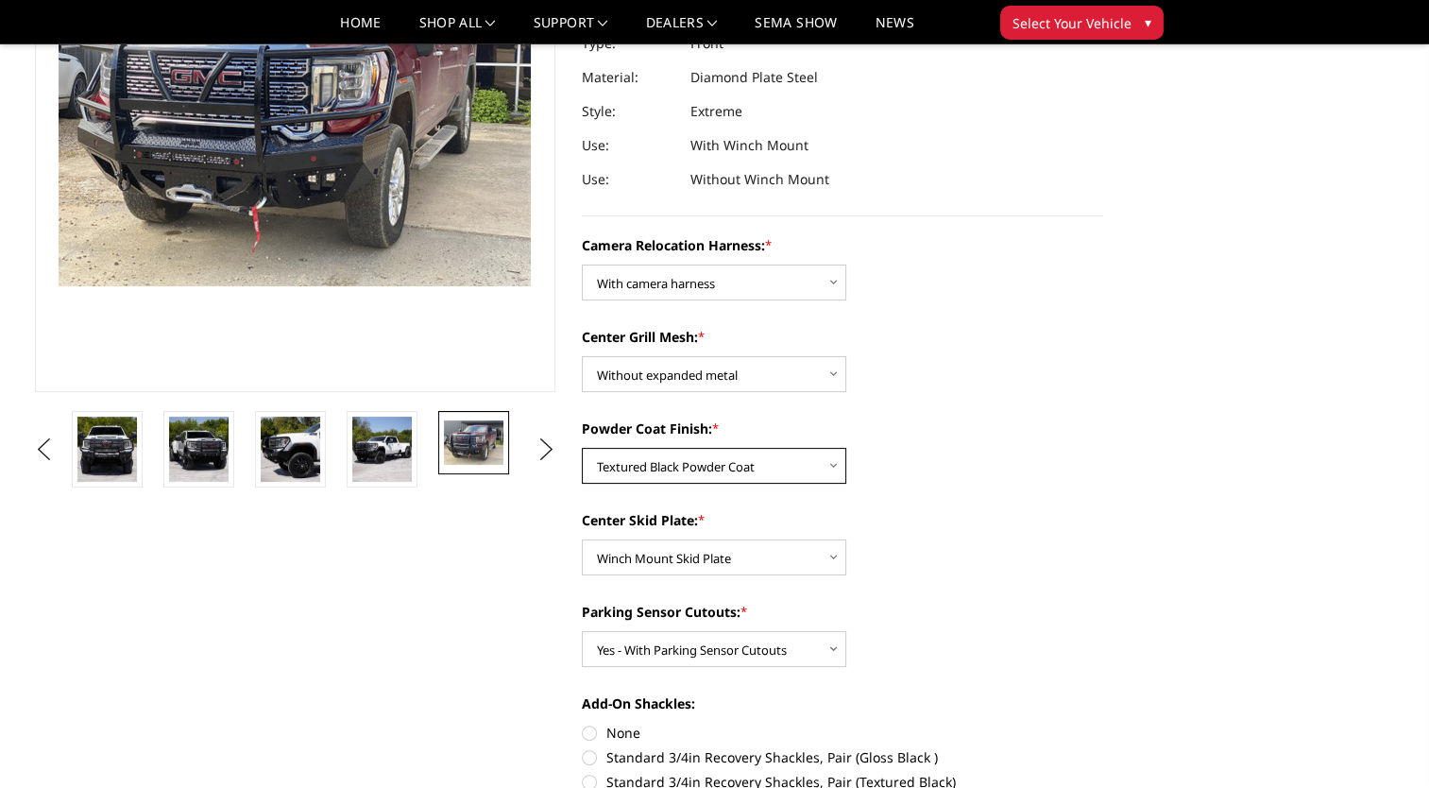
drag, startPoint x: 717, startPoint y: 470, endPoint x: 722, endPoint y: 482, distance: 12.3
click at [717, 470] on select "Choose Options Textured Black Powder Coat Gloss Black Powder Coat Bare Metal" at bounding box center [714, 466] width 264 height 36
click at [582, 448] on select "Choose Options Textured Black Powder Coat Gloss Black Powder Coat Bare Metal" at bounding box center [714, 466] width 264 height 36
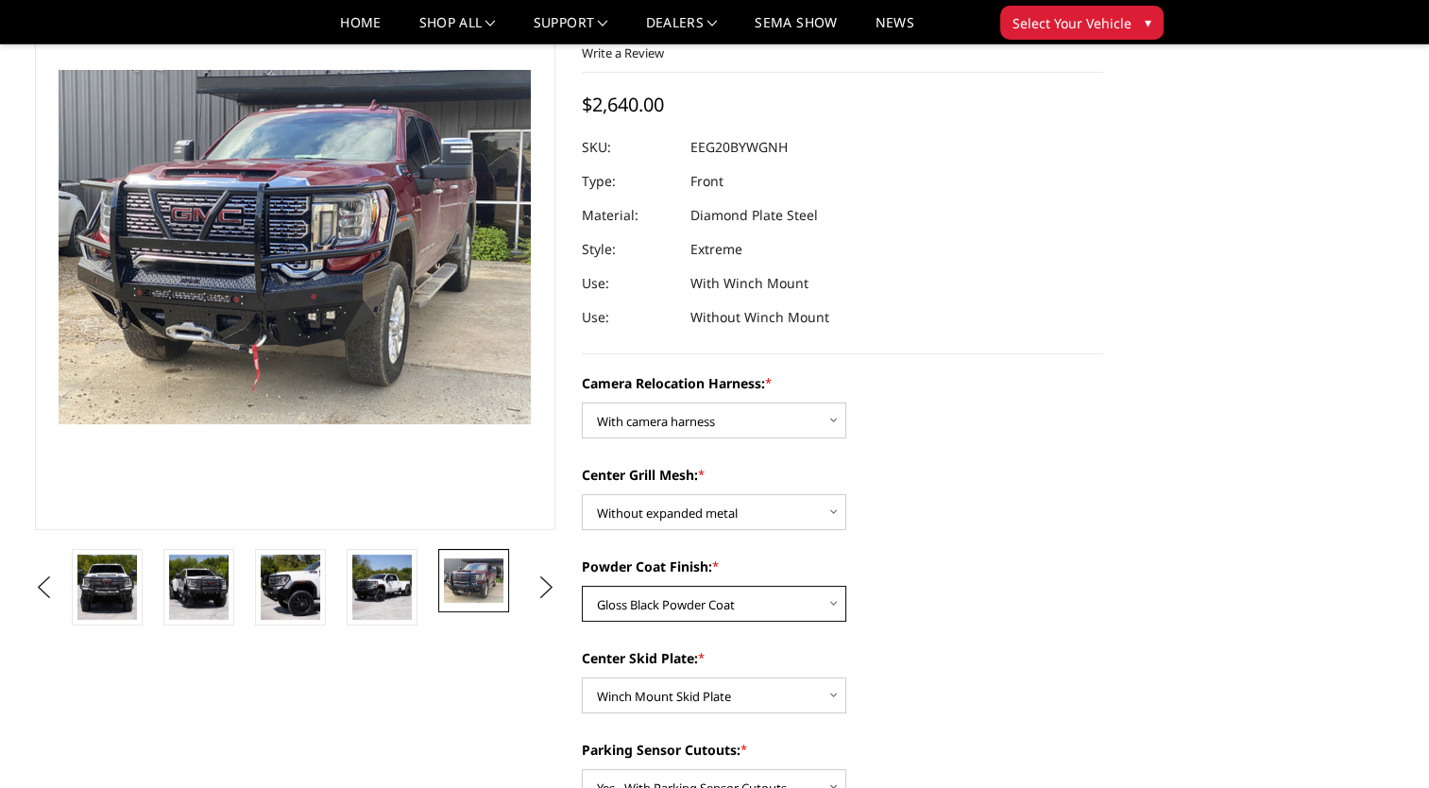
scroll to position [189, 0]
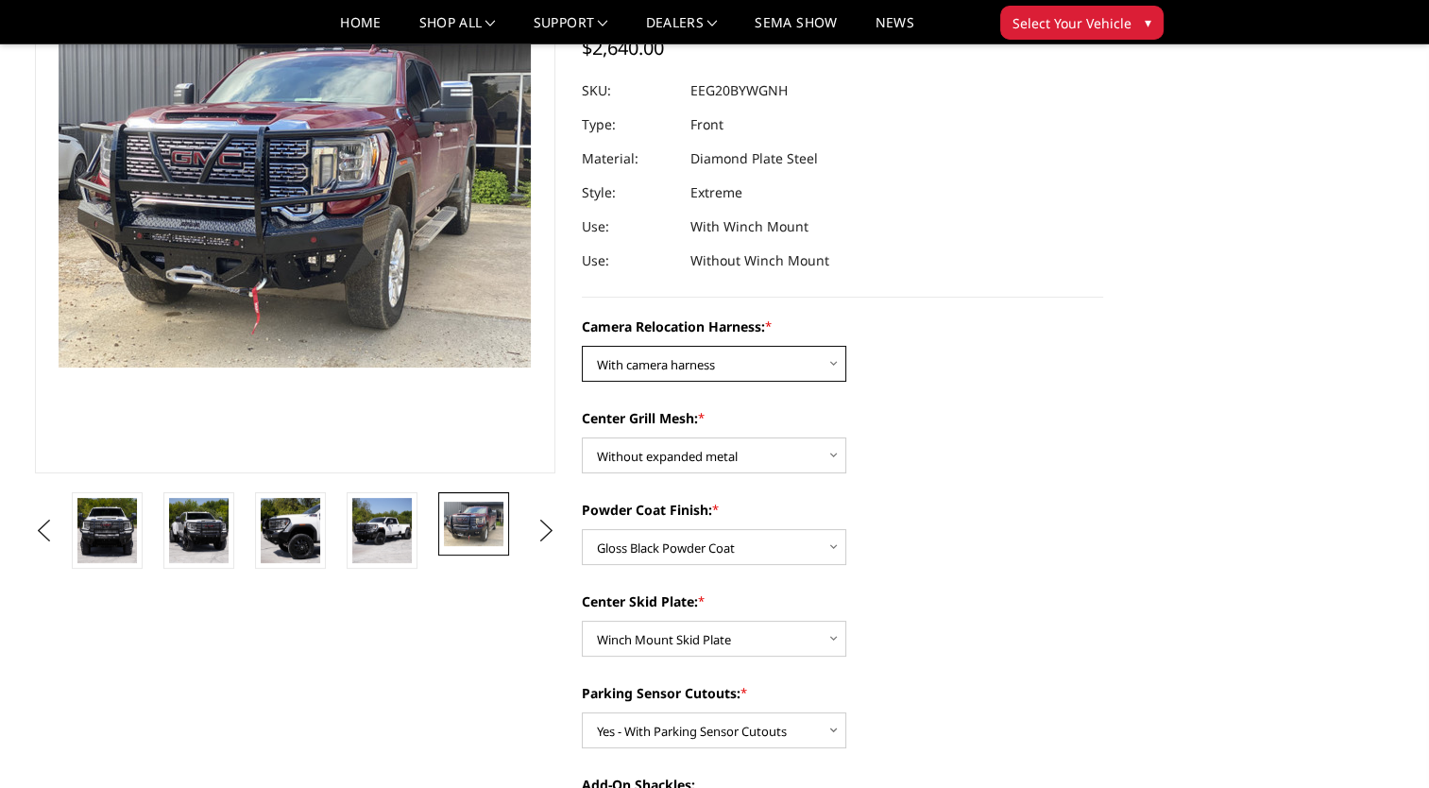
click at [644, 363] on select "Choose Options Without camera harness With camera harness" at bounding box center [714, 364] width 264 height 36
click at [582, 346] on select "Choose Options Without camera harness With camera harness" at bounding box center [714, 364] width 264 height 36
click at [721, 467] on select "Choose Options Without expanded metal With expanded metal" at bounding box center [714, 455] width 264 height 36
click at [582, 437] on select "Choose Options Without expanded metal With expanded metal" at bounding box center [714, 455] width 264 height 36
click at [695, 550] on select "Choose Options Textured Black Powder Coat Gloss Black Powder Coat Bare Metal" at bounding box center [714, 547] width 264 height 36
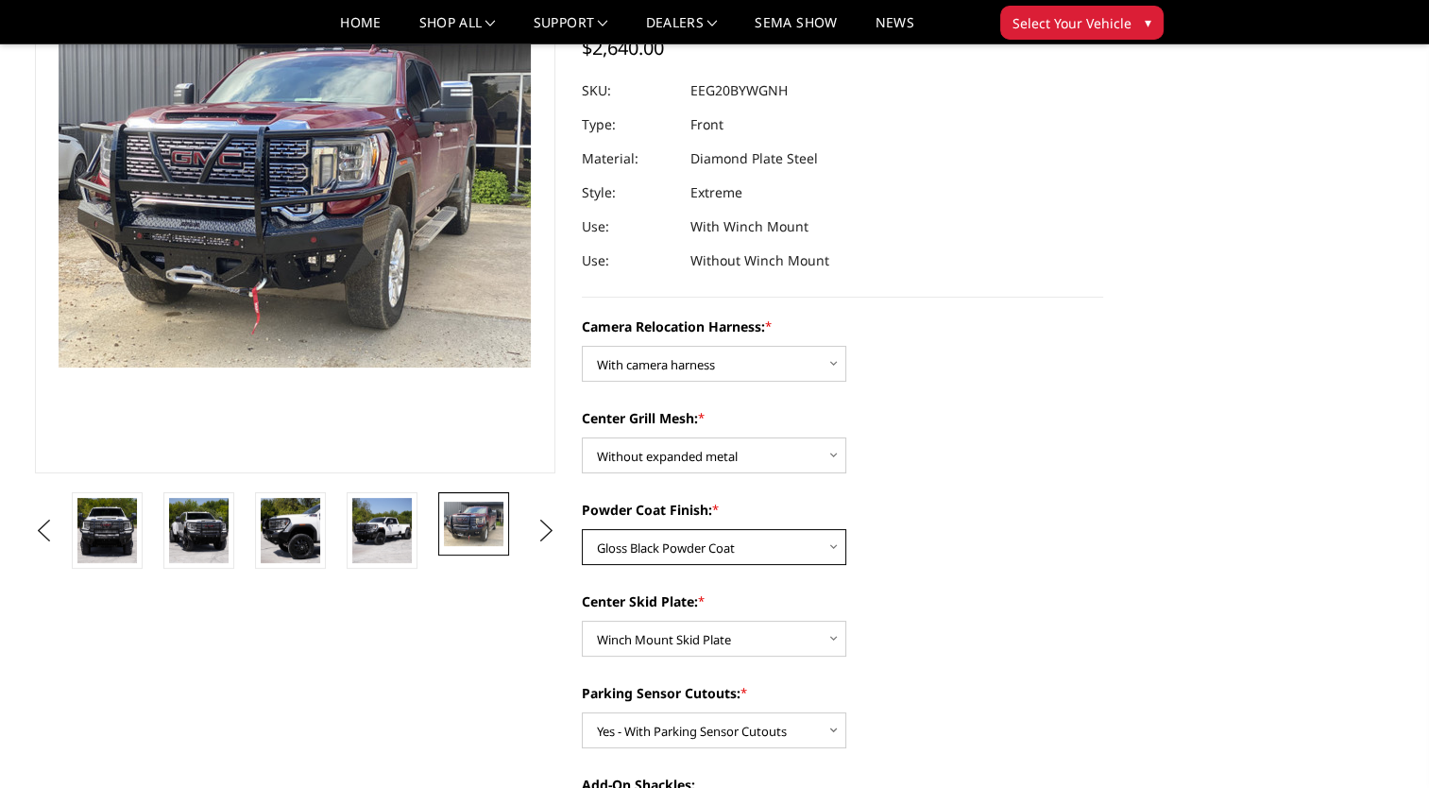
select select "3792"
click at [582, 529] on select "Choose Options Textured Black Powder Coat Gloss Black Powder Coat Bare Metal" at bounding box center [714, 547] width 264 height 36
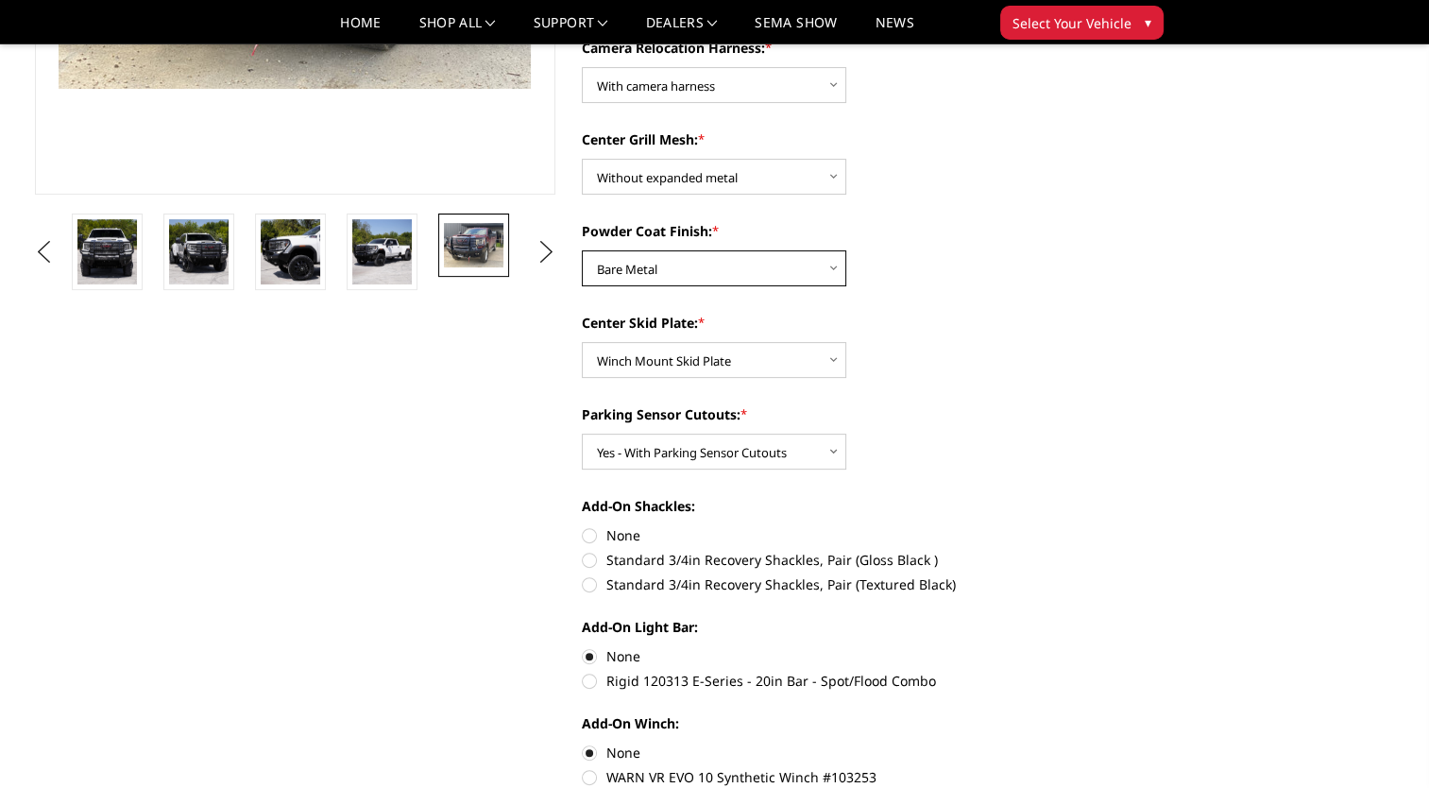
scroll to position [472, 0]
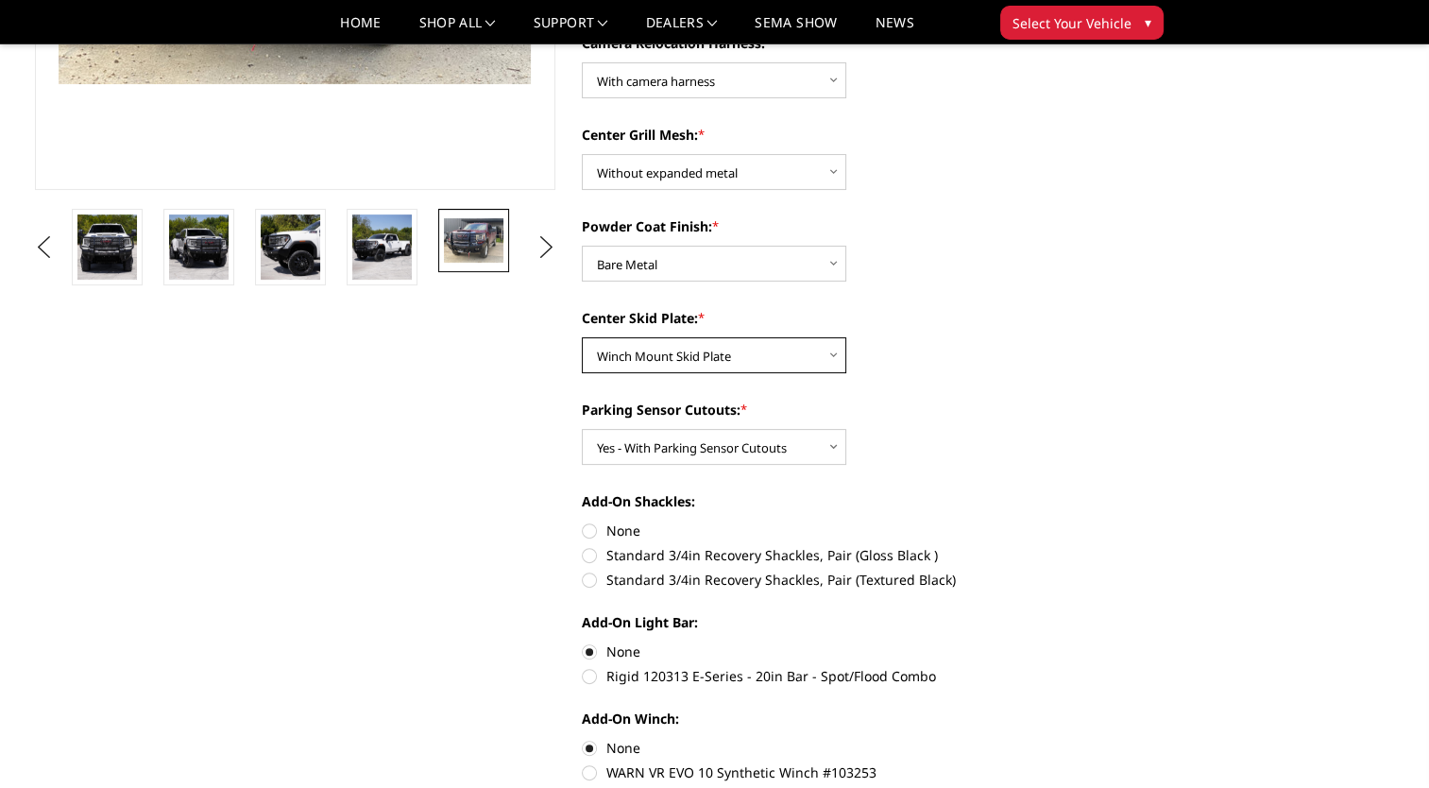
click at [726, 353] on select "Choose Options Winch Mount Skid Plate Standard Skid Plate (included) 2" Receive…" at bounding box center [714, 355] width 264 height 36
click at [582, 337] on select "Choose Options Winch Mount Skid Plate Standard Skid Plate (included) 2" Receive…" at bounding box center [714, 355] width 264 height 36
click at [721, 449] on select "Choose Options Yes - With Parking Sensor Cutouts" at bounding box center [714, 447] width 264 height 36
click at [582, 429] on select "Choose Options Yes - With Parking Sensor Cutouts" at bounding box center [714, 447] width 264 height 36
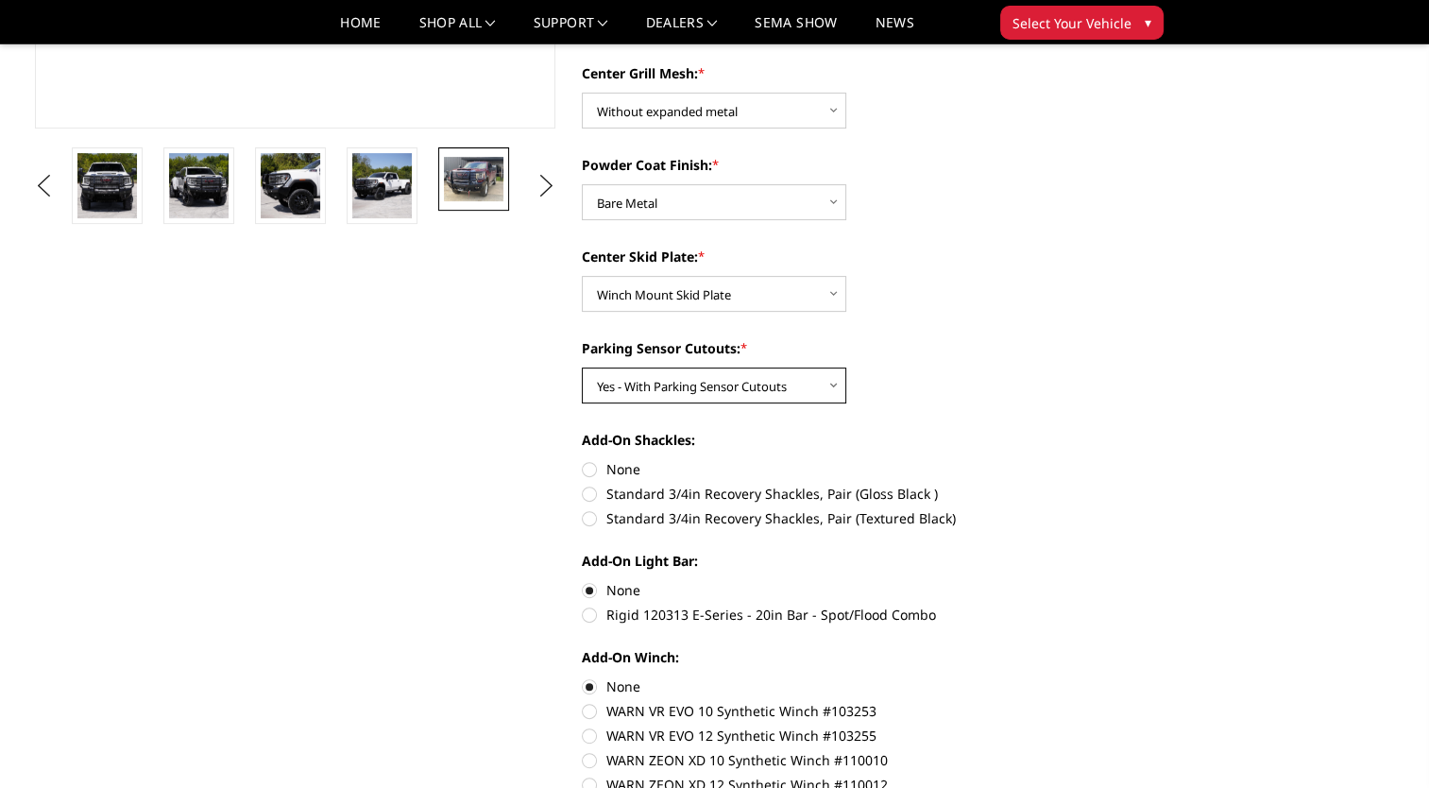
scroll to position [567, 0]
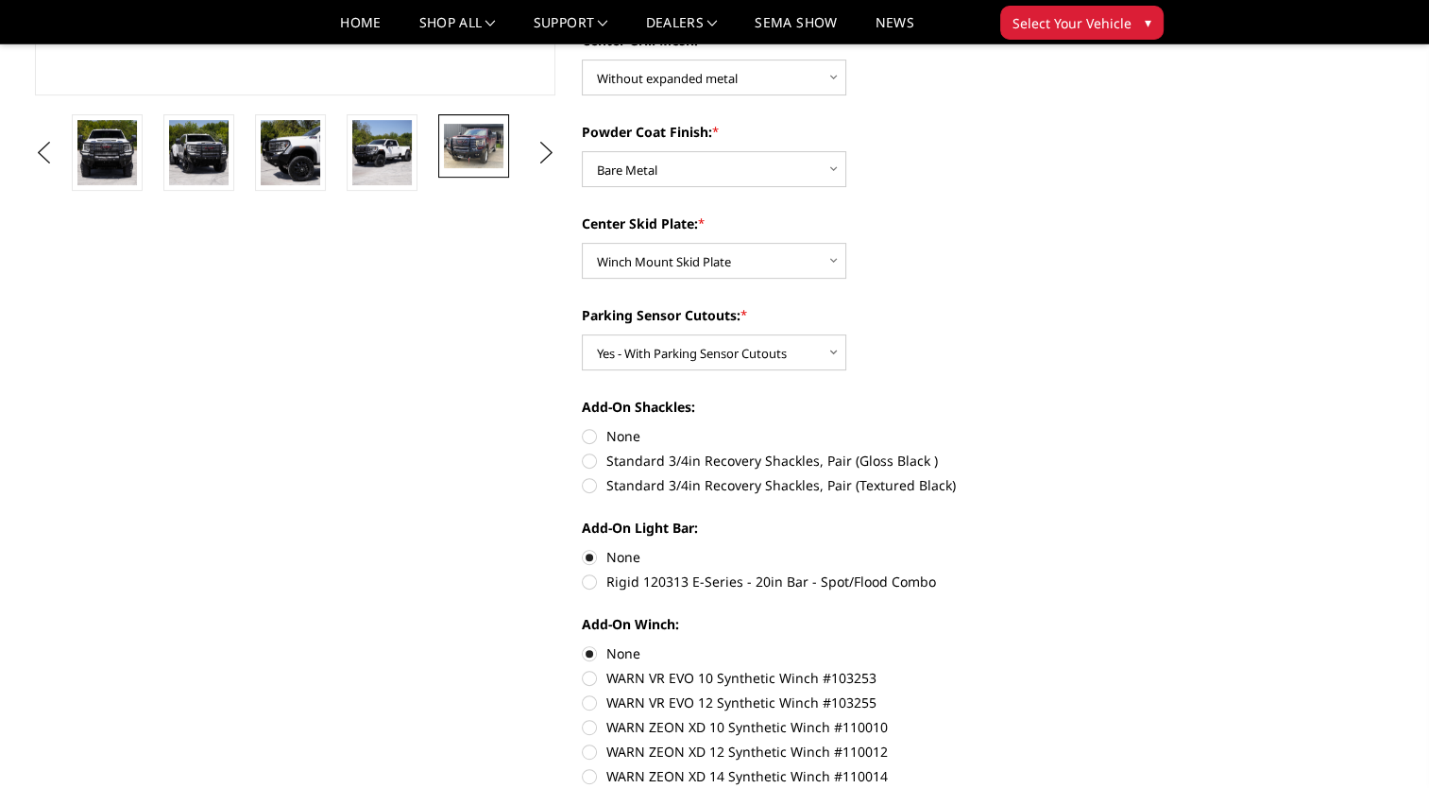
click at [589, 463] on label "Standard 3/4in Recovery Shackles, Pair (Gloss Black )" at bounding box center [842, 461] width 521 height 20
click at [1103, 427] on input "Standard 3/4in Recovery Shackles, Pair (Gloss Black )" at bounding box center [1103, 426] width 1 height 1
radio input "true"
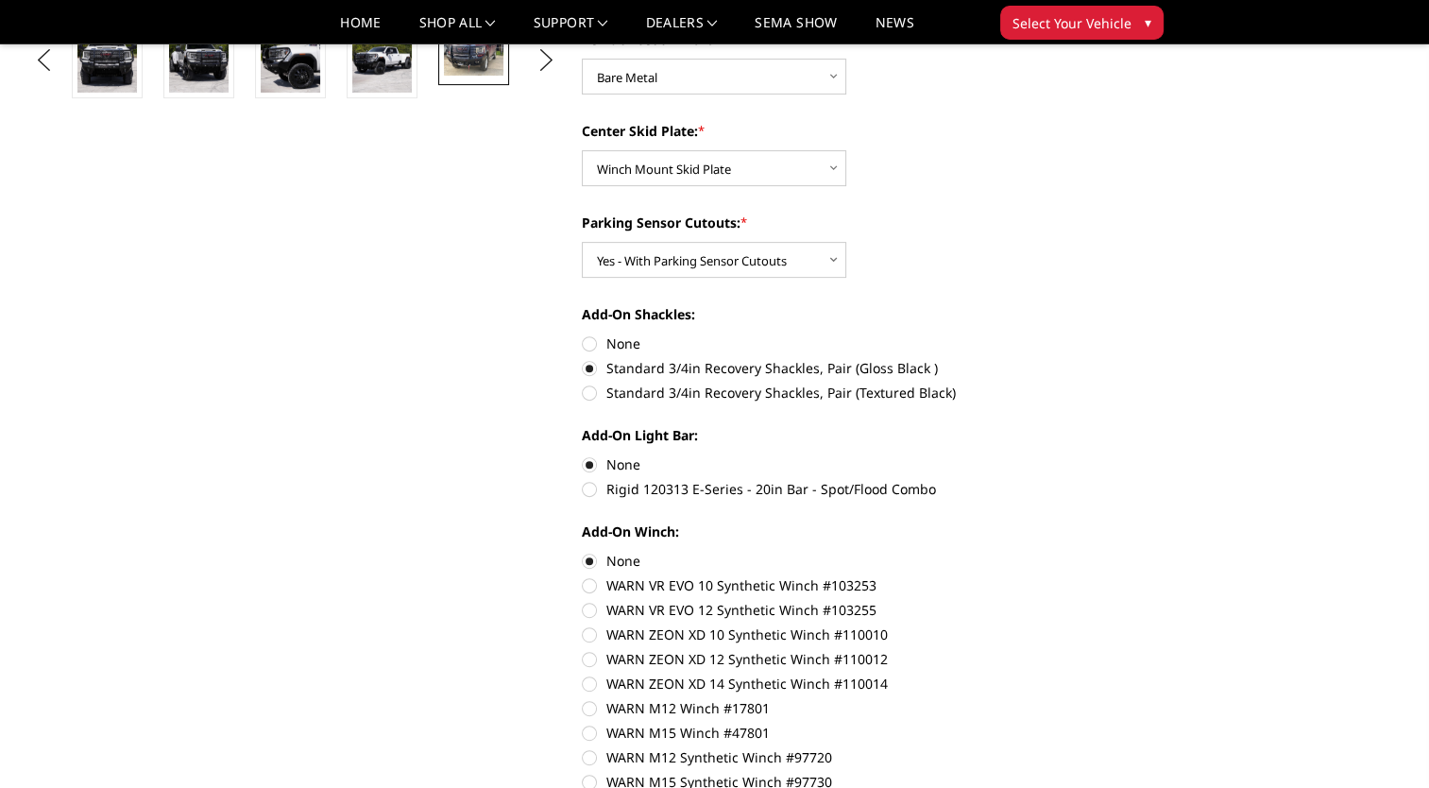
scroll to position [661, 0]
click at [594, 486] on label "Rigid 120313 E-Series - 20in Bar - Spot/Flood Combo" at bounding box center [842, 487] width 521 height 20
click at [1103, 453] on input "Rigid 120313 E-Series - 20in Bar - Spot/Flood Combo" at bounding box center [1103, 452] width 1 height 1
radio input "true"
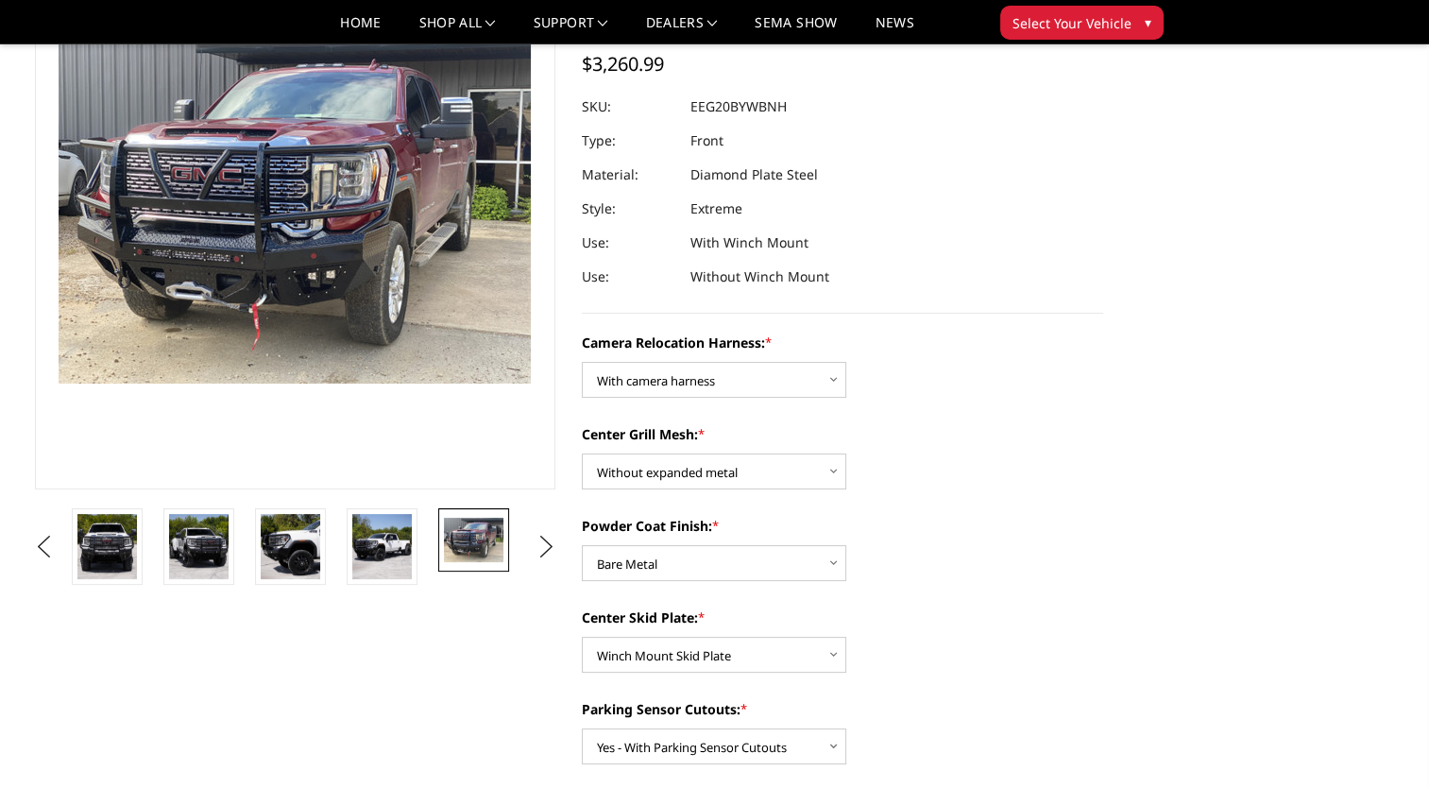
scroll to position [189, 0]
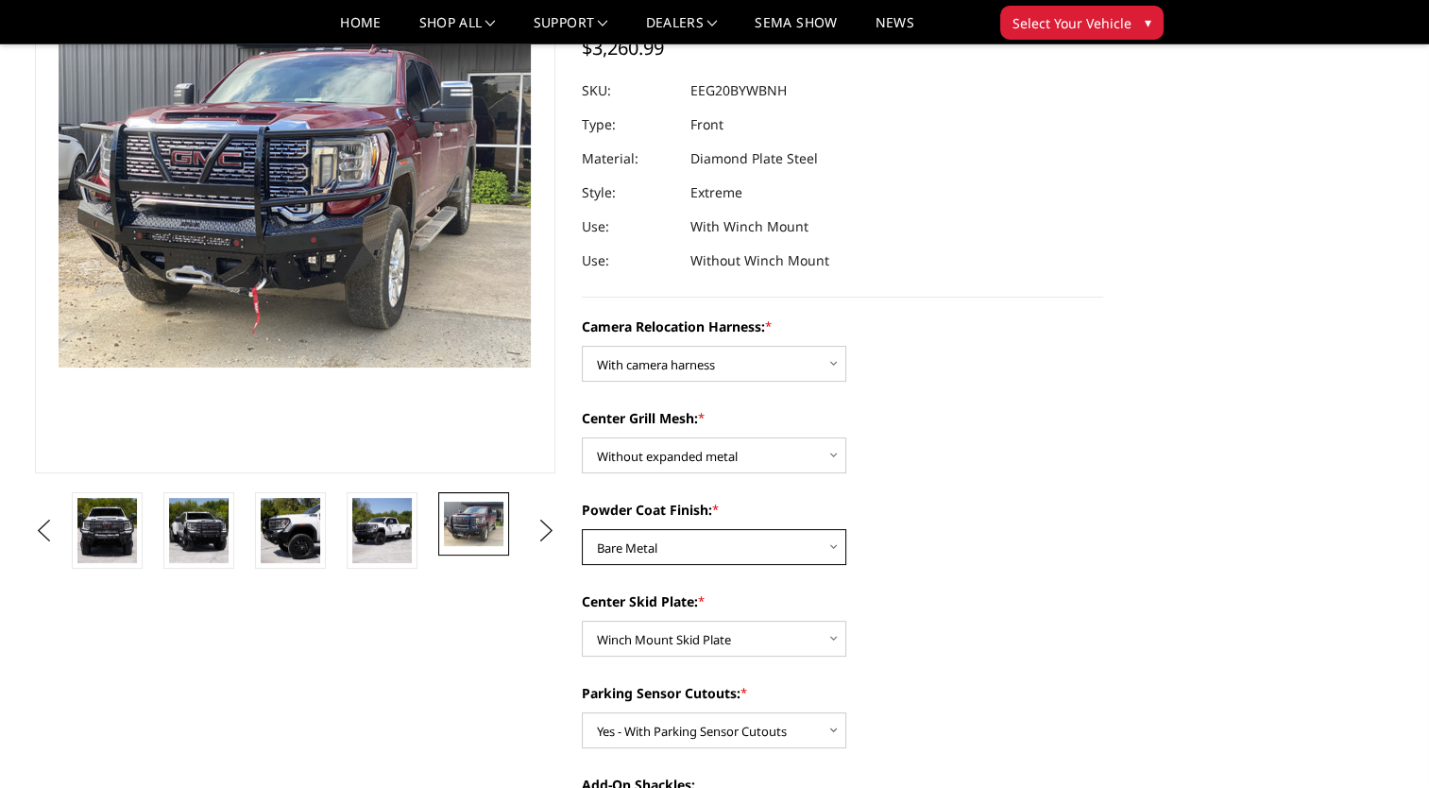
click at [665, 554] on select "Choose Options Textured Black Powder Coat Gloss Black Powder Coat Bare Metal" at bounding box center [714, 547] width 264 height 36
click at [582, 529] on select "Choose Options Textured Black Powder Coat Gloss Black Powder Coat Bare Metal" at bounding box center [714, 547] width 264 height 36
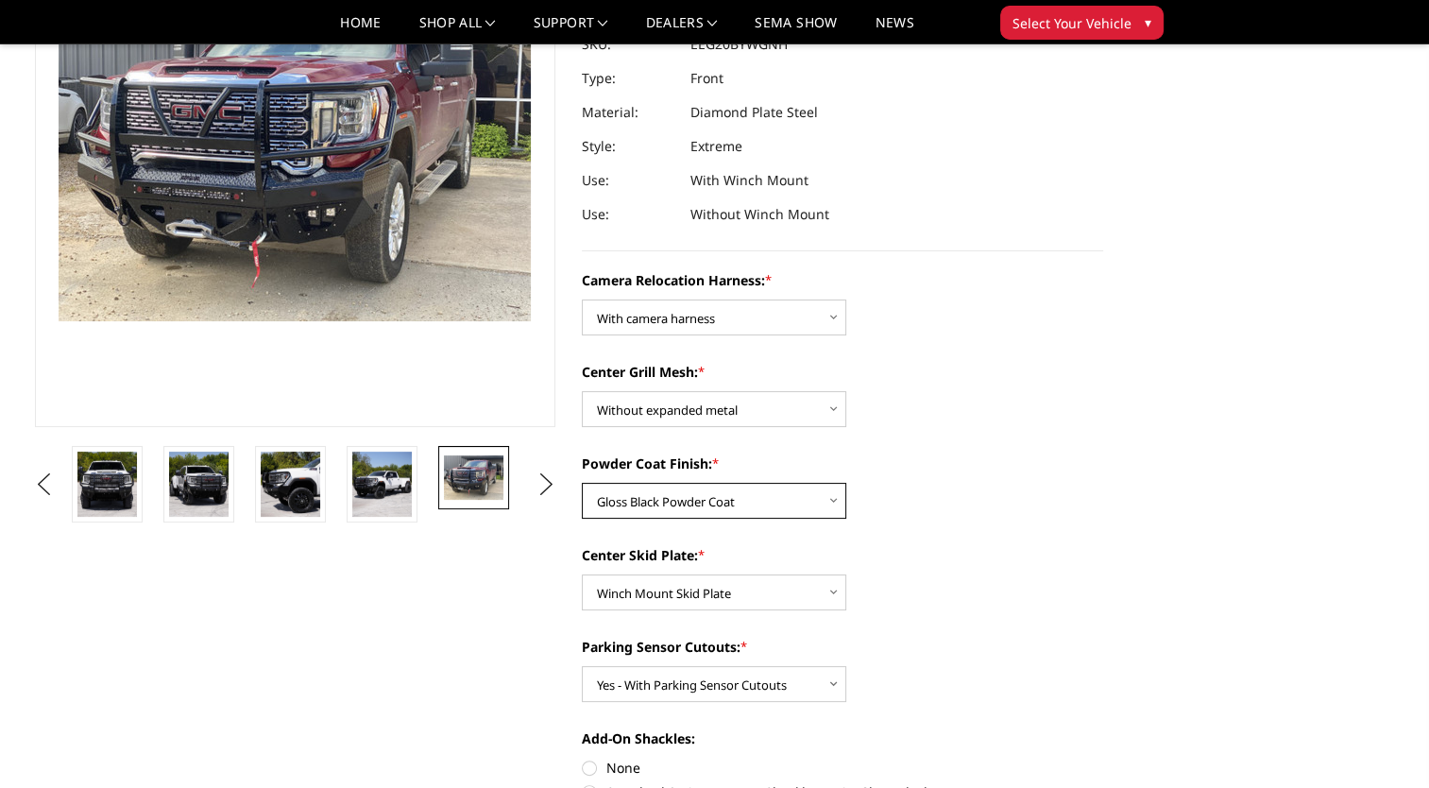
scroll to position [283, 0]
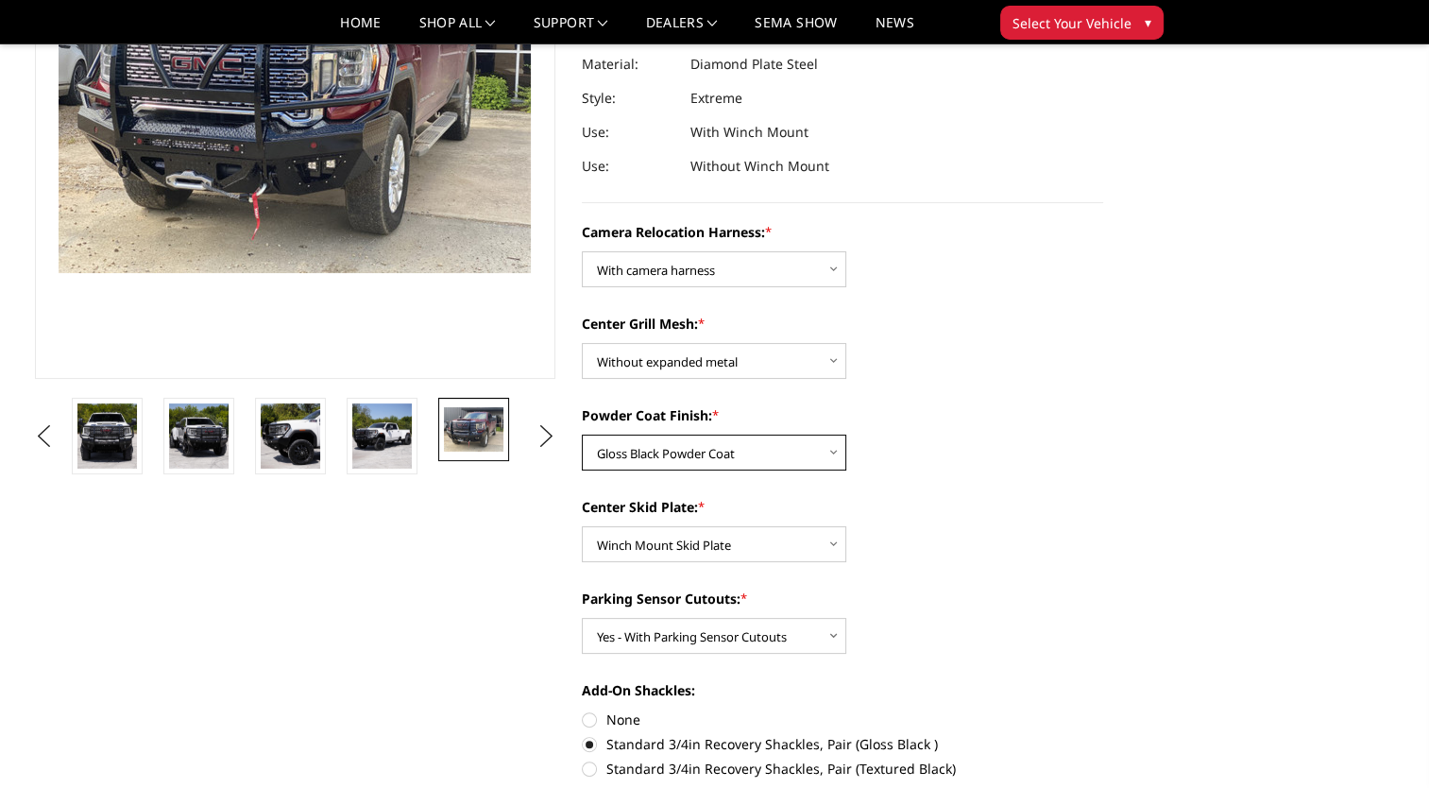
click at [644, 456] on select "Choose Options Textured Black Powder Coat Gloss Black Powder Coat Bare Metal" at bounding box center [714, 453] width 264 height 36
select select "3792"
click at [582, 435] on select "Choose Options Textured Black Powder Coat Gloss Black Powder Coat Bare Metal" at bounding box center [714, 453] width 264 height 36
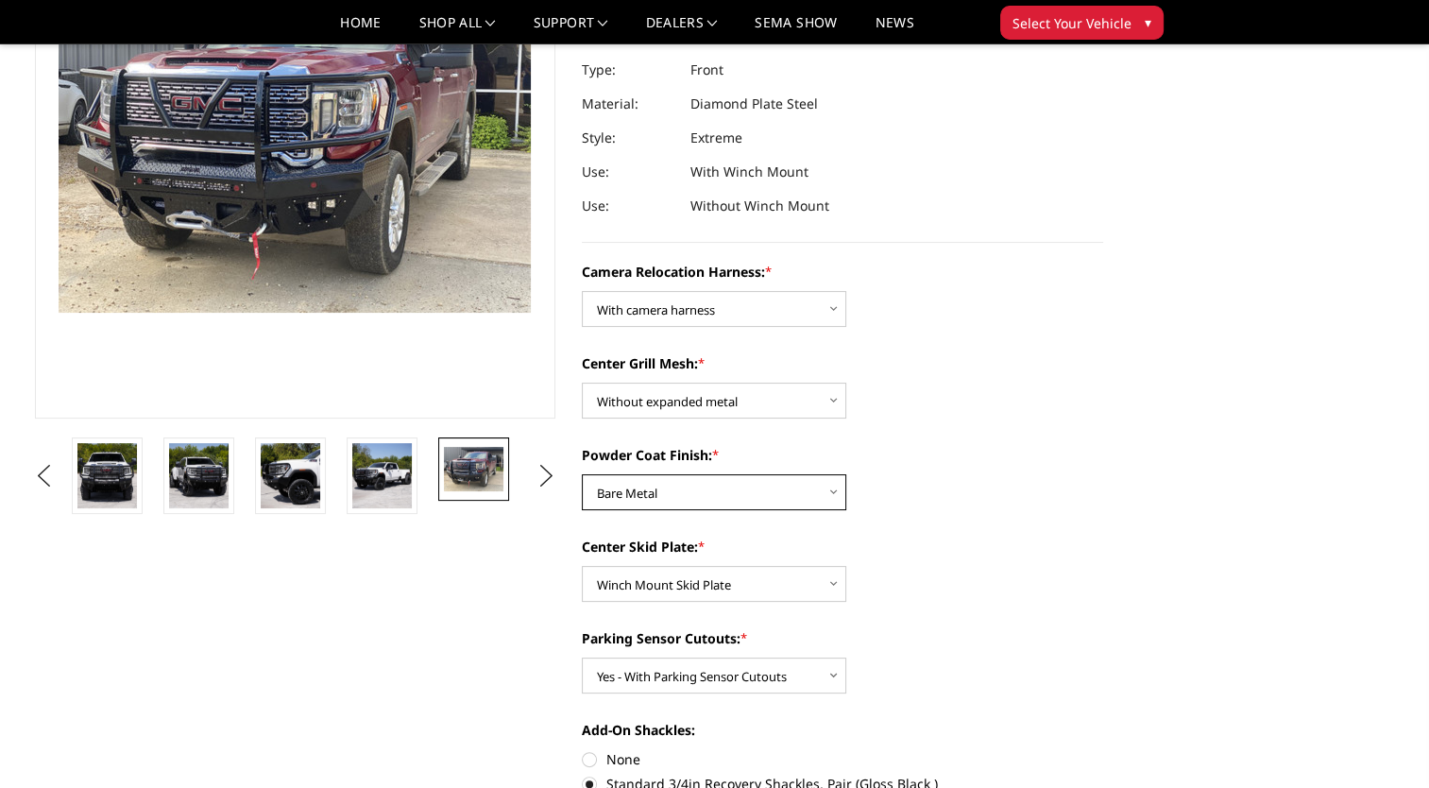
scroll to position [94, 0]
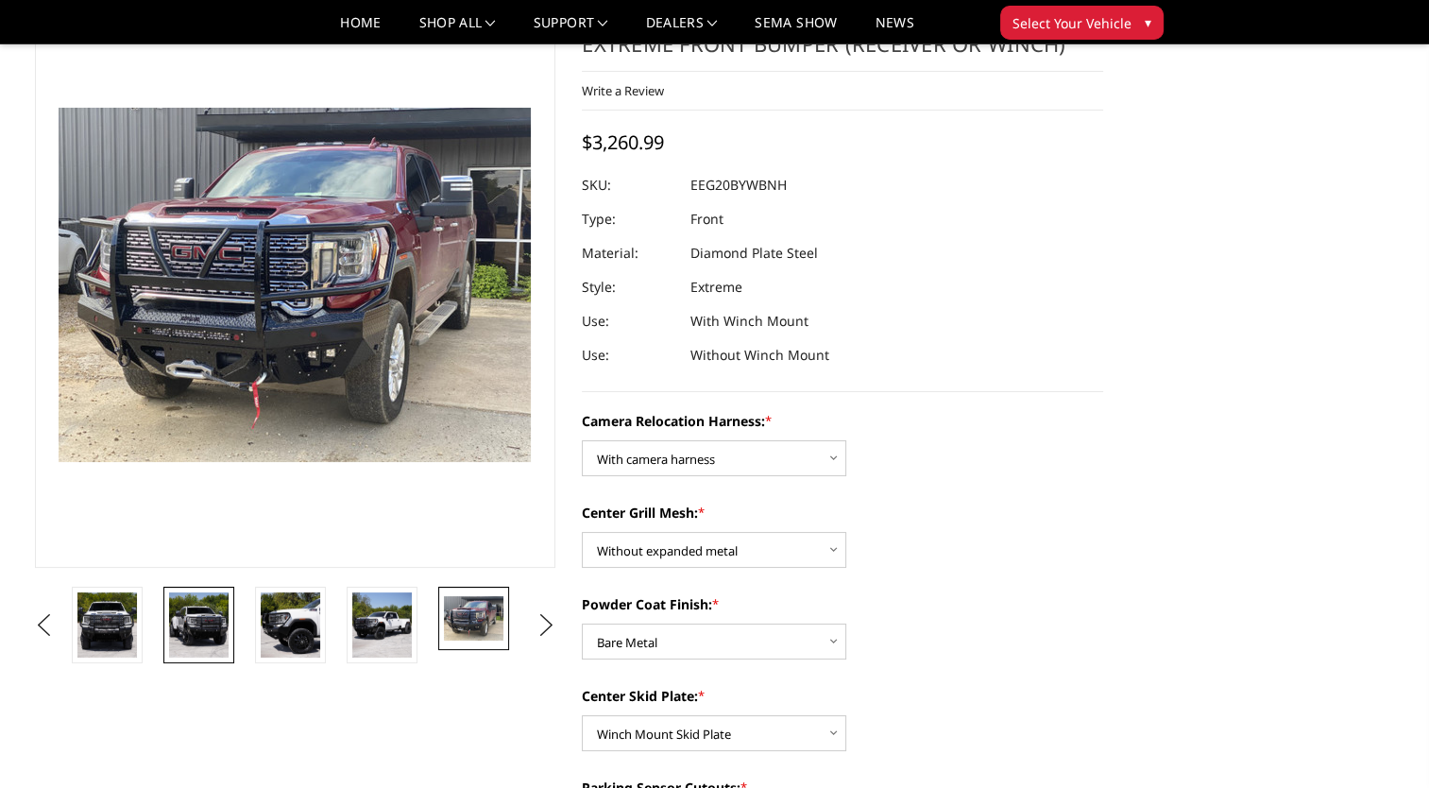
click at [194, 647] on img at bounding box center [199, 624] width 60 height 65
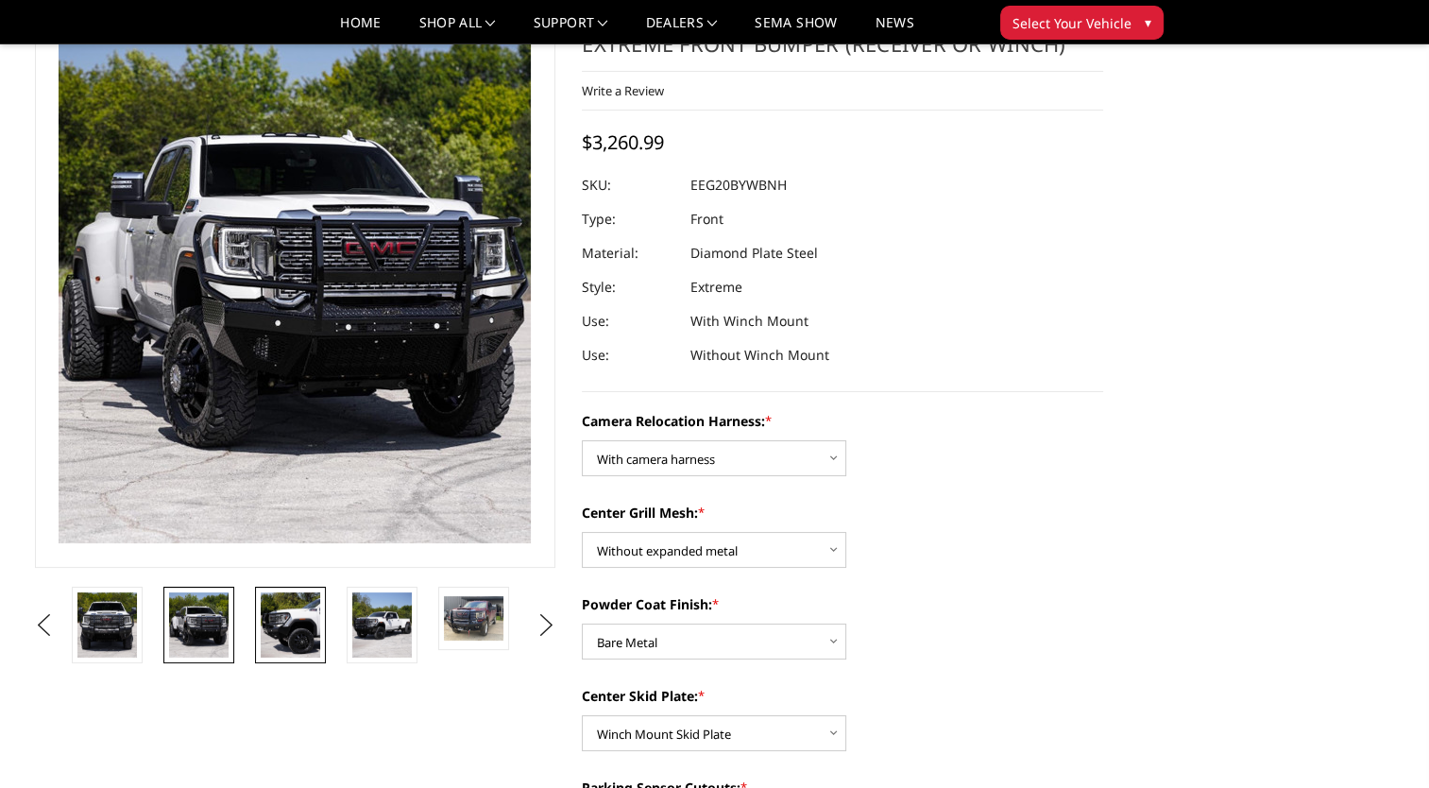
click at [287, 622] on img at bounding box center [291, 624] width 60 height 65
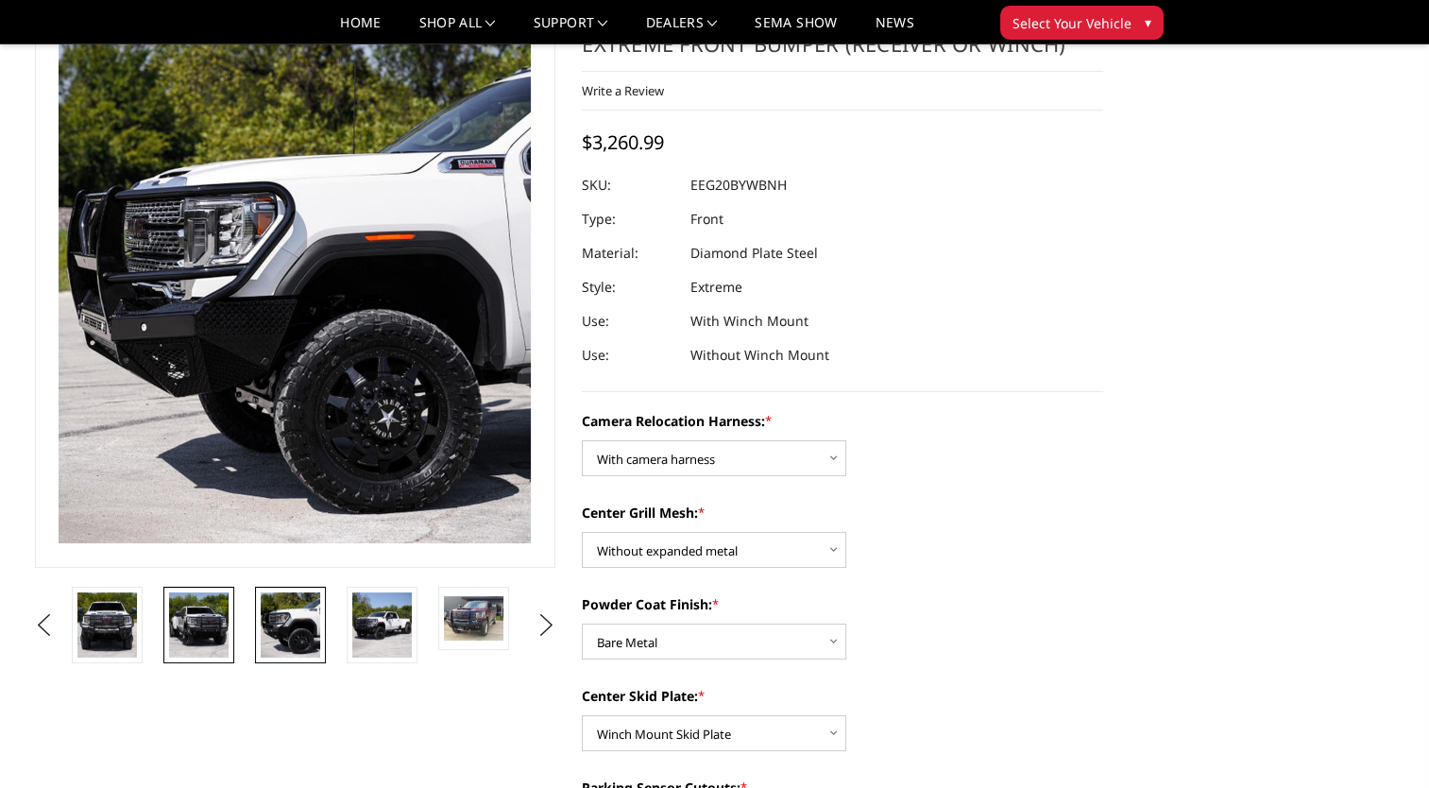
click at [206, 644] on img at bounding box center [199, 624] width 60 height 65
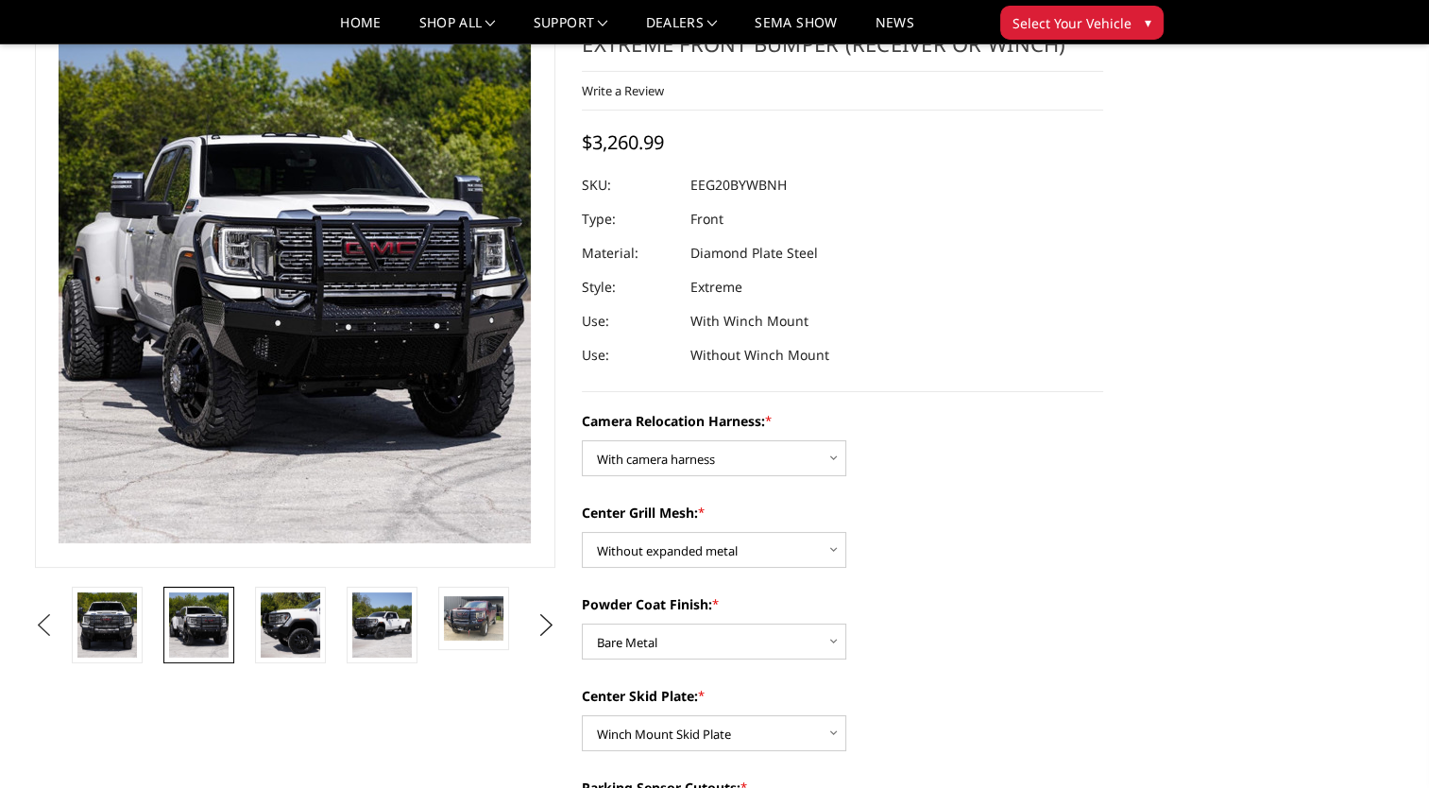
click at [59, 632] on button "Previous" at bounding box center [44, 625] width 28 height 28
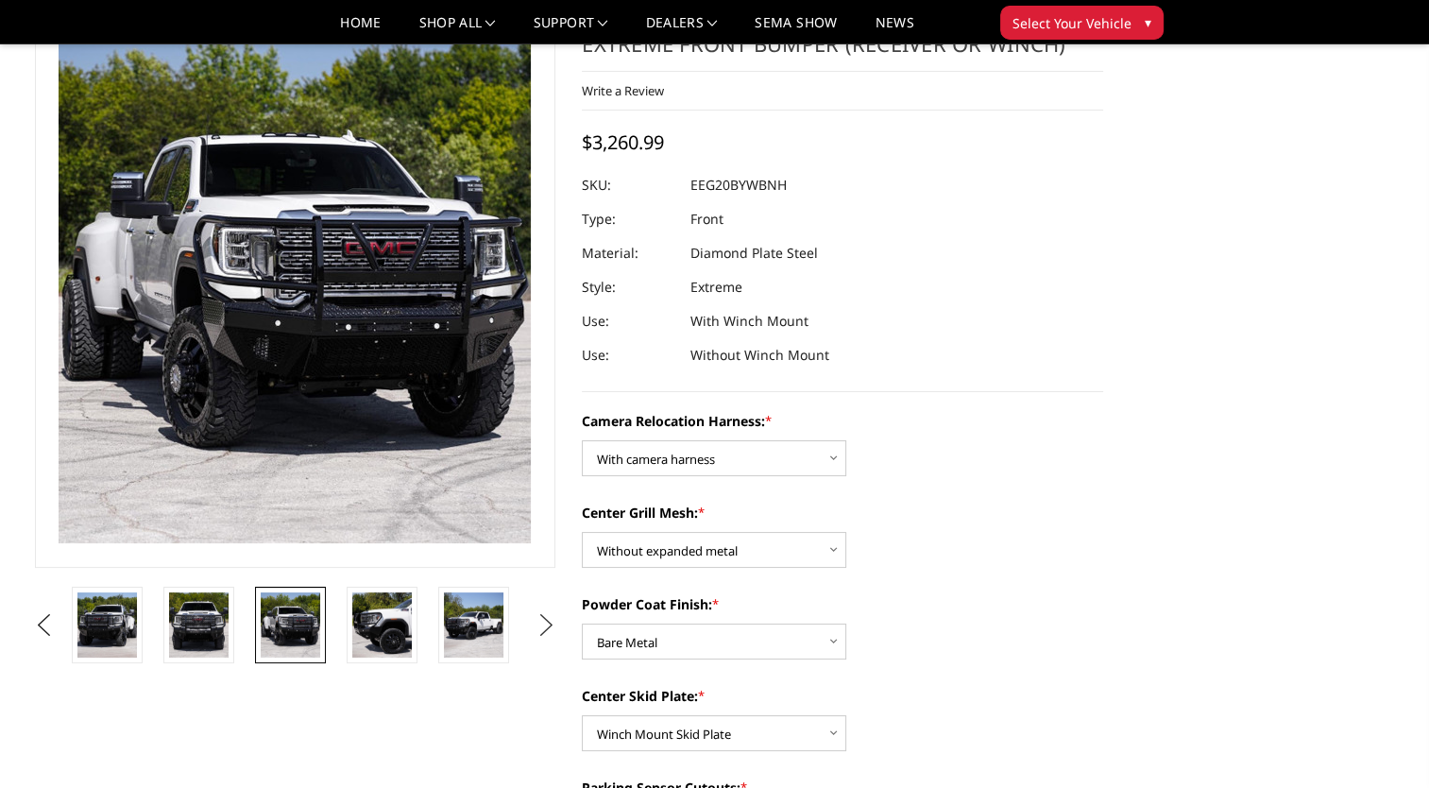
click at [550, 621] on button "Next" at bounding box center [546, 625] width 28 height 28
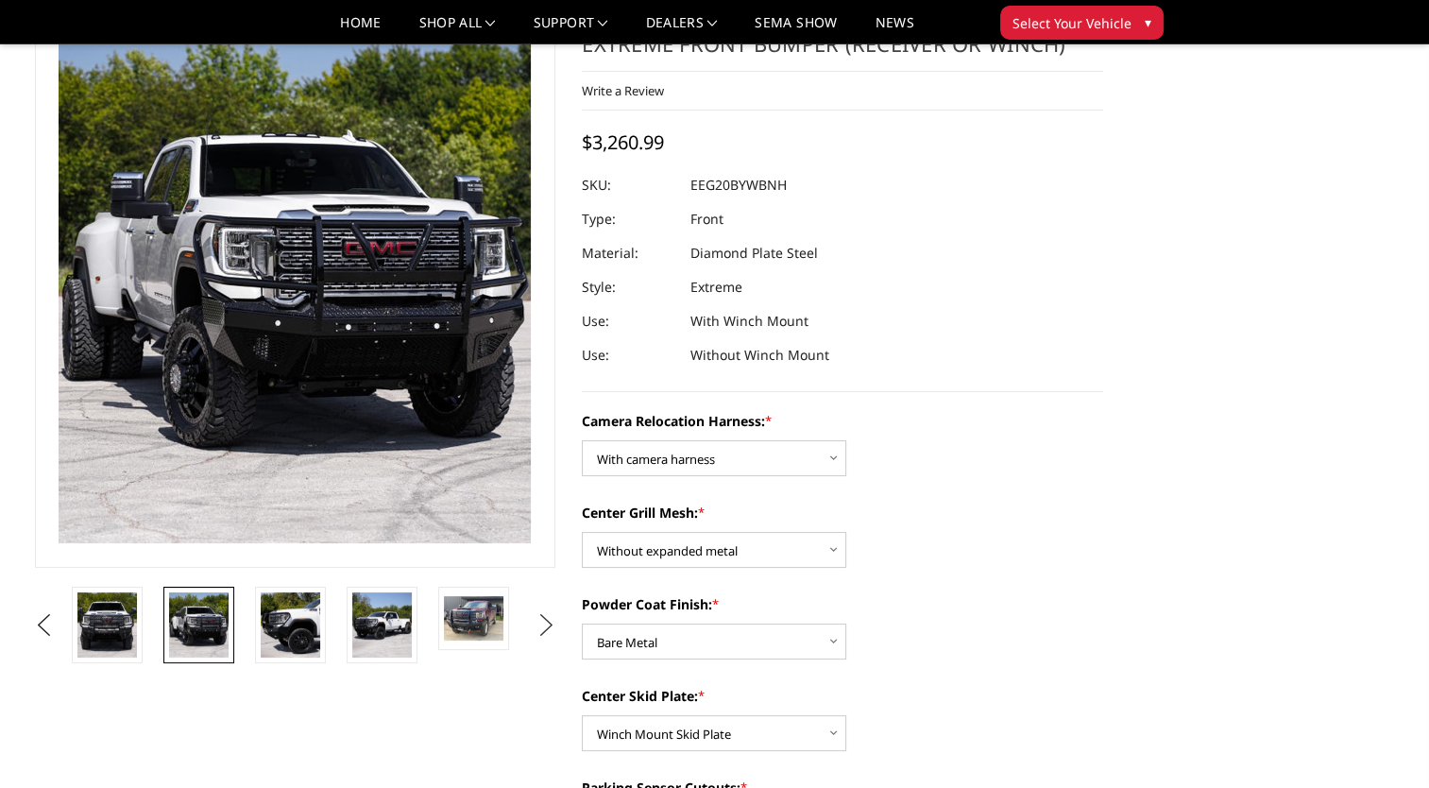
click at [550, 621] on button "Next" at bounding box center [546, 625] width 28 height 28
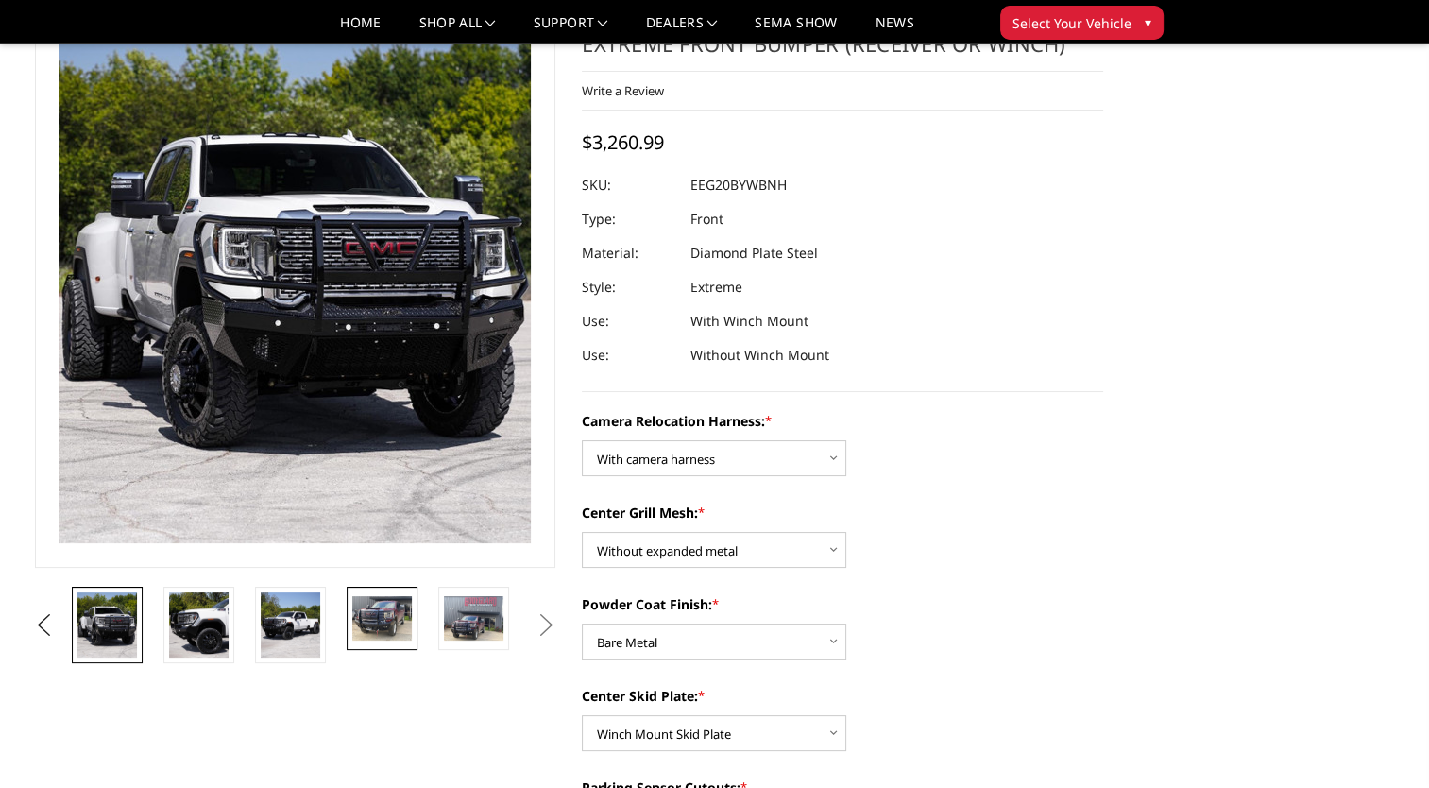
click at [369, 622] on img at bounding box center [382, 618] width 60 height 44
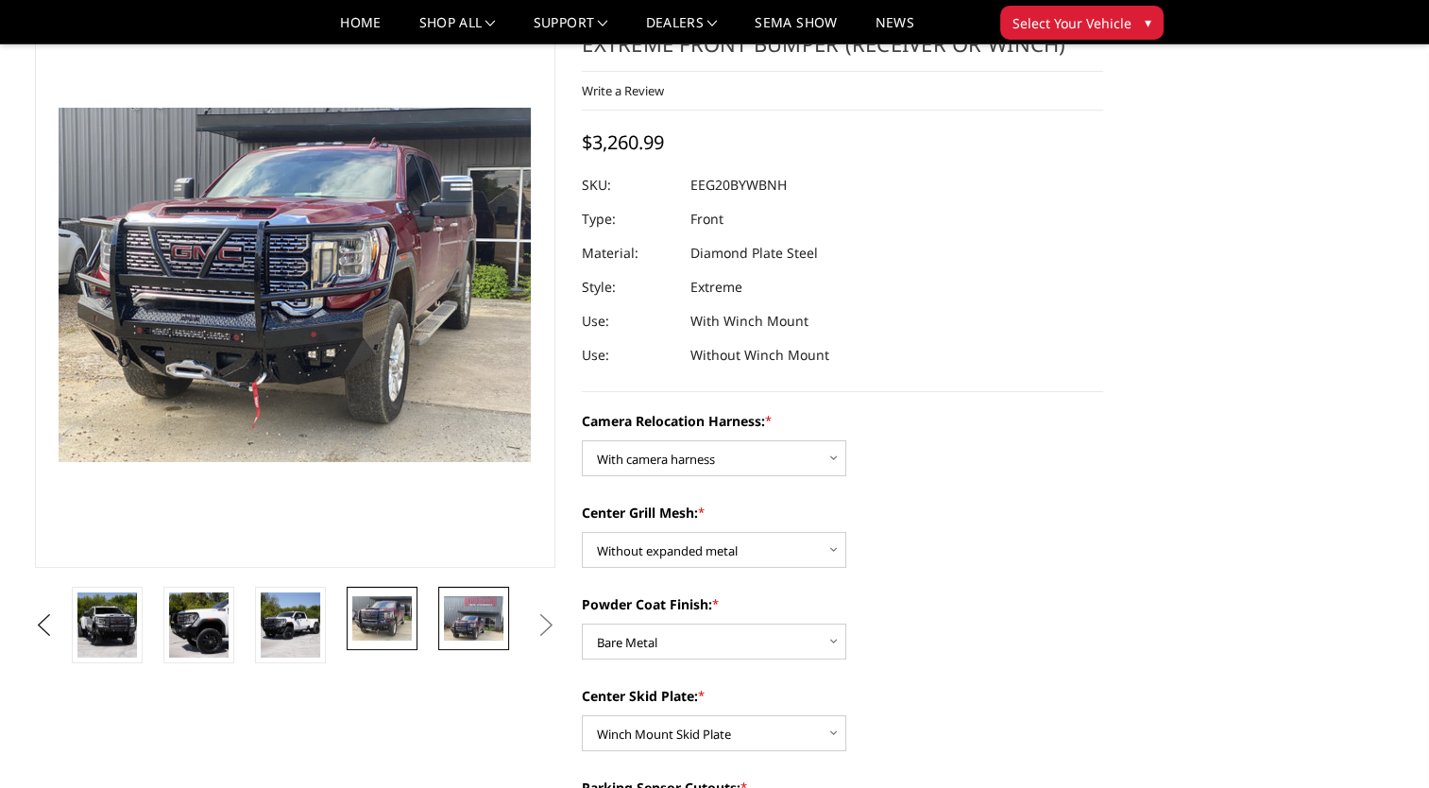
click at [453, 625] on img at bounding box center [474, 618] width 60 height 44
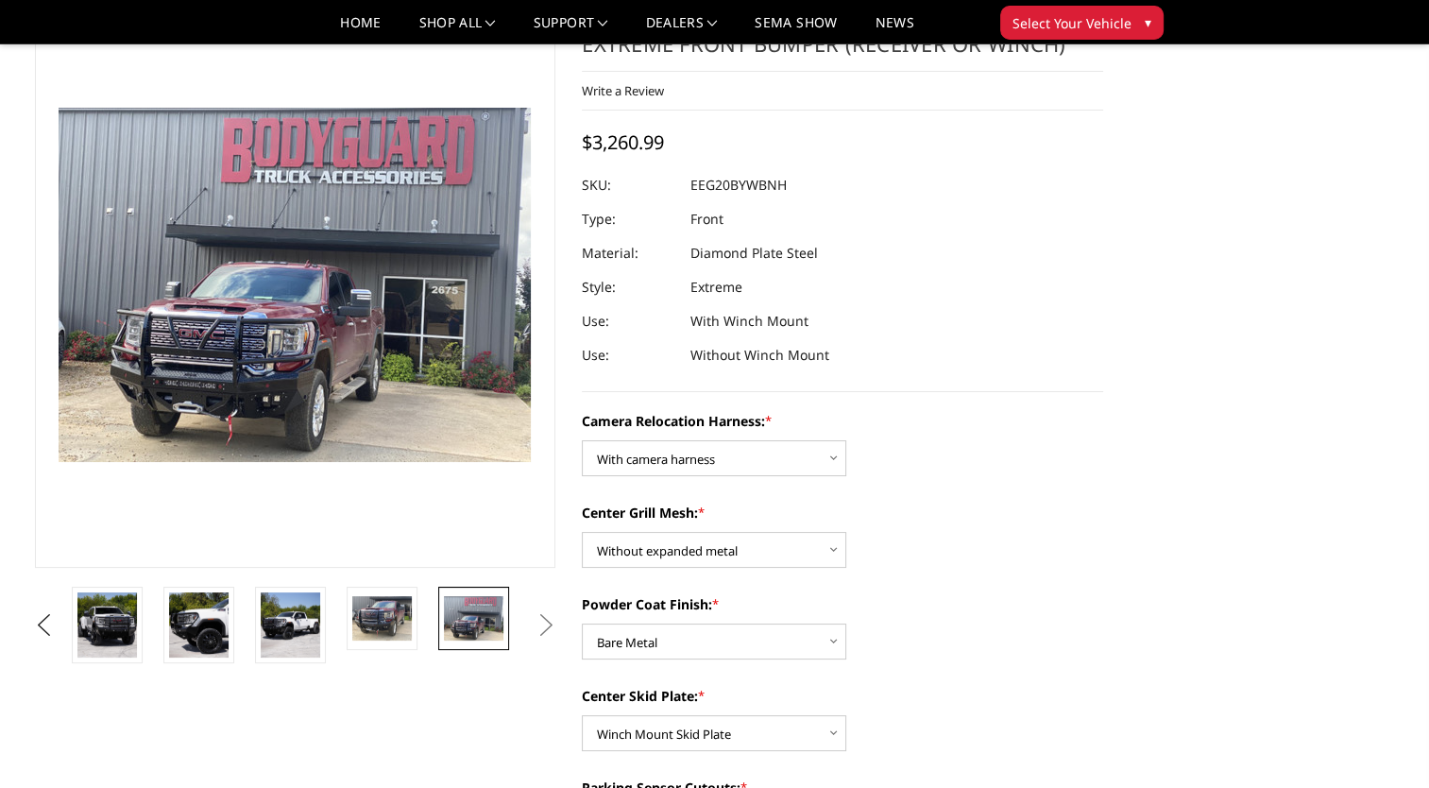
click at [465, 622] on img at bounding box center [474, 618] width 60 height 44
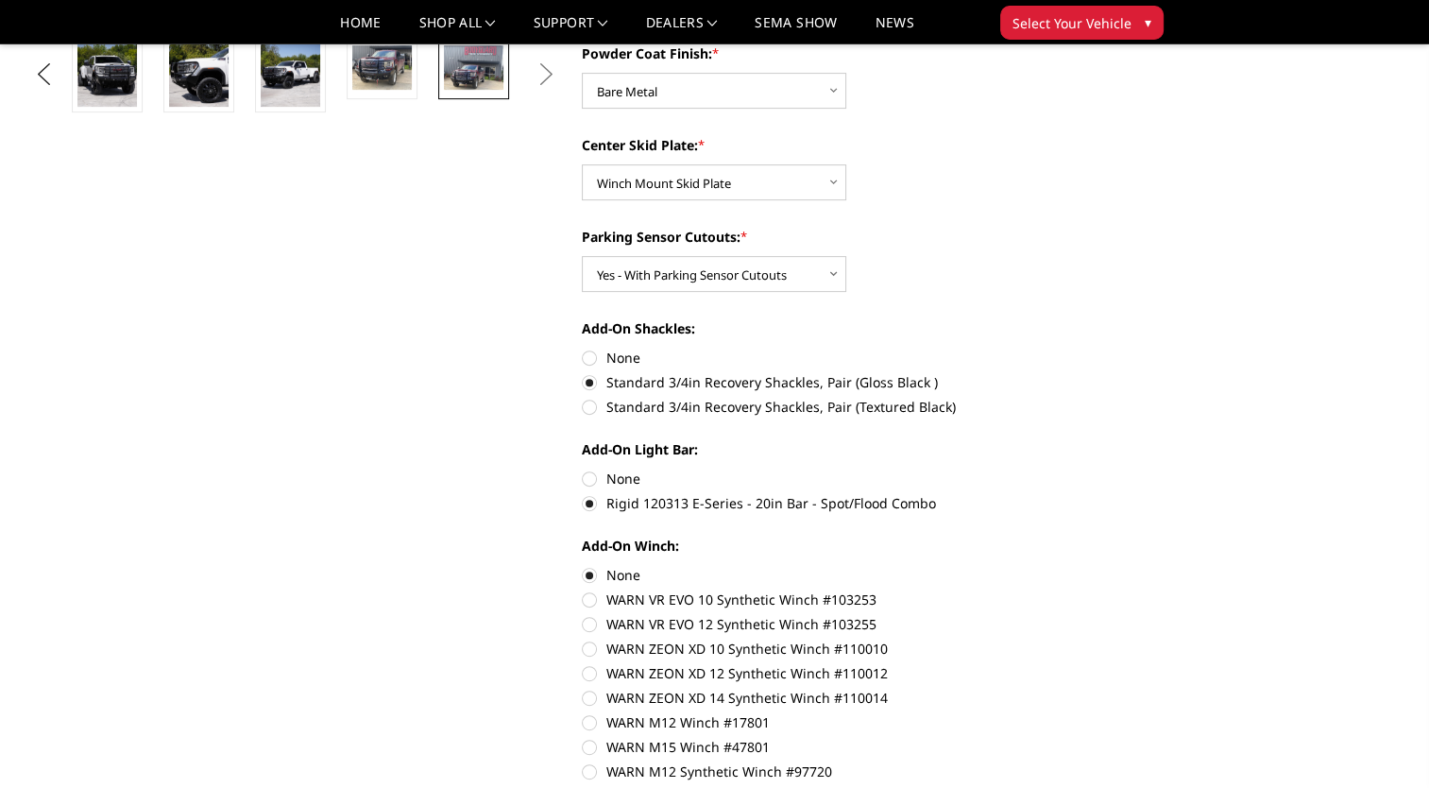
scroll to position [756, 0]
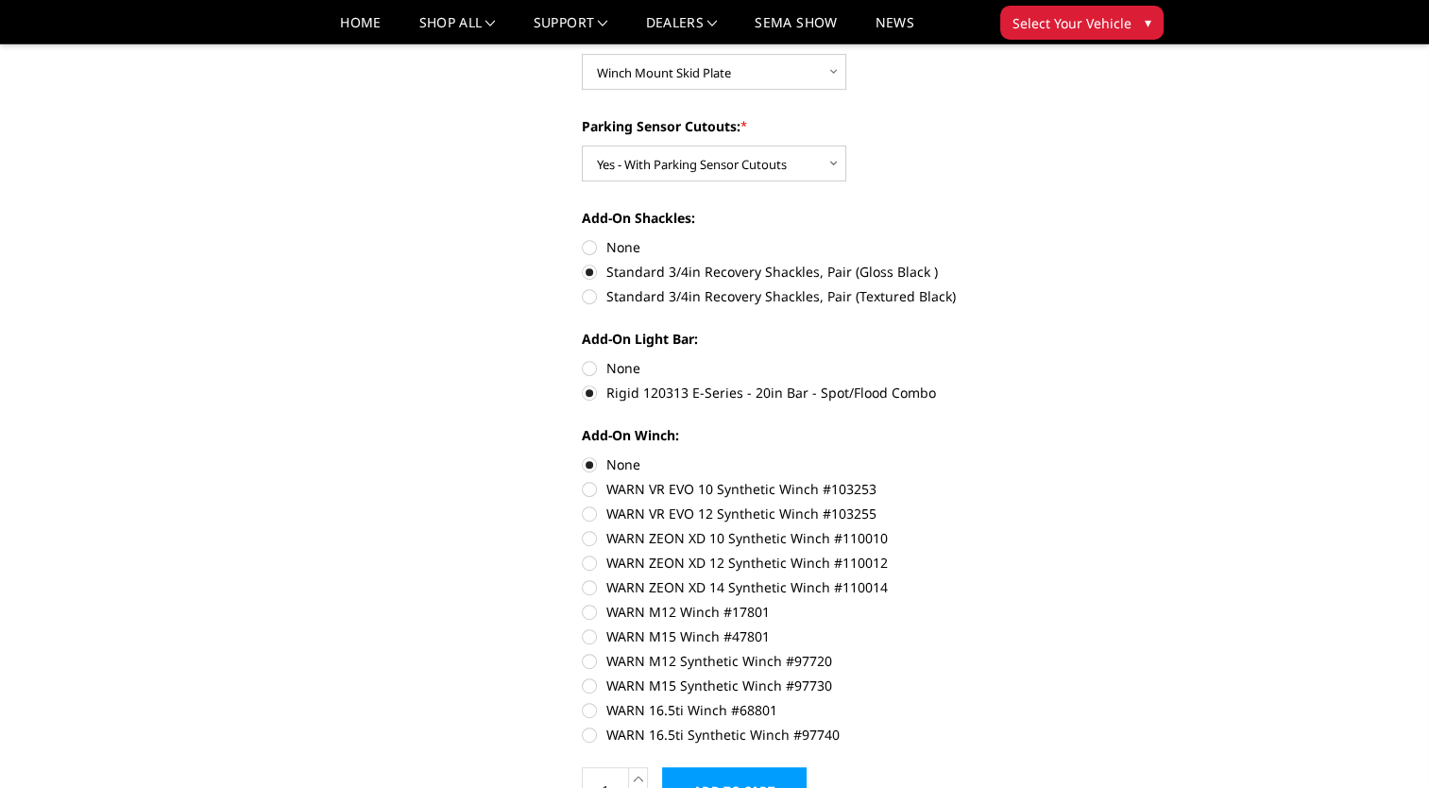
click at [593, 372] on label "None" at bounding box center [842, 368] width 521 height 20
click at [583, 359] on input "None" at bounding box center [582, 358] width 1 height 1
radio input "true"
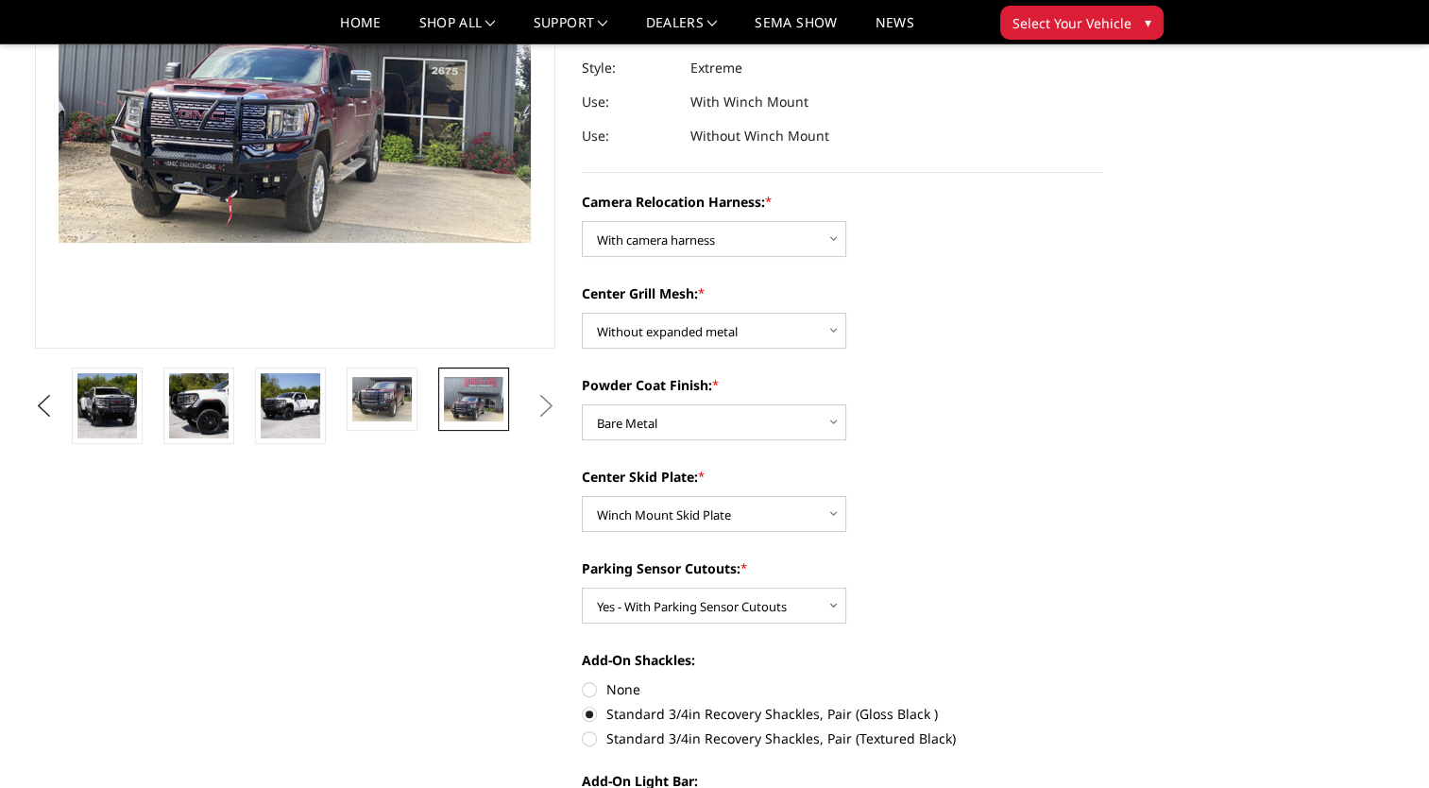
scroll to position [0, 0]
